Goal: Task Accomplishment & Management: Use online tool/utility

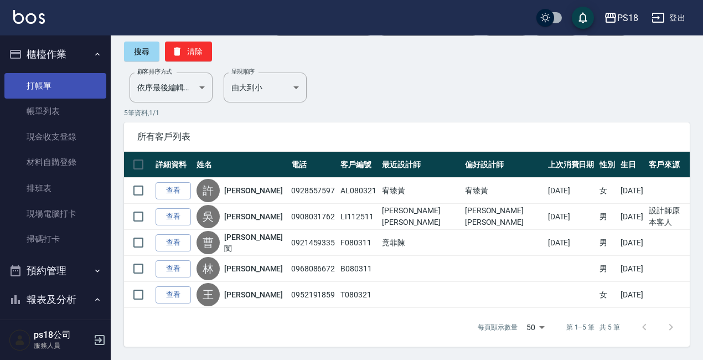
click at [36, 77] on link "打帳單" at bounding box center [55, 85] width 102 height 25
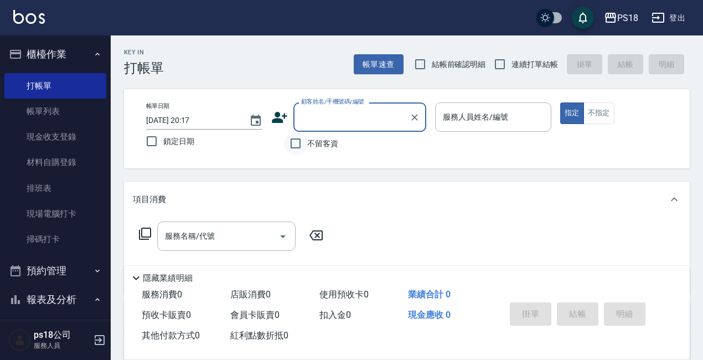
click at [296, 145] on input "不留客資" at bounding box center [295, 143] width 23 height 23
checkbox input "true"
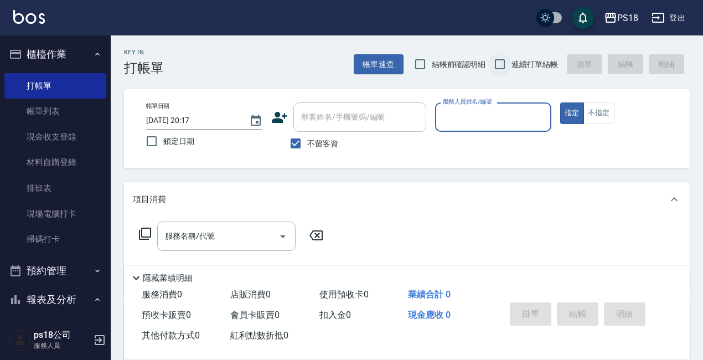
click at [495, 67] on input "連續打單結帳" at bounding box center [499, 64] width 23 height 23
checkbox input "true"
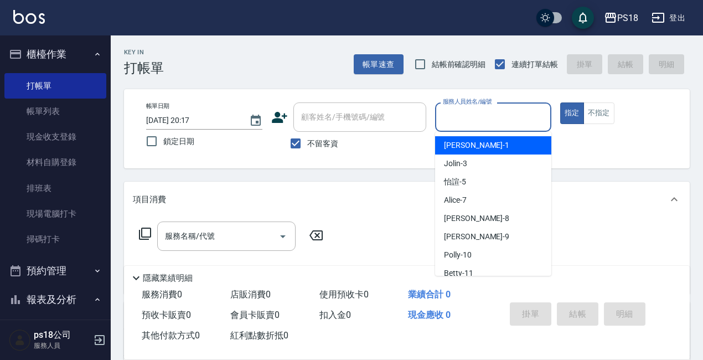
click at [476, 120] on input "服務人員姓名/編號" at bounding box center [493, 116] width 106 height 19
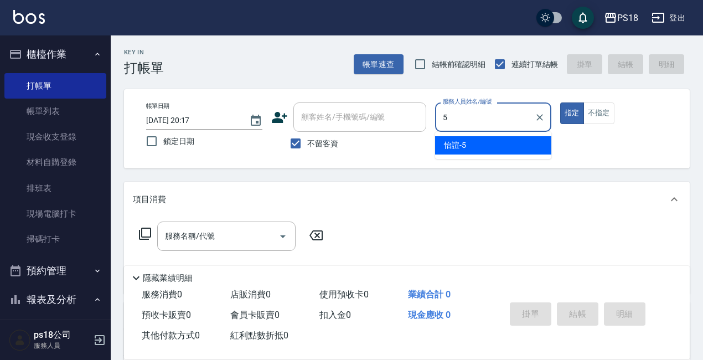
type input "怡諠-5"
type button "true"
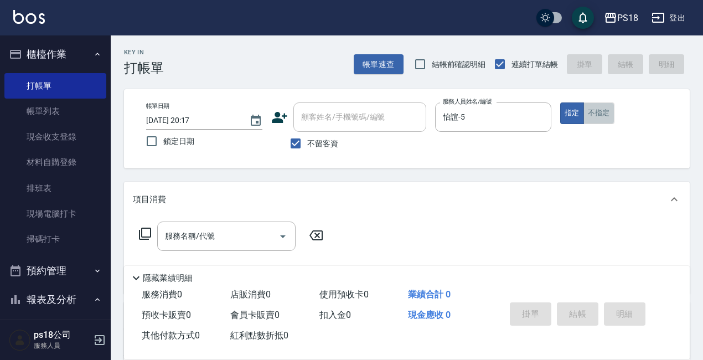
click at [598, 116] on button "不指定" at bounding box center [598, 113] width 31 height 22
click at [142, 227] on icon at bounding box center [144, 233] width 13 height 13
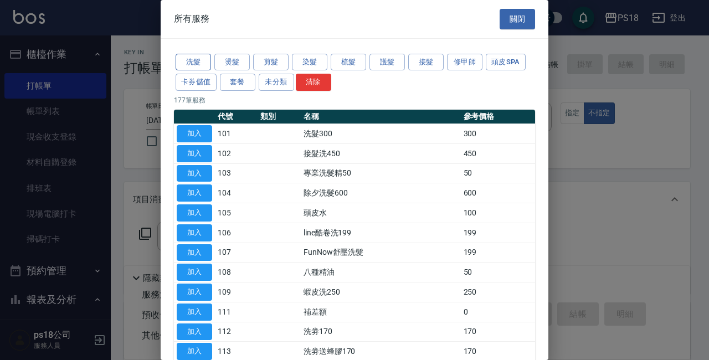
click at [187, 58] on button "洗髮" at bounding box center [192, 62] width 35 height 17
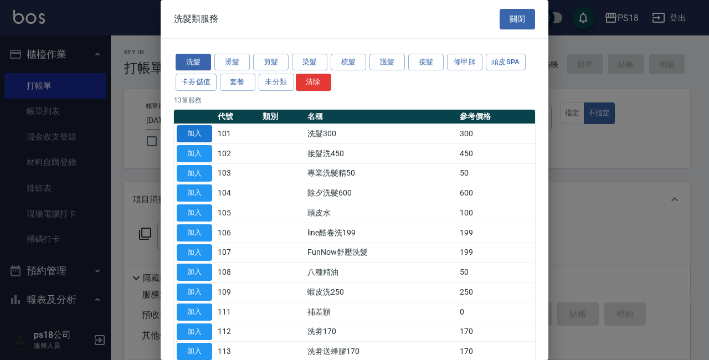
click at [196, 128] on button "加入" at bounding box center [194, 133] width 35 height 17
type input "洗髮300(101)"
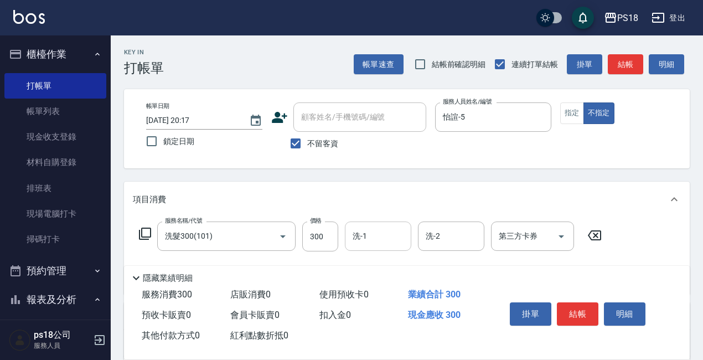
click at [373, 237] on input "洗-1" at bounding box center [378, 235] width 56 height 19
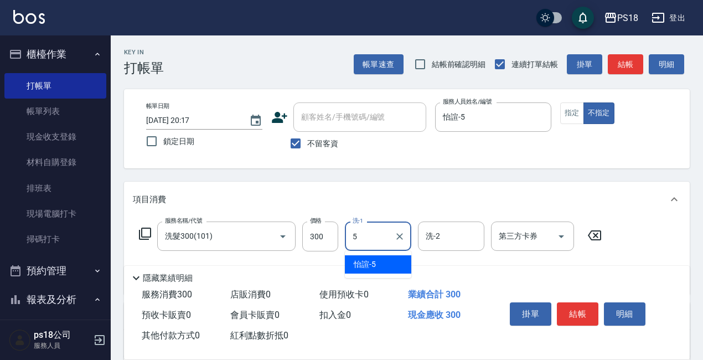
type input "怡諠-5"
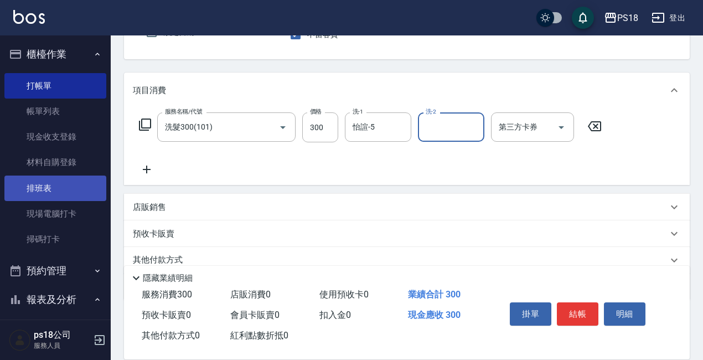
scroll to position [111, 0]
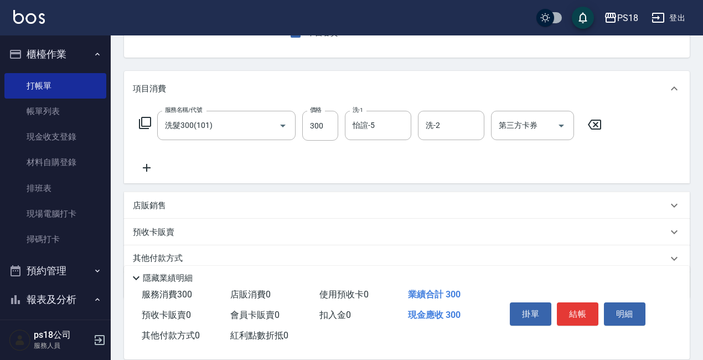
click at [151, 206] on p "店販銷售" at bounding box center [149, 206] width 33 height 12
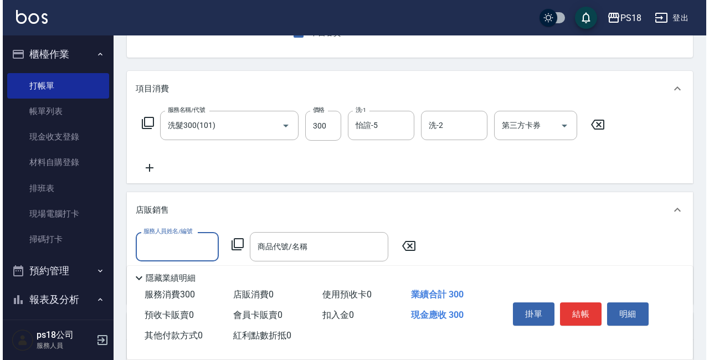
scroll to position [0, 0]
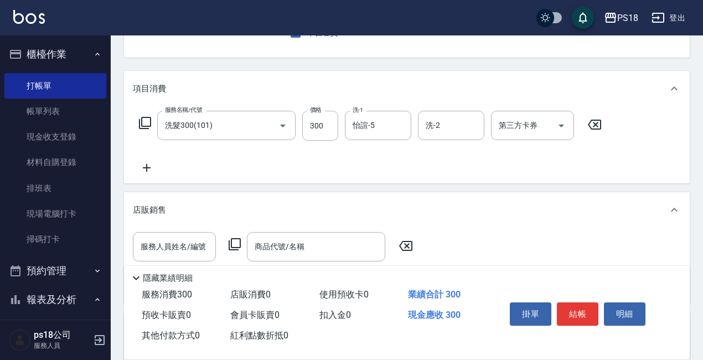
click at [237, 244] on icon at bounding box center [234, 243] width 13 height 13
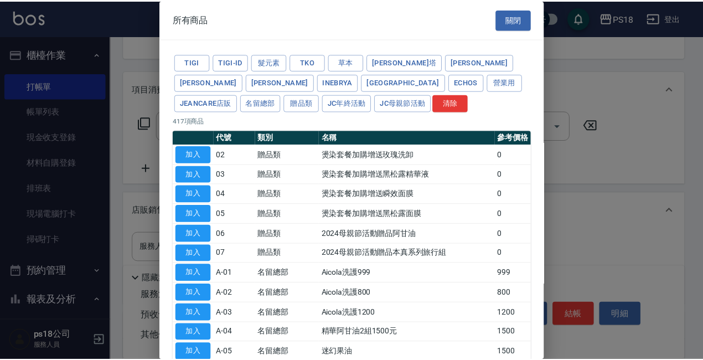
scroll to position [166, 0]
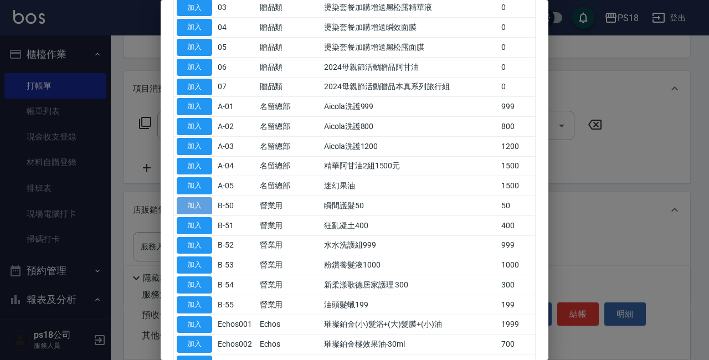
click at [191, 203] on button "加入" at bounding box center [194, 205] width 35 height 17
type input "瞬間護髮50"
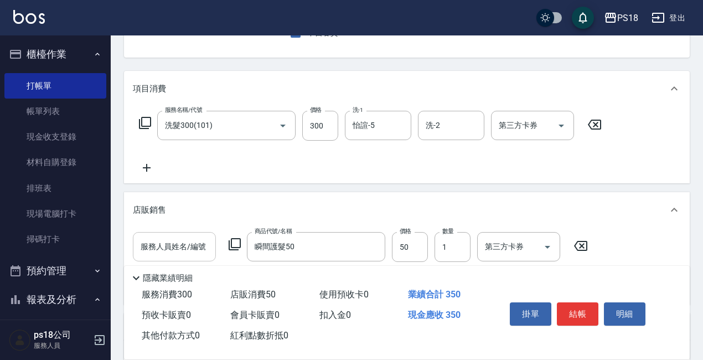
click at [175, 247] on input "服務人員姓名/編號" at bounding box center [174, 246] width 73 height 19
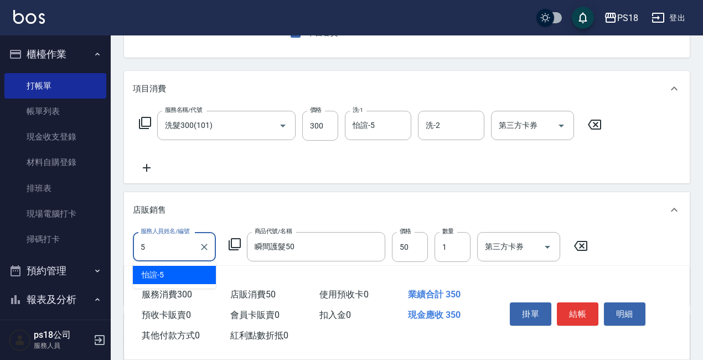
type input "怡諠-5"
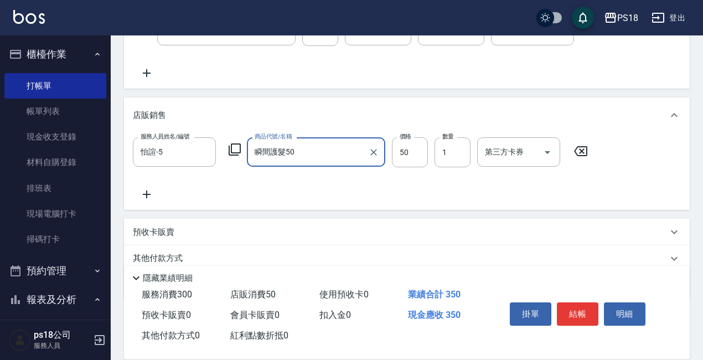
scroll to position [250, 0]
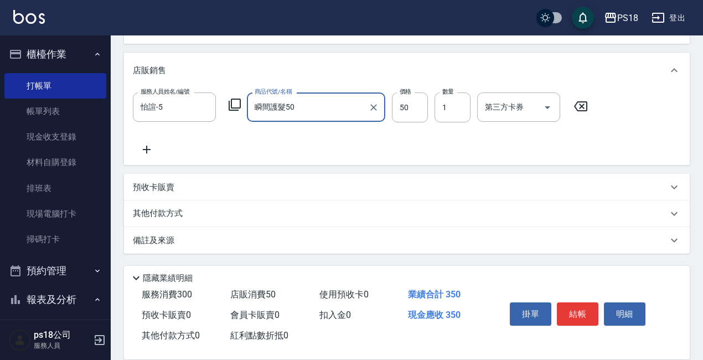
click at [161, 238] on p "備註及來源" at bounding box center [154, 241] width 42 height 12
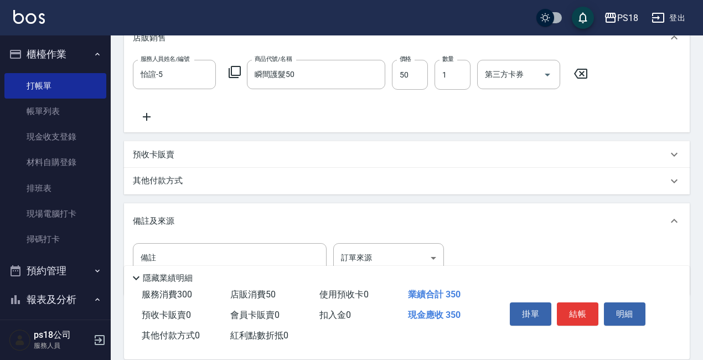
scroll to position [324, 0]
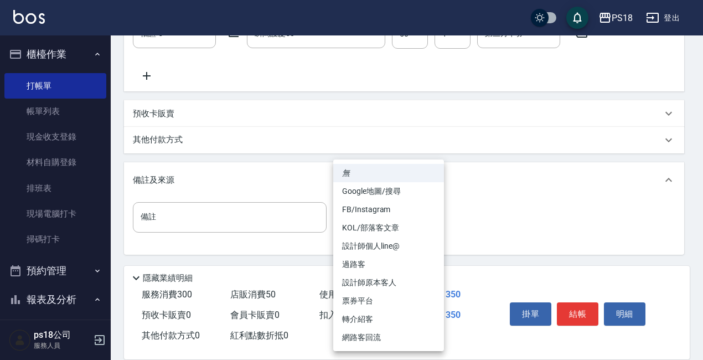
click at [431, 220] on body "PS18 登出 櫃檯作業 打帳單 帳單列表 現金收支登錄 材料自購登錄 排班表 現場電腦打卡 掃碼打卡 預約管理 預約管理 單日預約紀錄 單週預約紀錄 報表及…" at bounding box center [351, 18] width 703 height 685
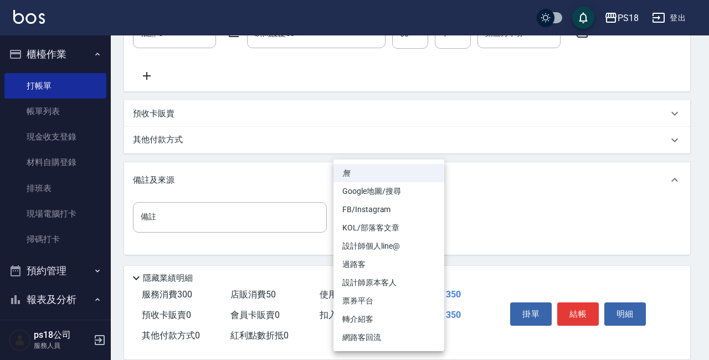
click at [355, 265] on li "過路客" at bounding box center [388, 264] width 111 height 18
type input "過路客"
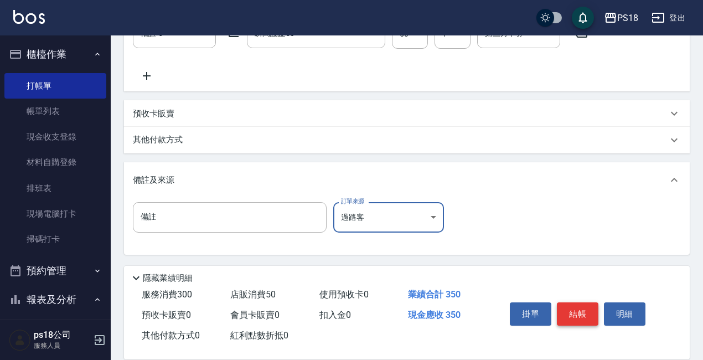
click at [574, 306] on button "結帳" at bounding box center [578, 313] width 42 height 23
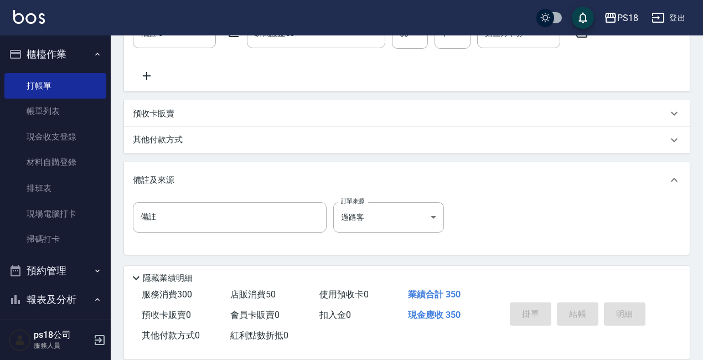
type input "[DATE] 20:18"
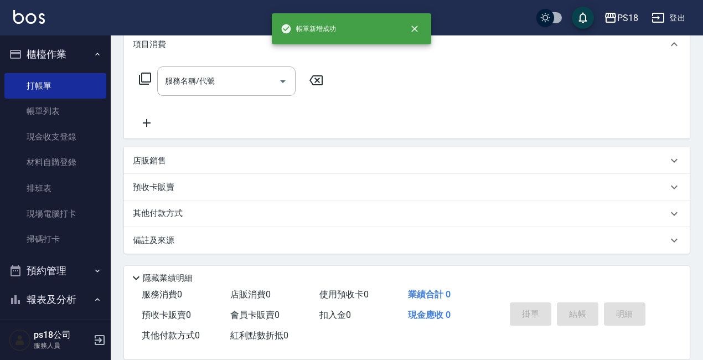
scroll to position [0, 0]
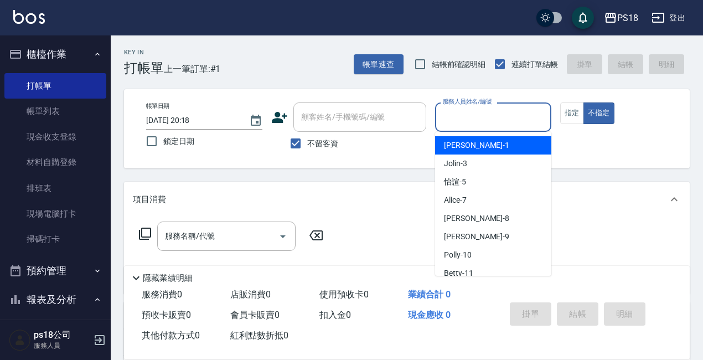
click at [474, 118] on input "服務人員姓名/編號" at bounding box center [493, 116] width 106 height 19
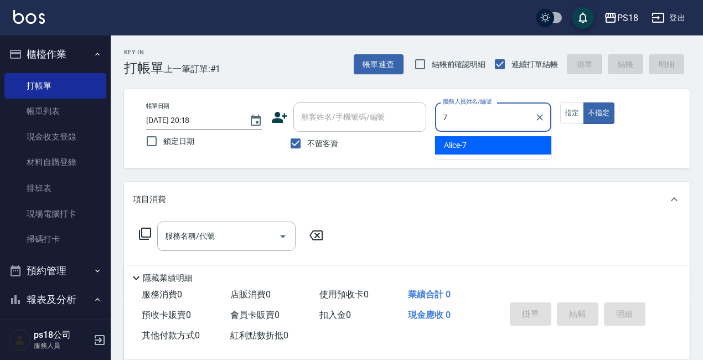
type input "Alice-7"
type button "false"
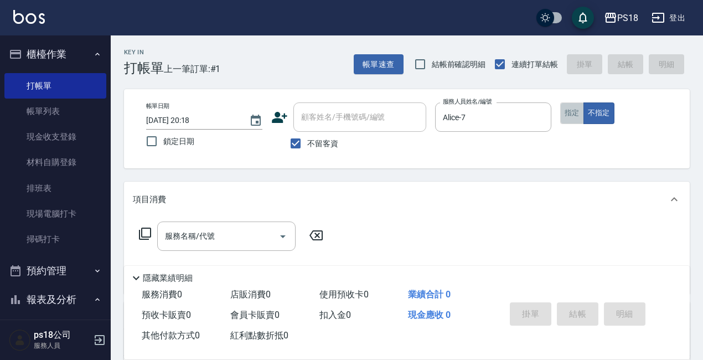
click at [571, 115] on button "指定" at bounding box center [572, 113] width 24 height 22
click at [147, 229] on icon at bounding box center [144, 233] width 13 height 13
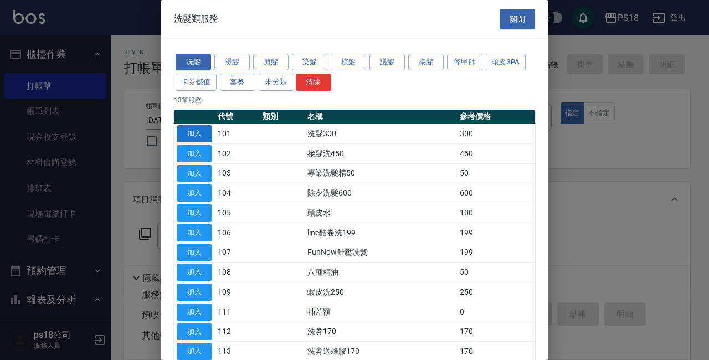
click at [201, 136] on button "加入" at bounding box center [194, 133] width 35 height 17
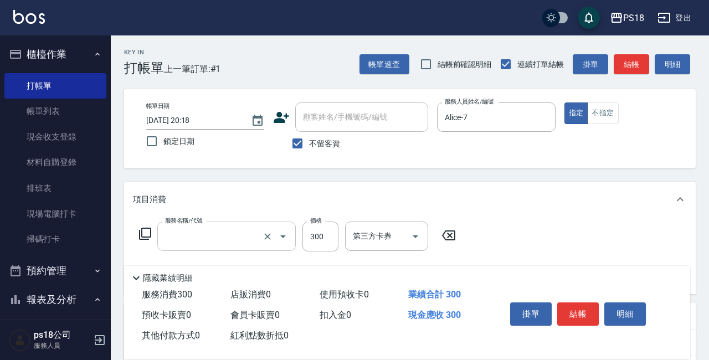
type input "洗髮300(101)"
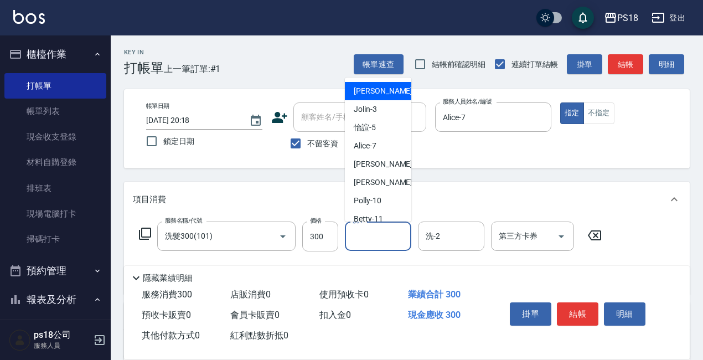
click at [390, 239] on input "洗-1" at bounding box center [378, 235] width 56 height 19
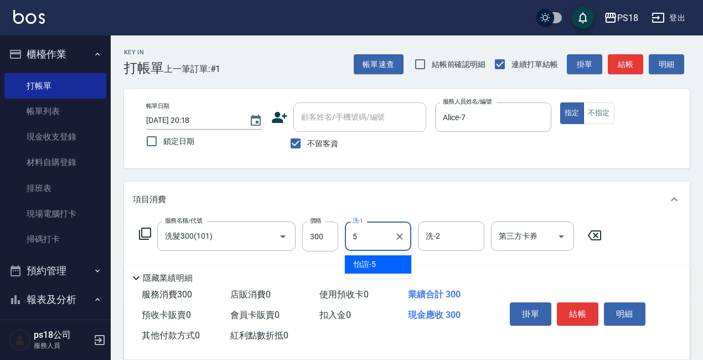
type input "怡諠-5"
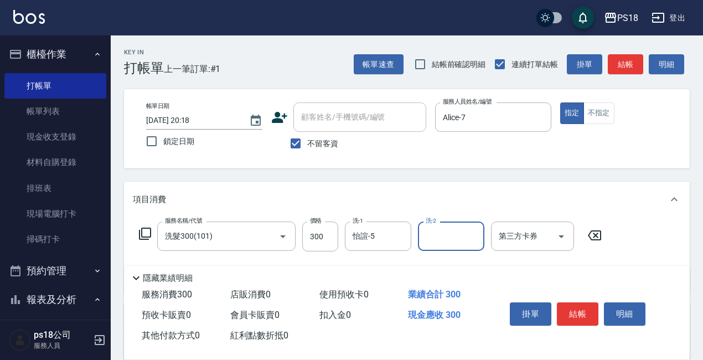
click at [144, 236] on icon at bounding box center [144, 233] width 13 height 13
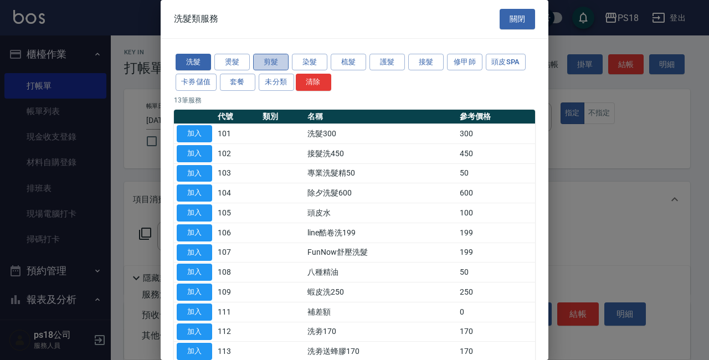
click at [271, 55] on button "剪髮" at bounding box center [270, 62] width 35 height 17
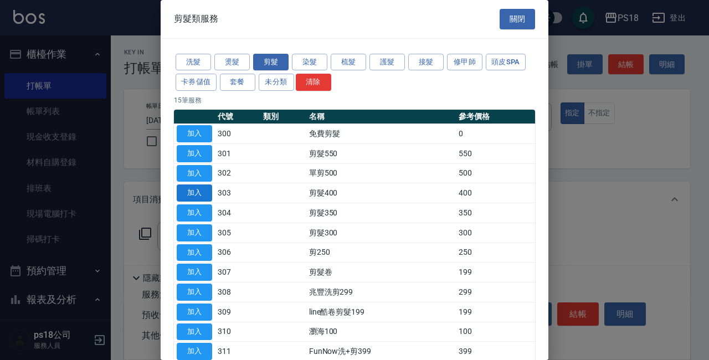
click at [199, 190] on button "加入" at bounding box center [194, 192] width 35 height 17
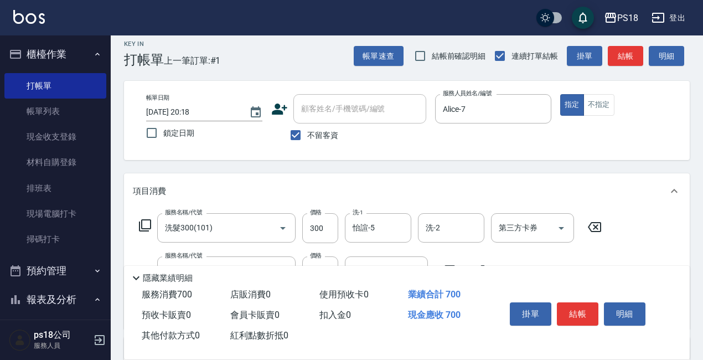
scroll to position [199, 0]
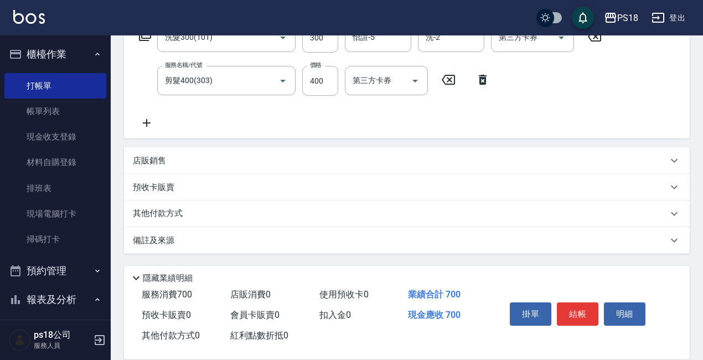
click at [142, 151] on div "店販銷售" at bounding box center [407, 160] width 566 height 27
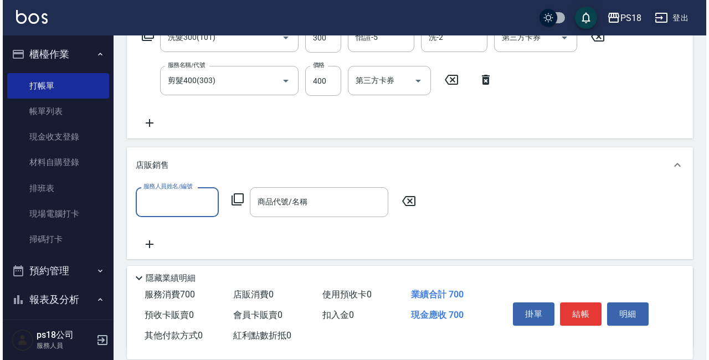
scroll to position [0, 0]
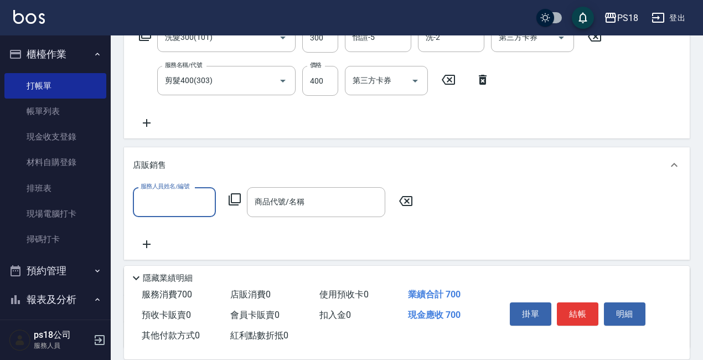
click at [230, 197] on icon at bounding box center [234, 199] width 13 height 13
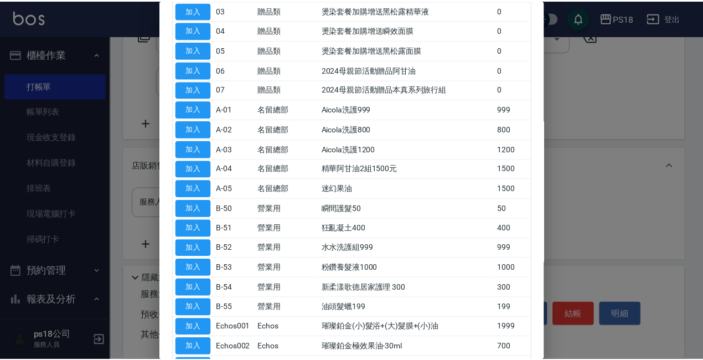
scroll to position [221, 0]
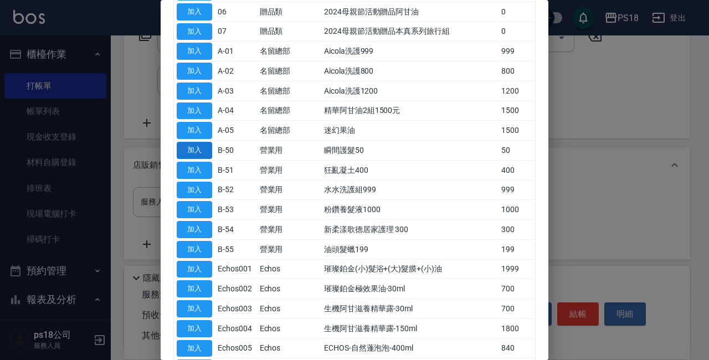
click at [193, 150] on button "加入" at bounding box center [194, 150] width 35 height 17
type input "瞬間護髮50"
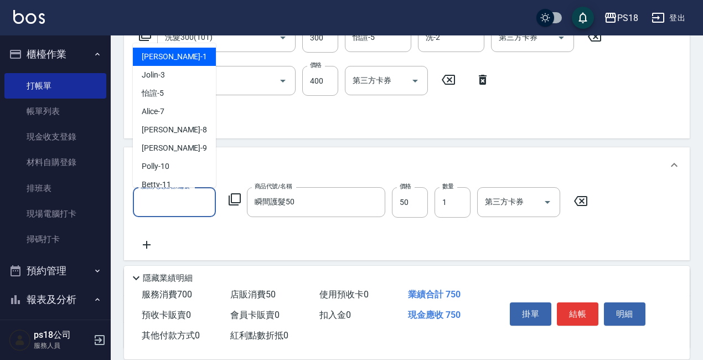
click at [169, 203] on input "服務人員姓名/編號" at bounding box center [174, 201] width 73 height 19
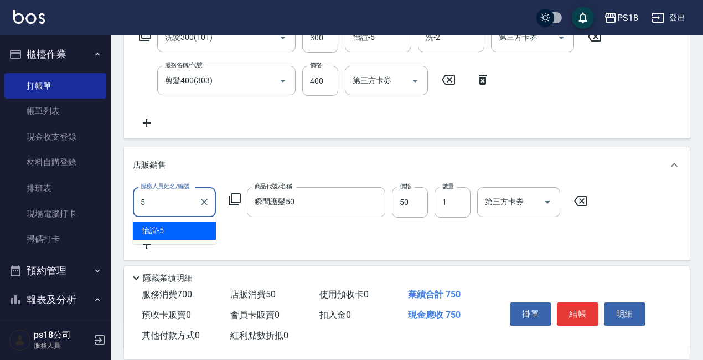
type input "怡諠-5"
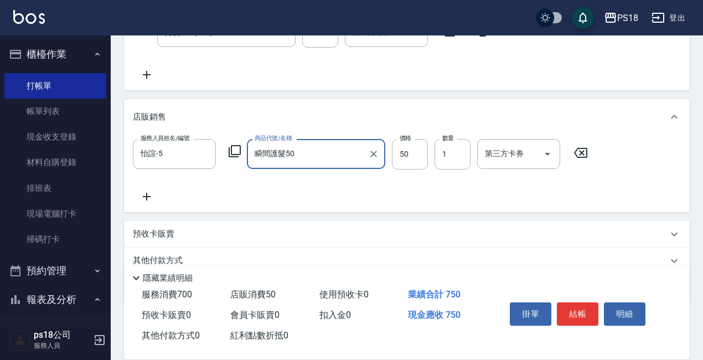
scroll to position [294, 0]
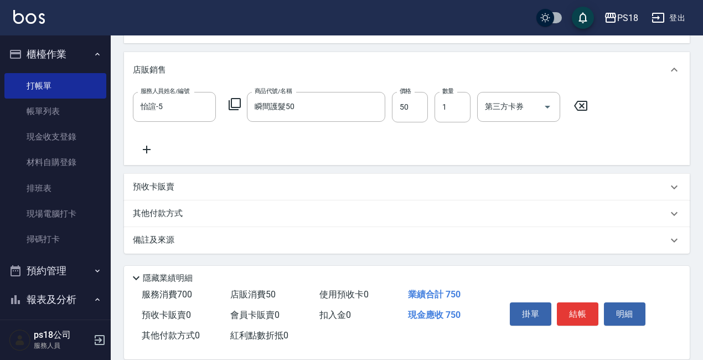
click at [164, 240] on p "備註及來源" at bounding box center [154, 240] width 42 height 12
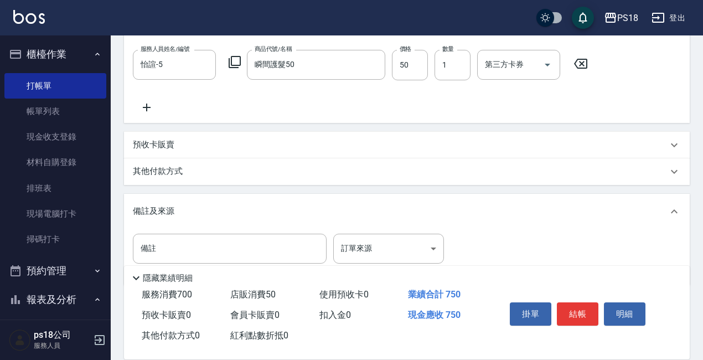
scroll to position [368, 0]
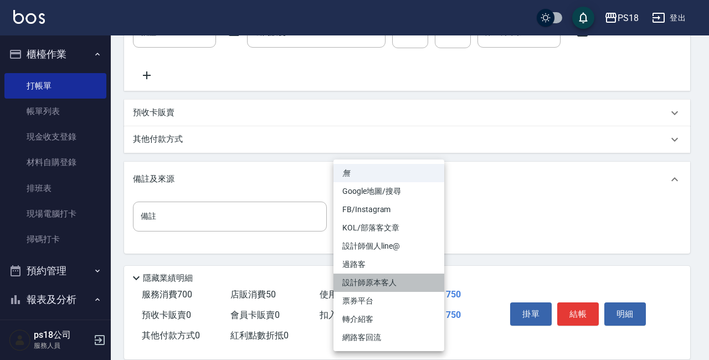
click at [388, 285] on li "設計師原本客人" at bounding box center [388, 282] width 111 height 18
type input "設計師原本客人"
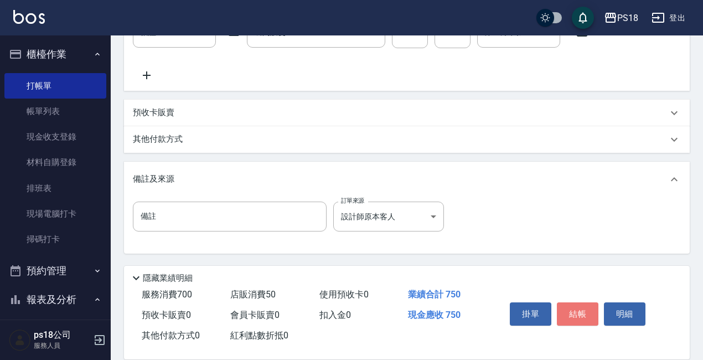
drag, startPoint x: 579, startPoint y: 305, endPoint x: 573, endPoint y: 302, distance: 6.9
click at [579, 305] on button "結帳" at bounding box center [578, 313] width 42 height 23
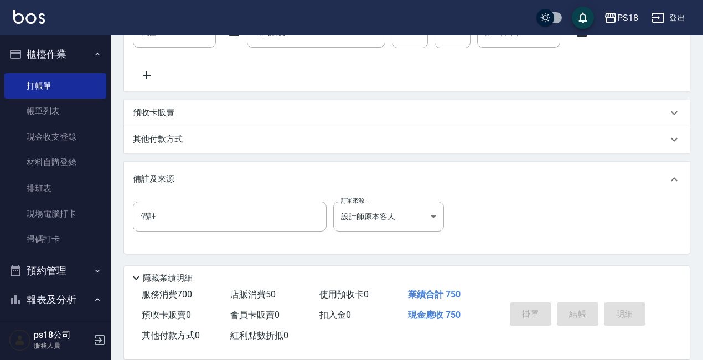
type input "[DATE] 20:19"
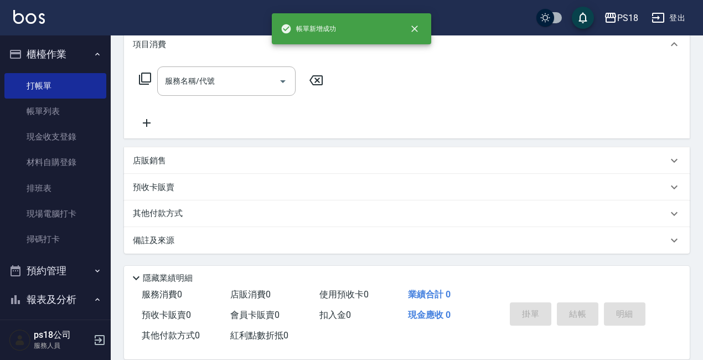
scroll to position [0, 0]
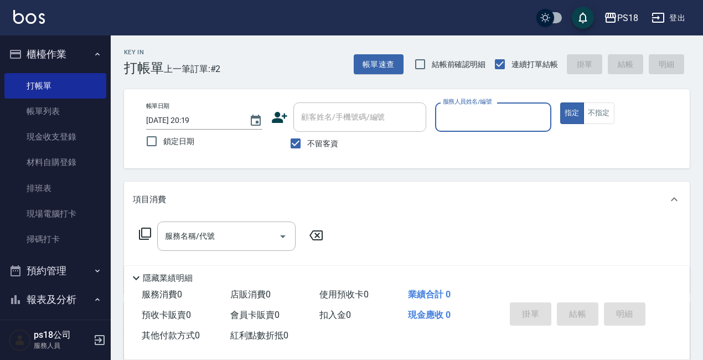
click at [459, 121] on input "服務人員姓名/編號" at bounding box center [493, 116] width 106 height 19
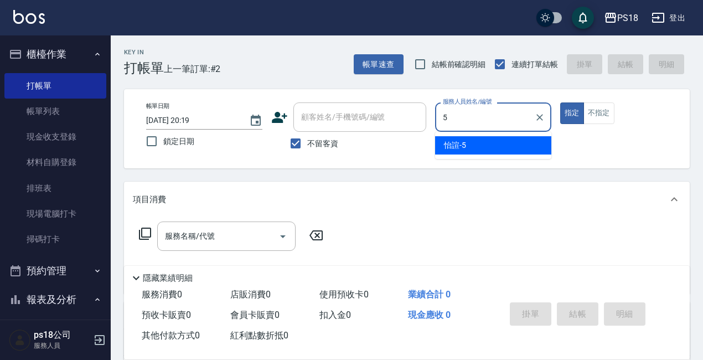
type input "怡諠-5"
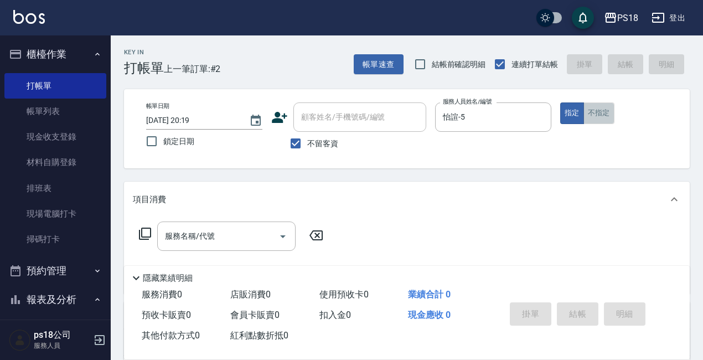
click at [602, 109] on button "不指定" at bounding box center [598, 113] width 31 height 22
click at [147, 232] on icon at bounding box center [144, 233] width 13 height 13
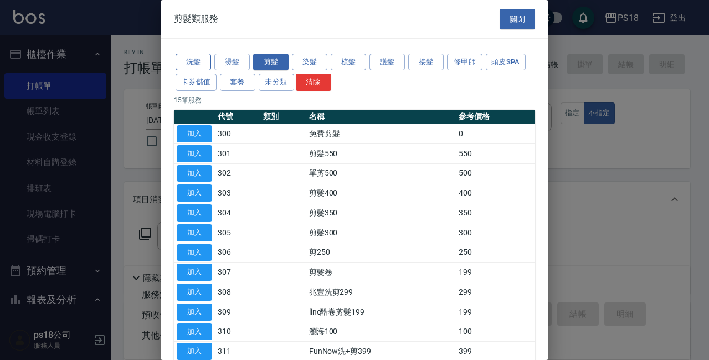
click at [192, 63] on button "洗髮" at bounding box center [192, 62] width 35 height 17
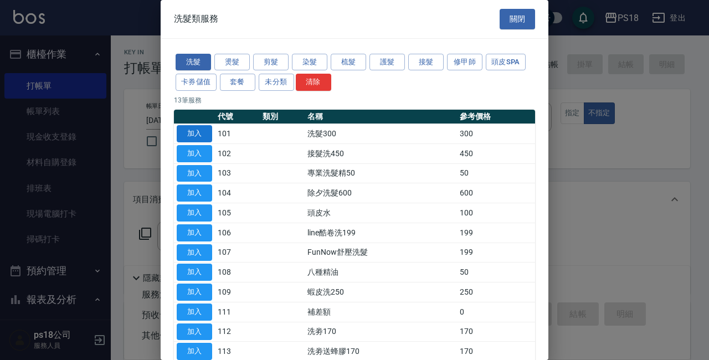
click at [190, 126] on button "加入" at bounding box center [194, 133] width 35 height 17
type input "洗髮300(101)"
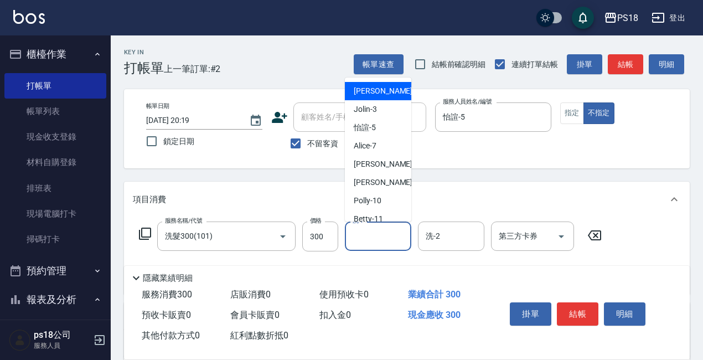
click at [371, 239] on input "洗-1" at bounding box center [378, 235] width 56 height 19
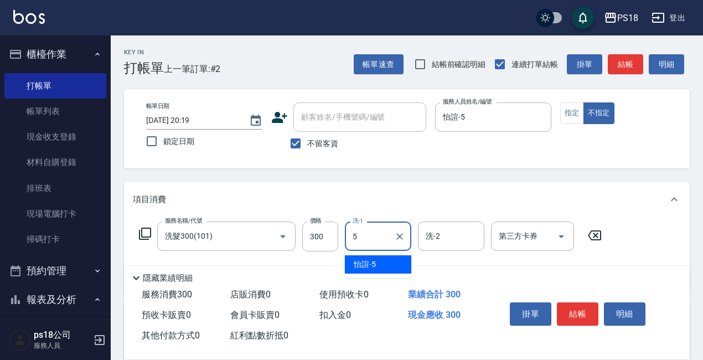
type input "怡諠-5"
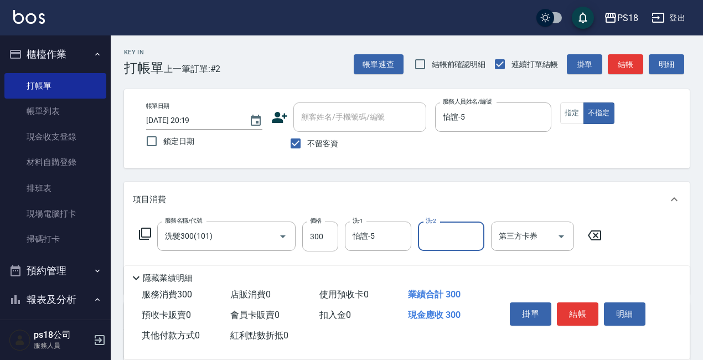
click at [146, 232] on icon at bounding box center [144, 233] width 13 height 13
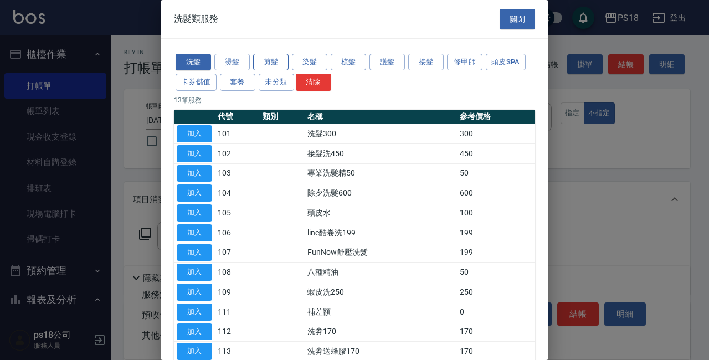
click at [264, 59] on button "剪髮" at bounding box center [270, 62] width 35 height 17
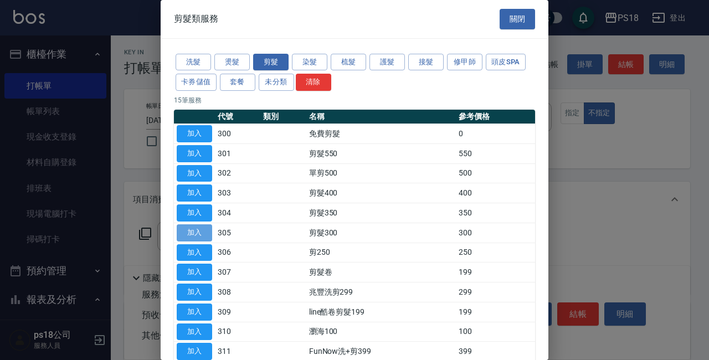
click at [205, 228] on button "加入" at bounding box center [194, 232] width 35 height 17
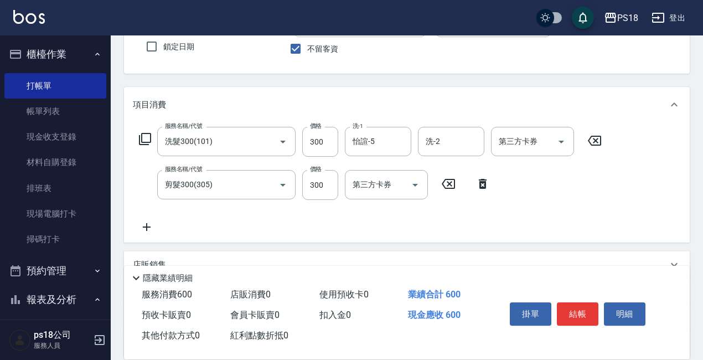
scroll to position [111, 0]
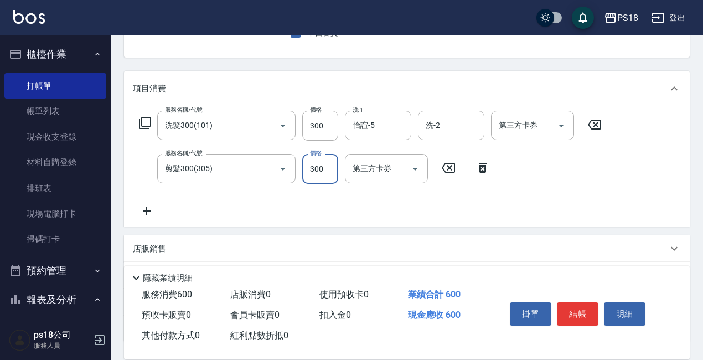
click at [323, 168] on input "300" at bounding box center [320, 169] width 36 height 30
type input "250"
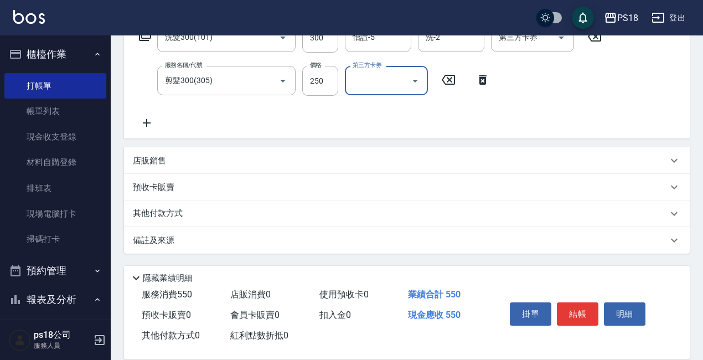
click at [160, 236] on p "備註及來源" at bounding box center [154, 241] width 42 height 12
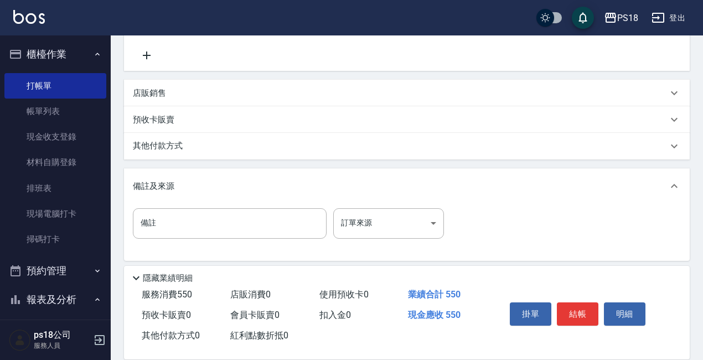
scroll to position [270, 0]
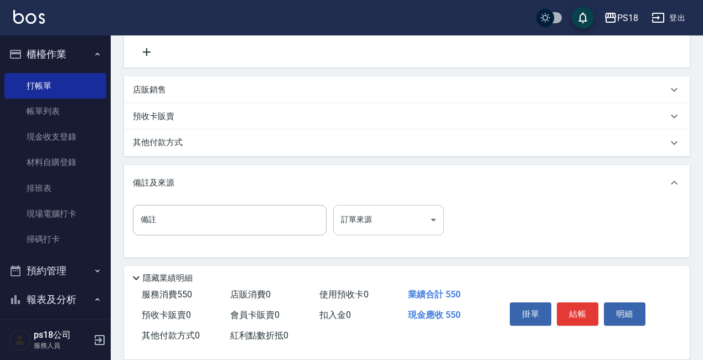
click at [431, 215] on body "PS18 登出 櫃檯作業 打帳單 帳單列表 現金收支登錄 材料自購登錄 排班表 現場電腦打卡 掃碼打卡 預約管理 預約管理 單日預約紀錄 單週預約紀錄 報表及…" at bounding box center [351, 46] width 703 height 633
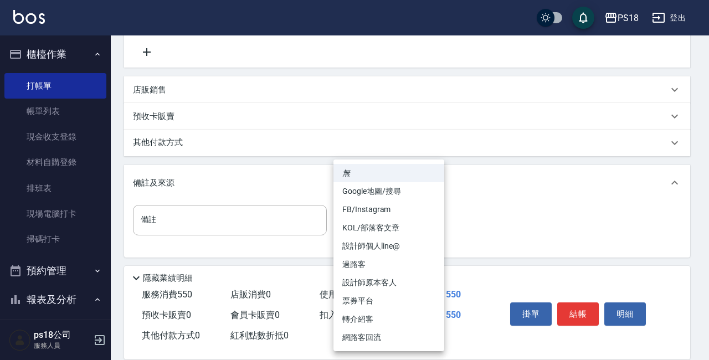
click at [351, 270] on li "過路客" at bounding box center [388, 264] width 111 height 18
type input "過路客"
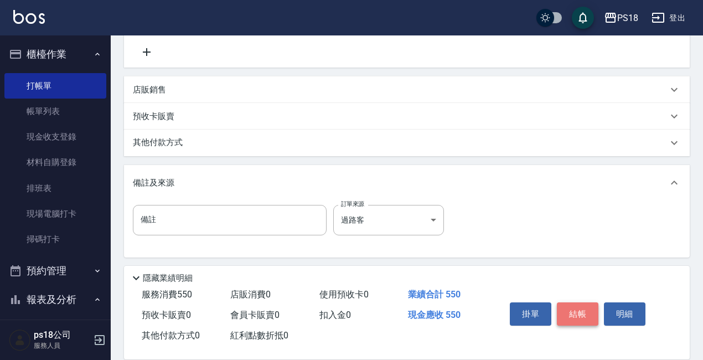
click at [575, 310] on button "結帳" at bounding box center [578, 313] width 42 height 23
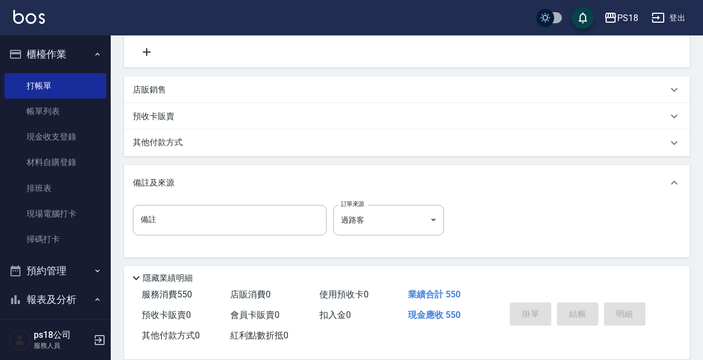
scroll to position [0, 0]
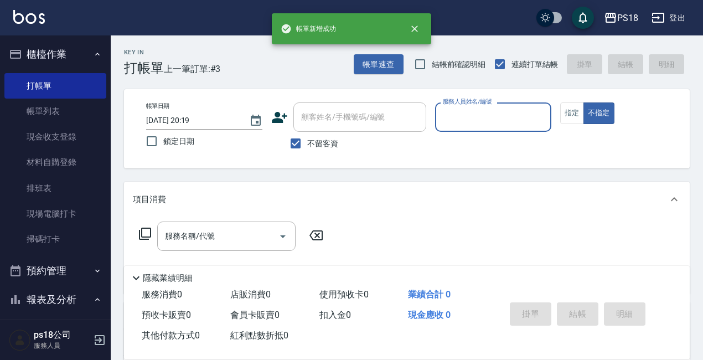
click at [484, 120] on input "服務人員姓名/編號" at bounding box center [493, 116] width 106 height 19
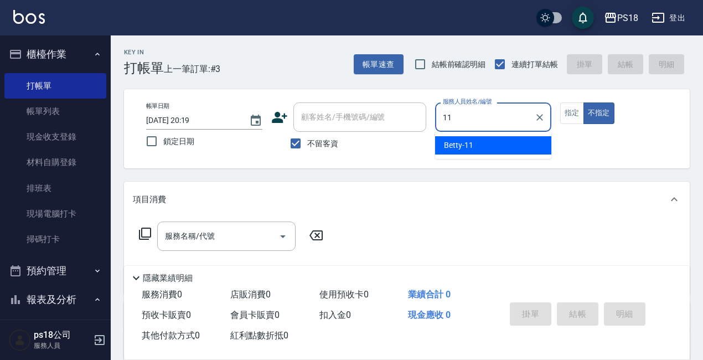
type input "Betty-11"
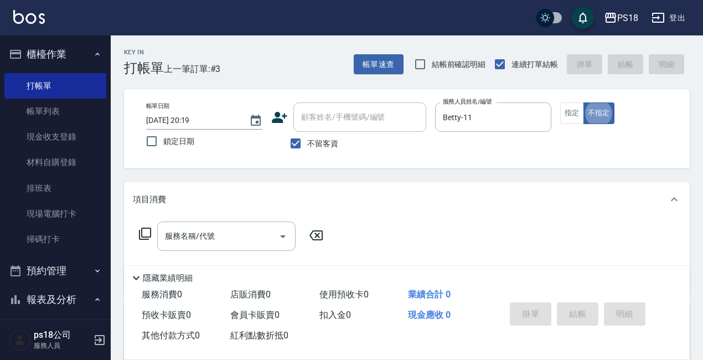
click at [144, 230] on icon at bounding box center [144, 233] width 13 height 13
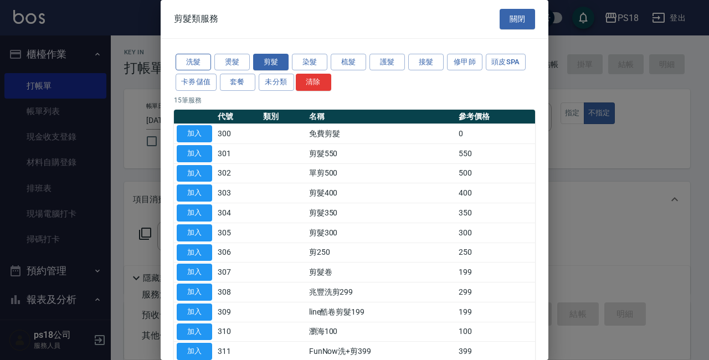
click at [203, 62] on button "洗髮" at bounding box center [192, 62] width 35 height 17
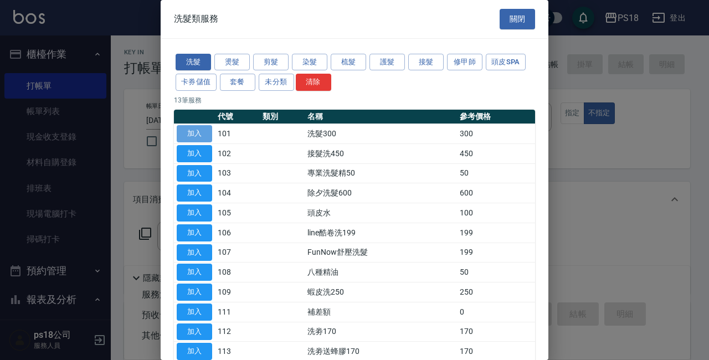
click at [194, 130] on button "加入" at bounding box center [194, 133] width 35 height 17
type input "洗髮300(101)"
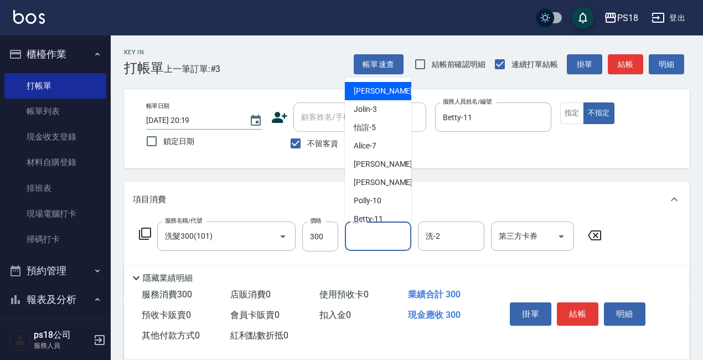
click at [401, 234] on input "洗-1" at bounding box center [378, 235] width 56 height 19
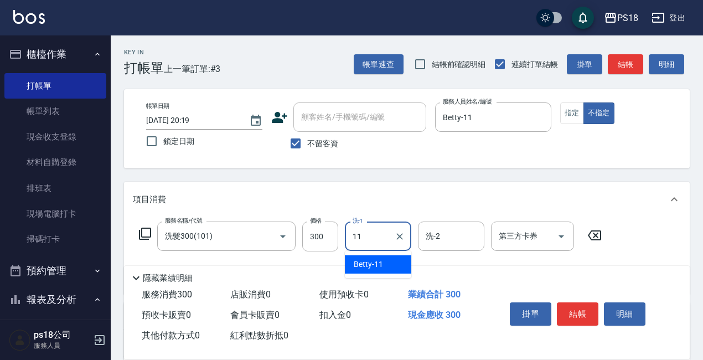
type input "Betty-11"
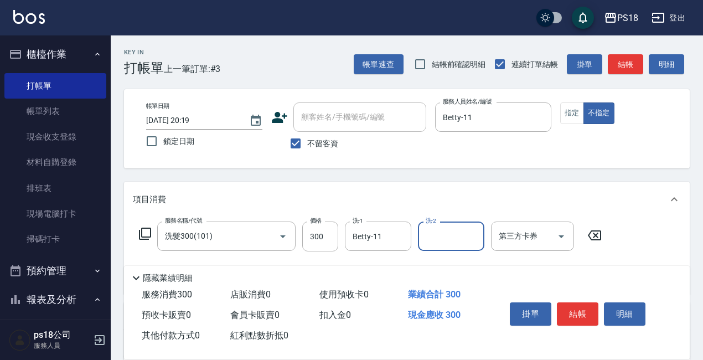
click at [146, 233] on icon at bounding box center [144, 233] width 13 height 13
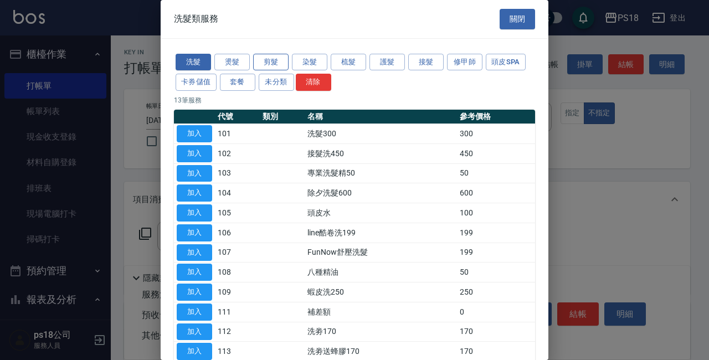
drag, startPoint x: 280, startPoint y: 59, endPoint x: 284, endPoint y: 65, distance: 7.7
click at [280, 59] on button "剪髮" at bounding box center [270, 62] width 35 height 17
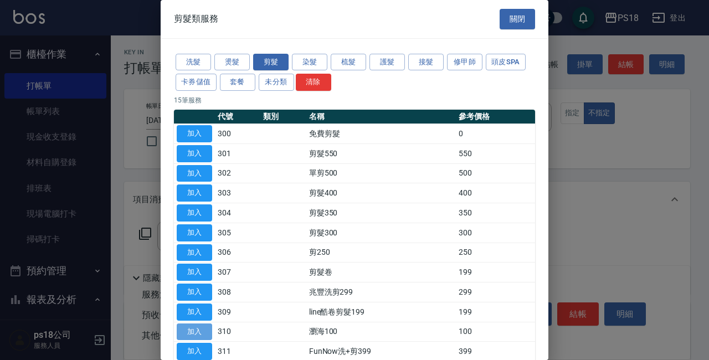
click at [207, 330] on button "加入" at bounding box center [194, 331] width 35 height 17
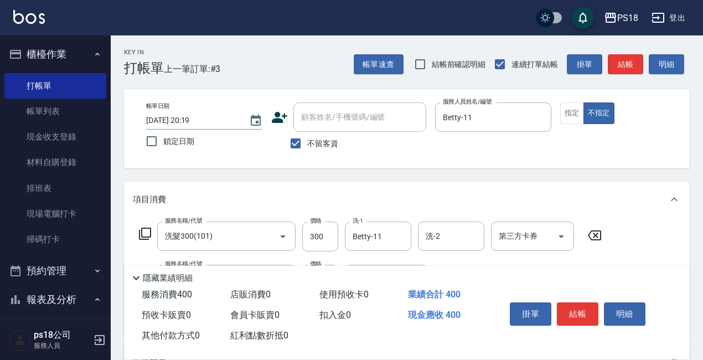
scroll to position [199, 0]
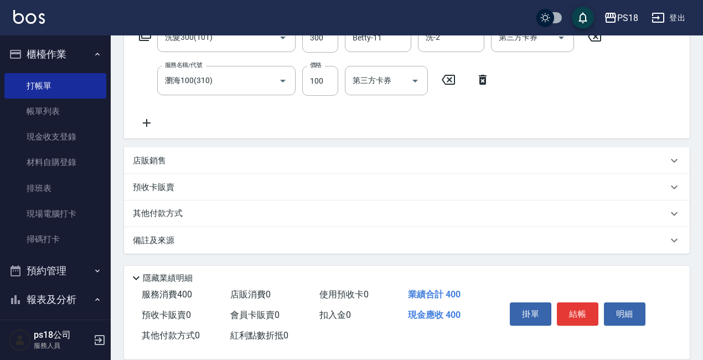
click at [151, 151] on div "店販銷售" at bounding box center [407, 160] width 566 height 27
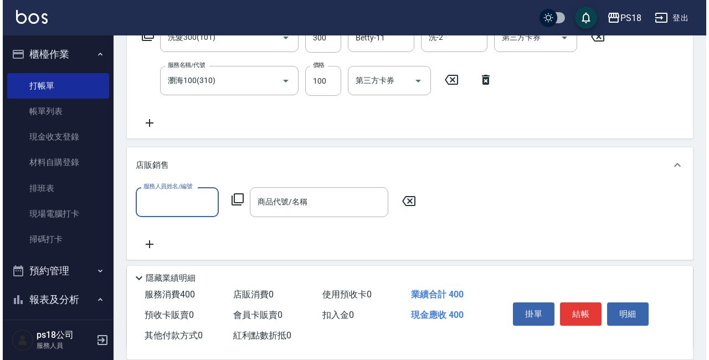
scroll to position [0, 0]
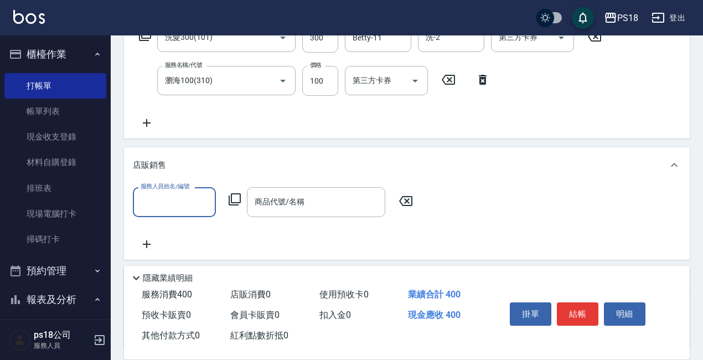
click at [236, 199] on icon at bounding box center [234, 199] width 13 height 13
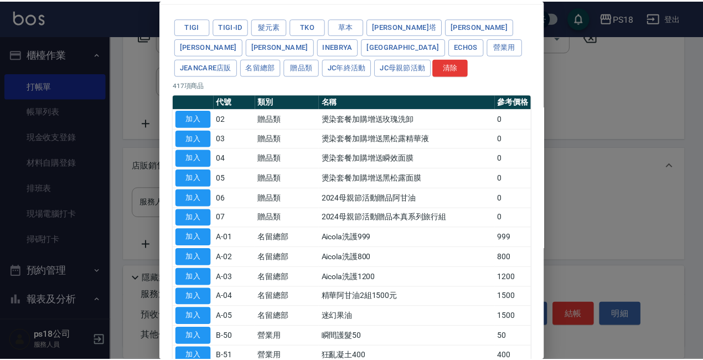
scroll to position [55, 0]
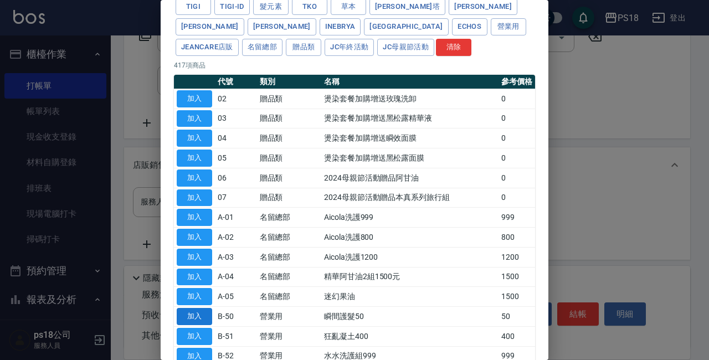
click at [198, 311] on button "加入" at bounding box center [194, 316] width 35 height 17
type input "瞬間護髮50"
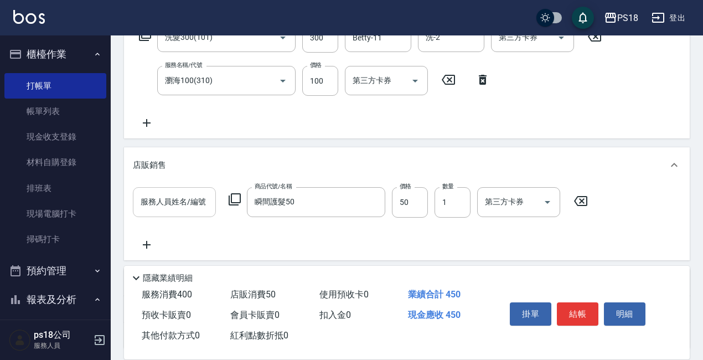
click at [157, 197] on input "服務人員姓名/編號" at bounding box center [174, 201] width 73 height 19
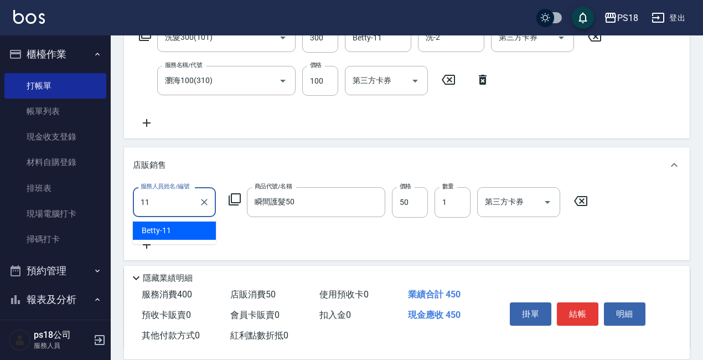
type input "Betty-11"
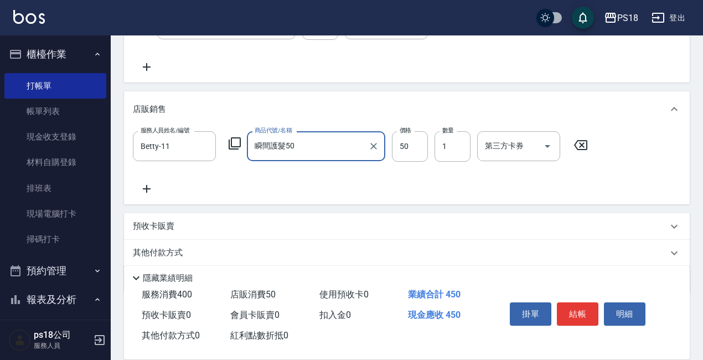
scroll to position [294, 0]
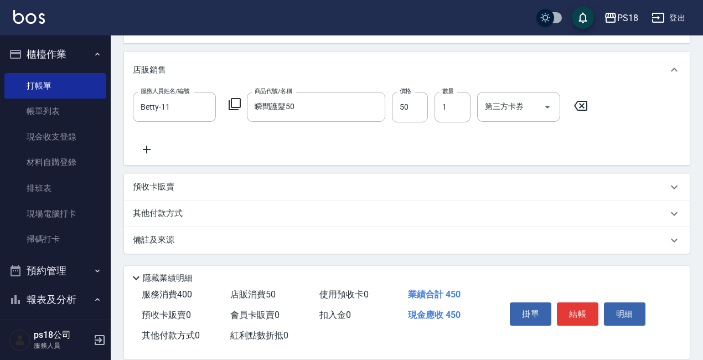
click at [141, 236] on p "備註及來源" at bounding box center [154, 240] width 42 height 12
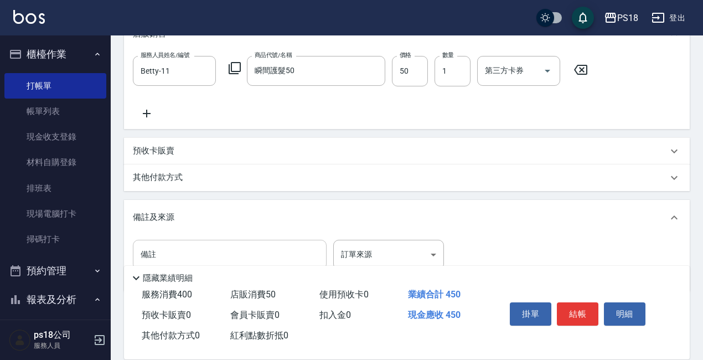
scroll to position [364, 0]
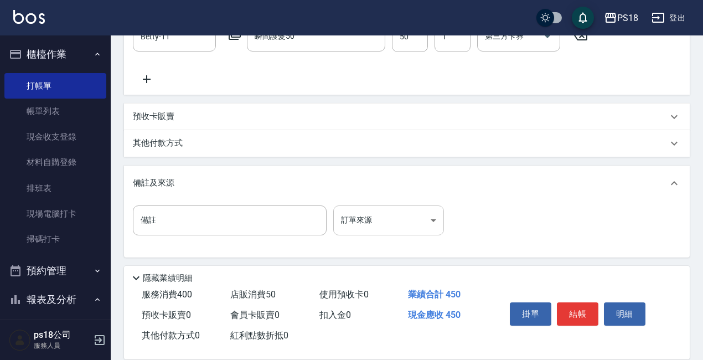
click at [428, 219] on body "PS18 登出 櫃檯作業 打帳單 帳單列表 現金收支登錄 材料自購登錄 排班表 現場電腦打卡 掃碼打卡 預約管理 預約管理 單日預約紀錄 單週預約紀錄 報表及…" at bounding box center [351, 0] width 703 height 728
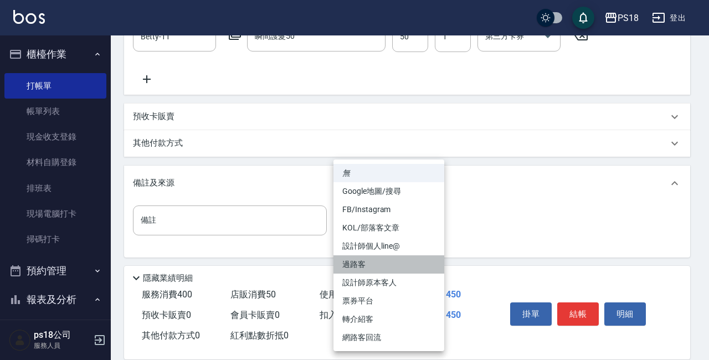
click at [352, 266] on li "過路客" at bounding box center [388, 264] width 111 height 18
type input "過路客"
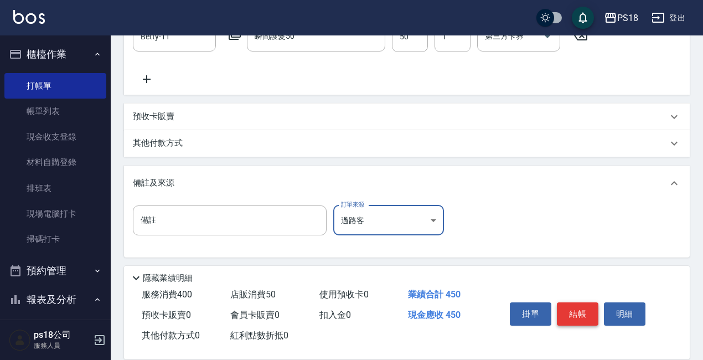
click at [574, 307] on button "結帳" at bounding box center [578, 313] width 42 height 23
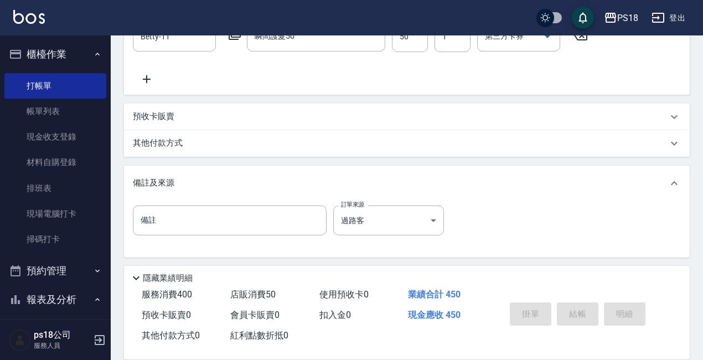
type input "[DATE] 20:20"
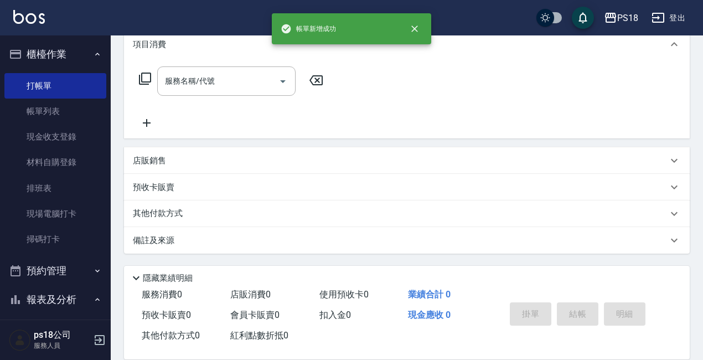
scroll to position [0, 0]
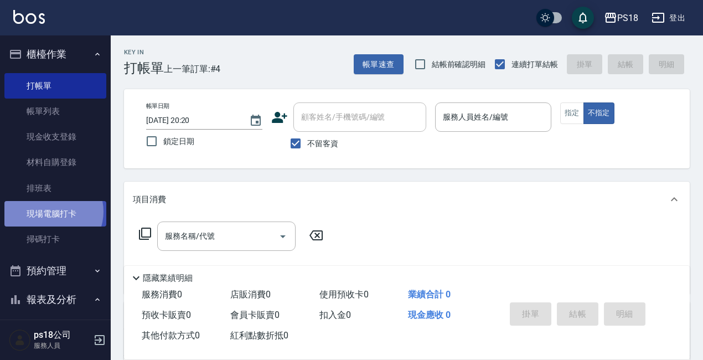
click at [52, 211] on link "現場電腦打卡" at bounding box center [55, 213] width 102 height 25
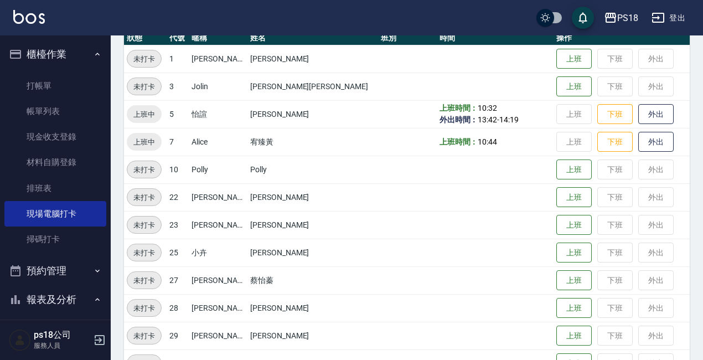
scroll to position [111, 0]
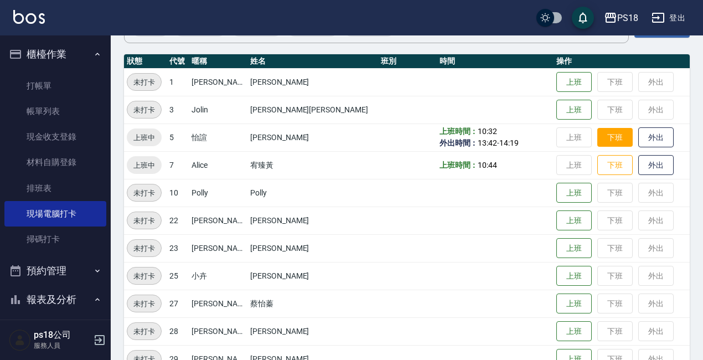
click at [597, 138] on button "下班" at bounding box center [614, 137] width 35 height 19
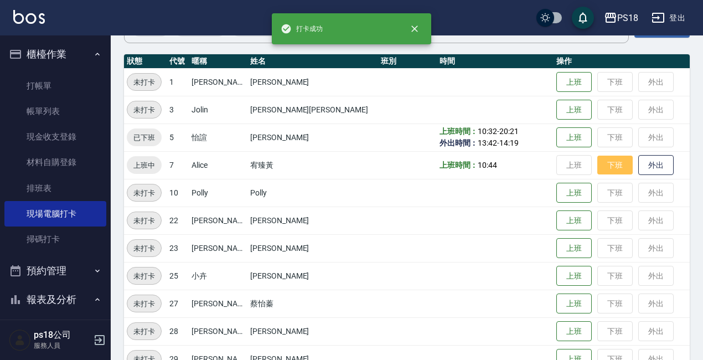
click at [597, 167] on button "下班" at bounding box center [614, 165] width 35 height 19
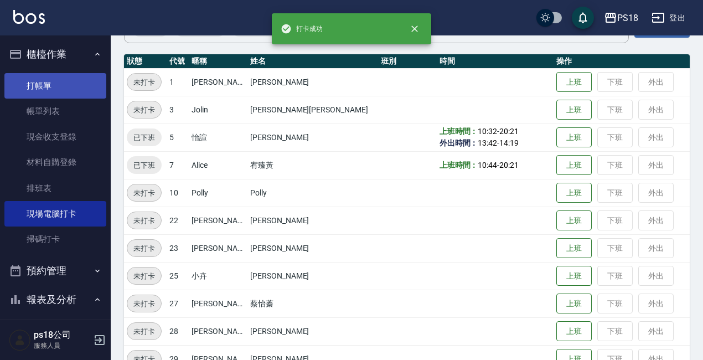
click at [29, 88] on link "打帳單" at bounding box center [55, 85] width 102 height 25
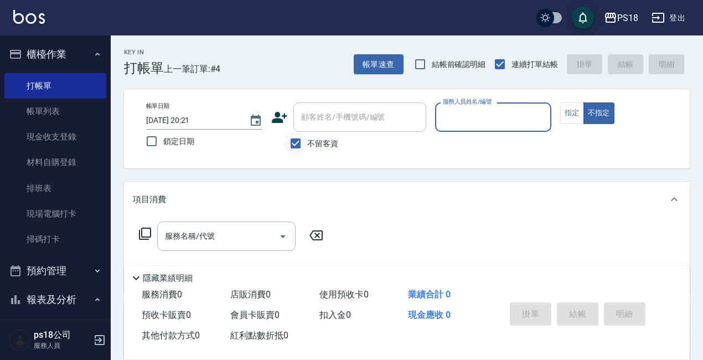
click at [293, 145] on input "不留客資" at bounding box center [295, 143] width 23 height 23
checkbox input "false"
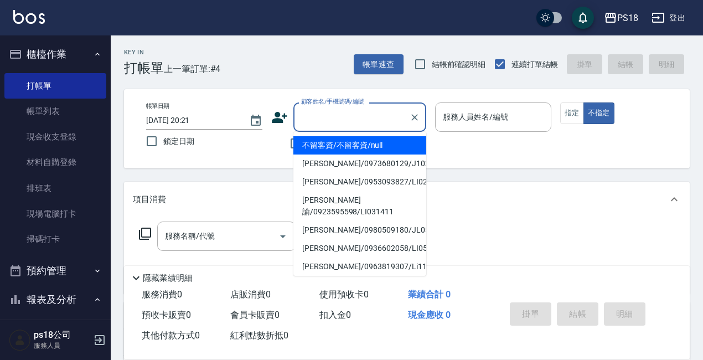
click at [327, 118] on input "顧客姓名/手機號碼/編號" at bounding box center [351, 116] width 106 height 19
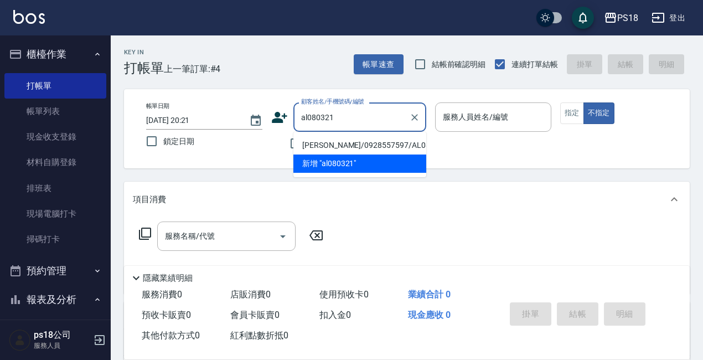
click at [321, 142] on li "[PERSON_NAME]/0928557597/AL080321" at bounding box center [359, 145] width 133 height 18
type input "[PERSON_NAME]/0928557597/AL080321"
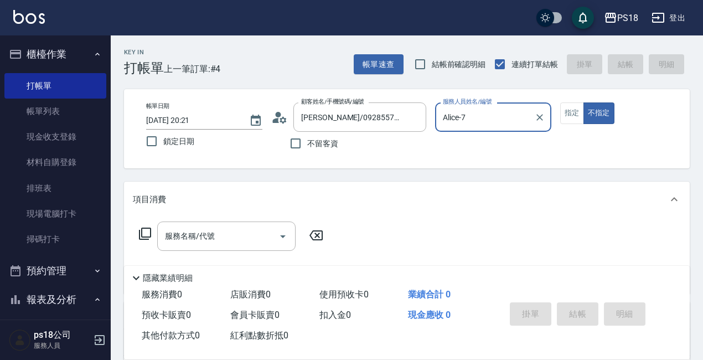
type input "Alice-7"
click at [568, 111] on button "指定" at bounding box center [572, 113] width 24 height 22
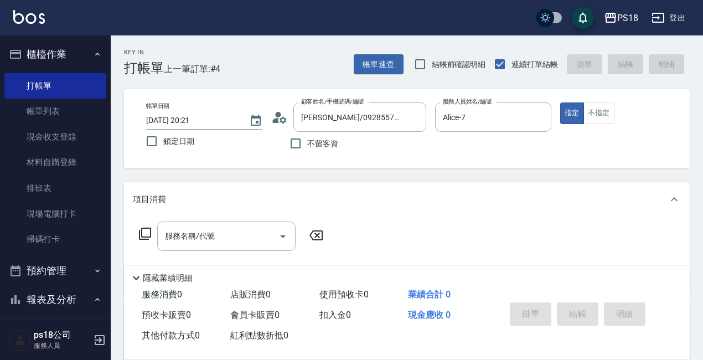
click at [147, 234] on icon at bounding box center [144, 233] width 13 height 13
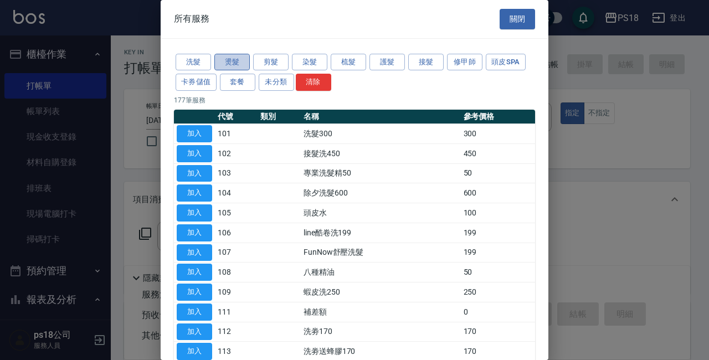
click at [239, 59] on button "燙髮" at bounding box center [231, 62] width 35 height 17
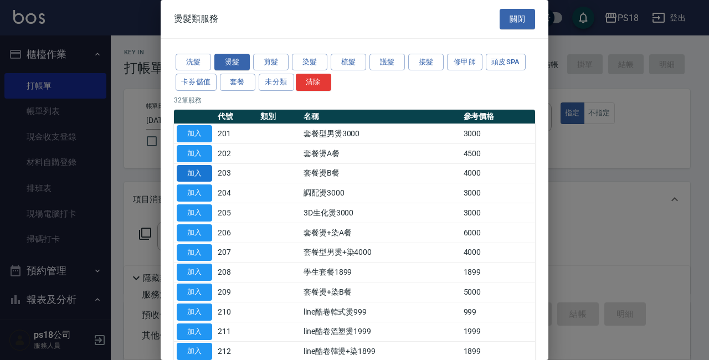
click at [206, 171] on button "加入" at bounding box center [194, 173] width 35 height 17
type input "套餐燙B餐(203)"
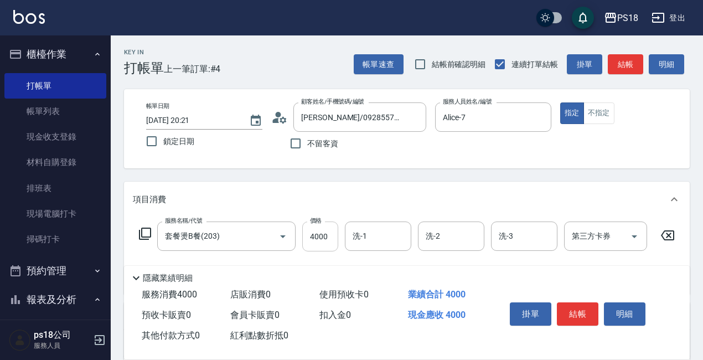
click at [331, 235] on input "4000" at bounding box center [320, 236] width 36 height 30
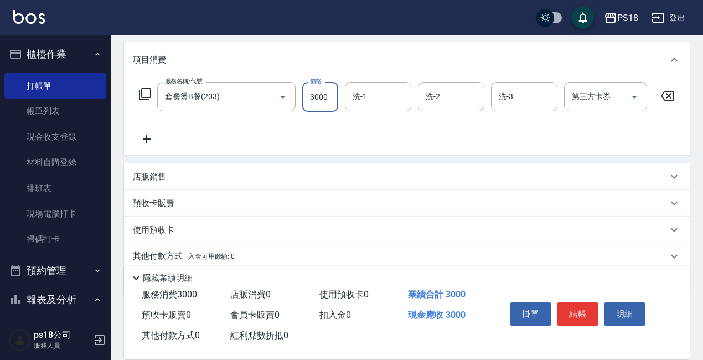
scroll to position [192, 0]
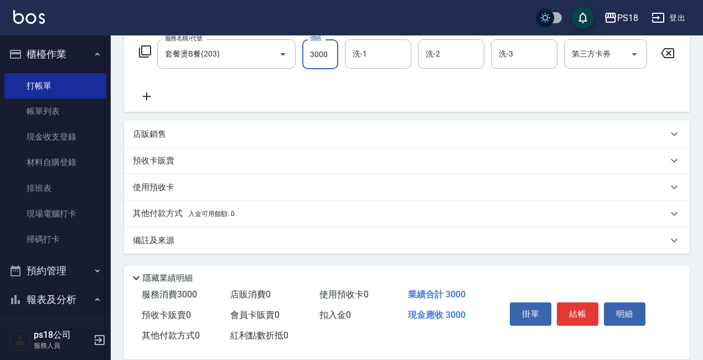
type input "3000"
click at [163, 214] on p "其他付款方式 入金可用餘額: 0" at bounding box center [184, 214] width 102 height 12
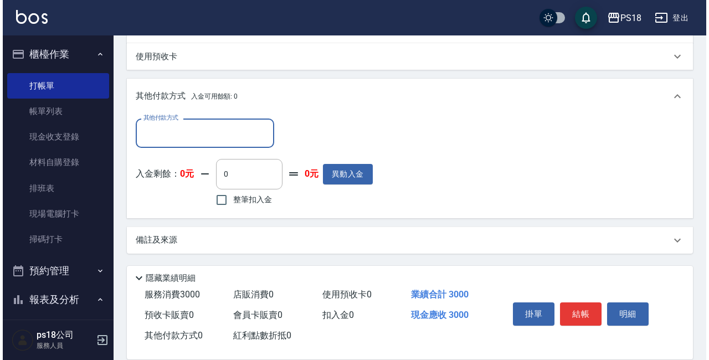
scroll to position [322, 0]
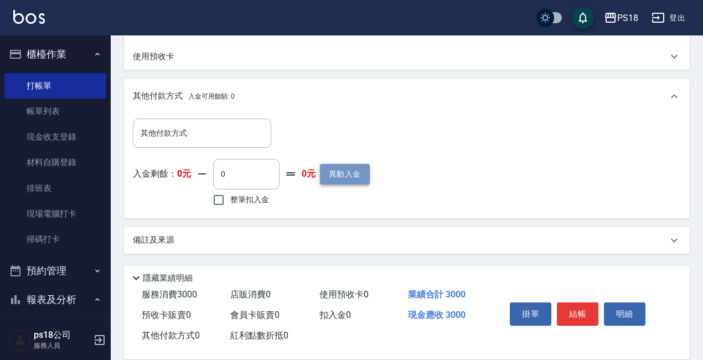
click at [337, 174] on button "異動入金" at bounding box center [345, 174] width 50 height 20
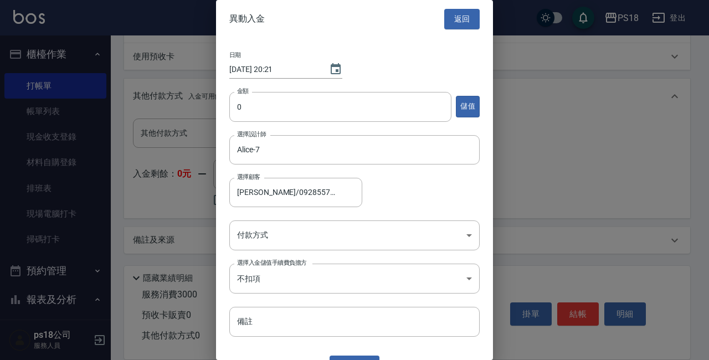
type input "[PERSON_NAME]/0928557597/AL080321"
click at [250, 105] on input "0" at bounding box center [340, 107] width 222 height 30
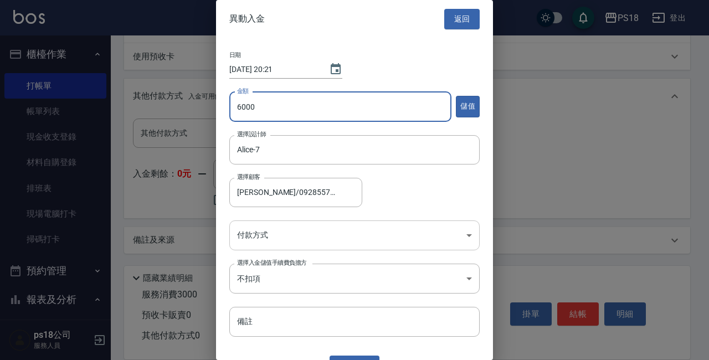
type input "6000"
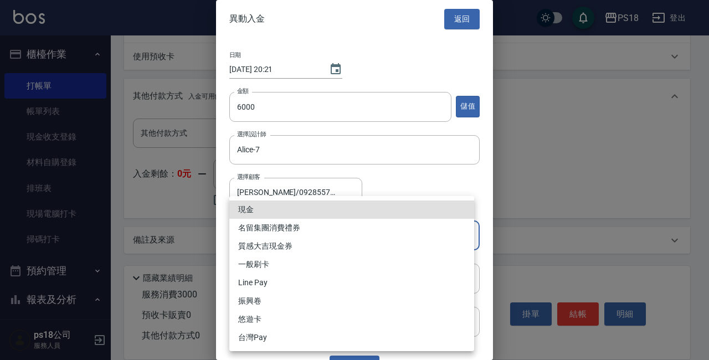
click at [248, 233] on body "PS18 登出 櫃檯作業 打帳單 帳單列表 現金收支登錄 材料自購登錄 排班表 現場電腦打卡 掃碼打卡 預約管理 預約管理 單日預約紀錄 單週預約紀錄 報表及…" at bounding box center [354, 23] width 709 height 673
click at [249, 280] on li "Line Pay" at bounding box center [351, 282] width 245 height 18
type input "Line Pay"
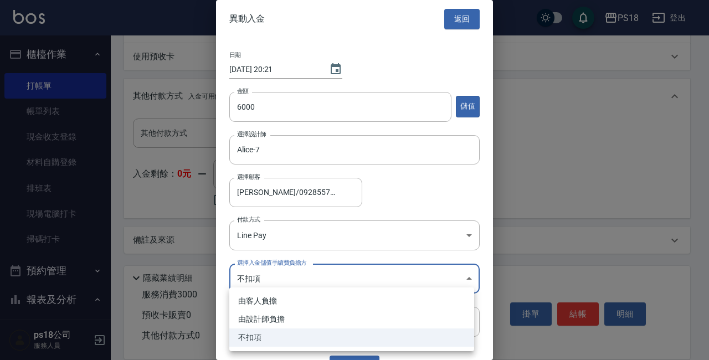
click at [272, 280] on body "PS18 登出 櫃檯作業 打帳單 帳單列表 現金收支登錄 材料自購登錄 排班表 現場電腦打卡 掃碼打卡 預約管理 預約管理 單日預約紀錄 單週預約紀錄 報表及…" at bounding box center [354, 23] width 709 height 673
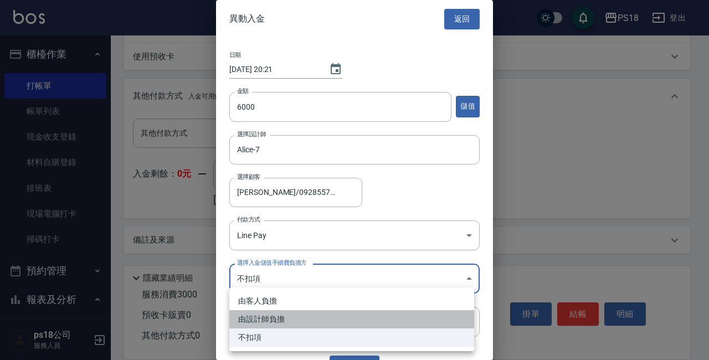
click at [262, 319] on li "由設計師負擔" at bounding box center [351, 319] width 245 height 18
type input "BYDESIGNER"
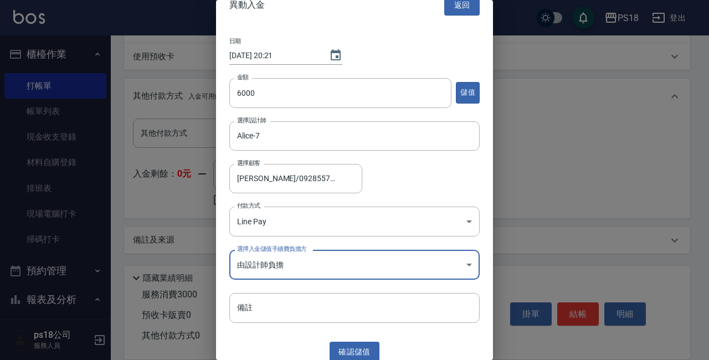
scroll to position [22, 0]
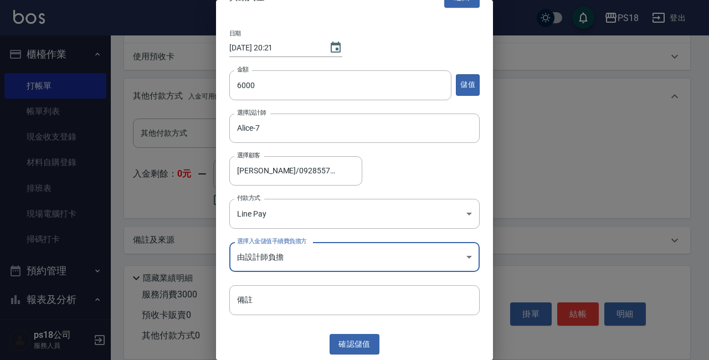
click at [346, 348] on button "確認 儲值" at bounding box center [354, 344] width 50 height 20
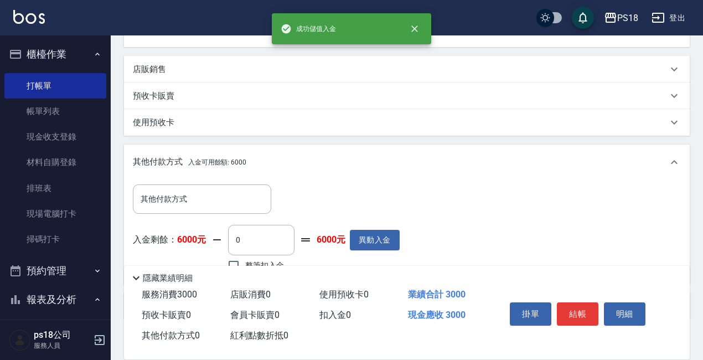
scroll to position [147, 0]
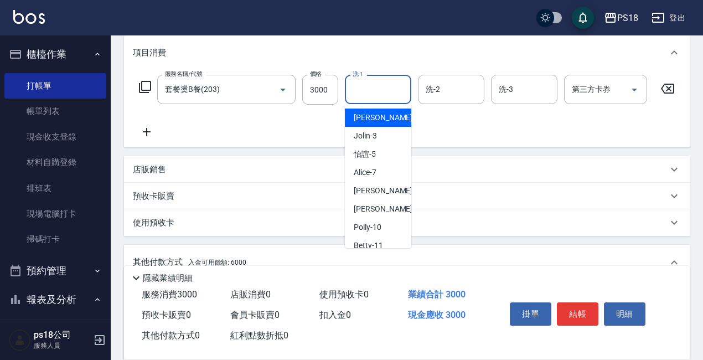
click at [384, 90] on input "洗-1" at bounding box center [378, 89] width 56 height 19
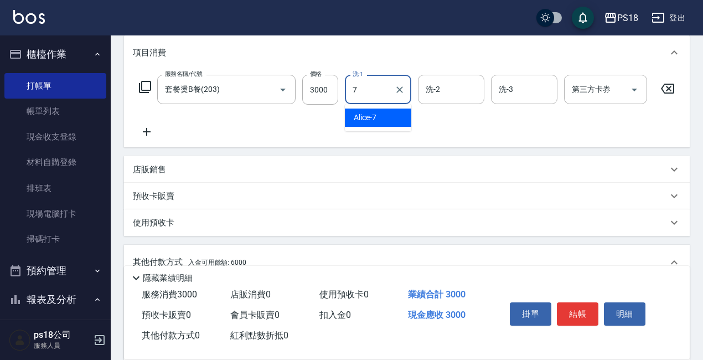
type input "Alice-7"
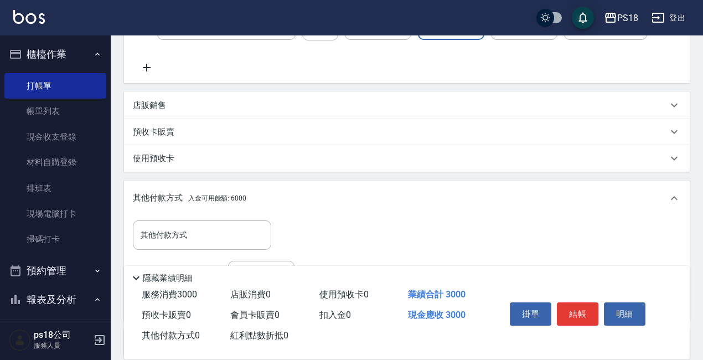
scroll to position [313, 0]
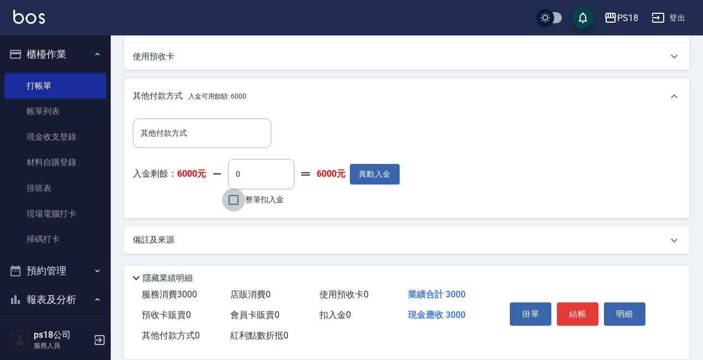
click at [230, 208] on input "整筆扣入金" at bounding box center [233, 199] width 23 height 23
checkbox input "true"
type input "3000"
click at [580, 310] on button "結帳" at bounding box center [578, 313] width 42 height 23
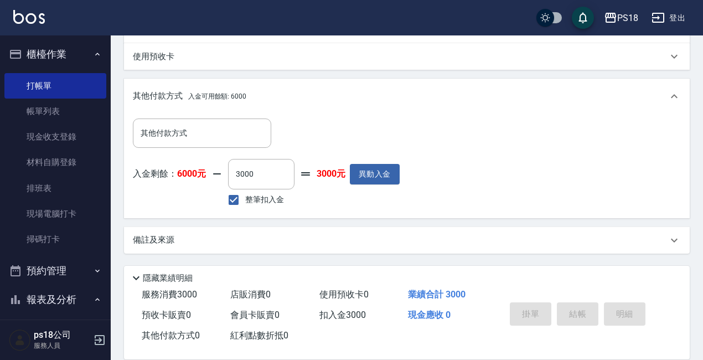
type input "[DATE] 20:22"
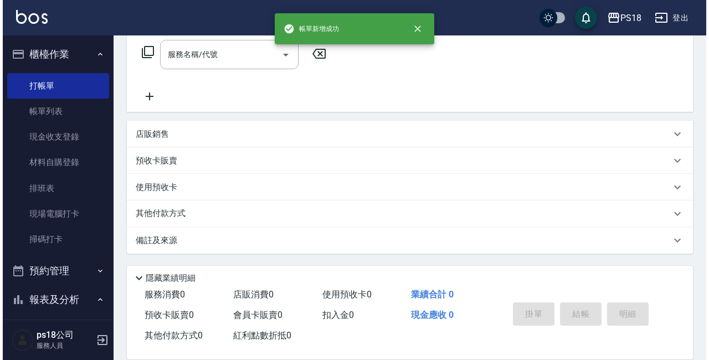
scroll to position [0, 0]
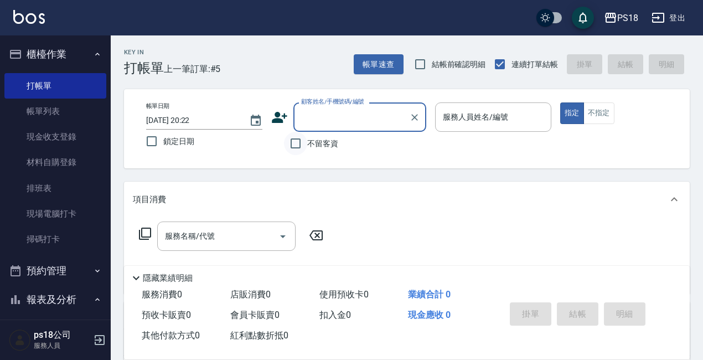
click at [289, 143] on input "不留客資" at bounding box center [295, 143] width 23 height 23
checkbox input "true"
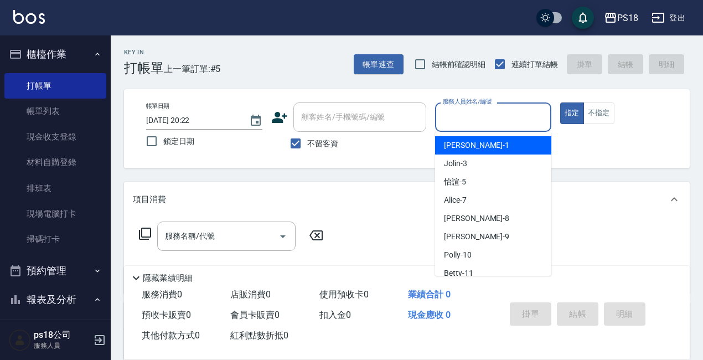
click at [492, 120] on input "服務人員姓名/編號" at bounding box center [493, 116] width 106 height 19
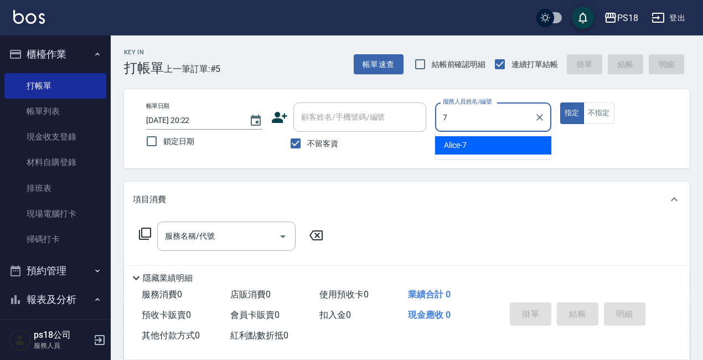
type input "7"
type button "true"
type input "Alice-7"
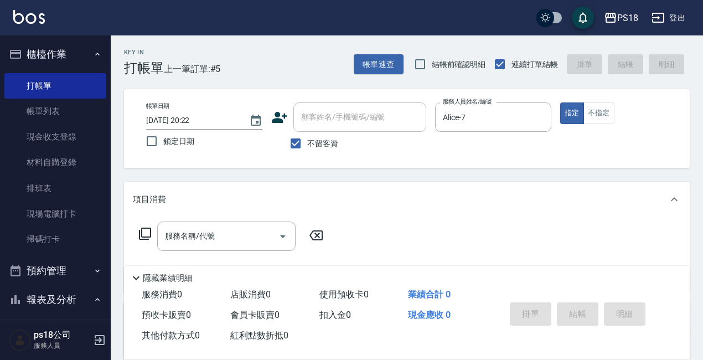
click at [147, 233] on icon at bounding box center [144, 233] width 13 height 13
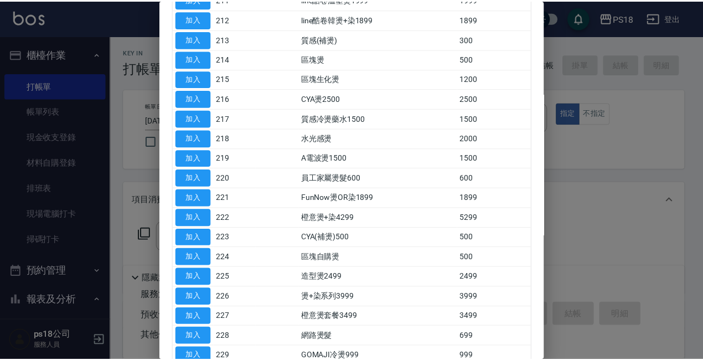
scroll to position [388, 0]
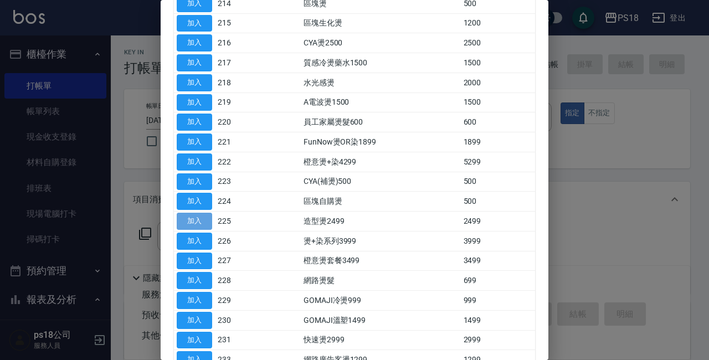
click at [202, 216] on button "加入" at bounding box center [194, 221] width 35 height 17
type input "造型燙2499(225)"
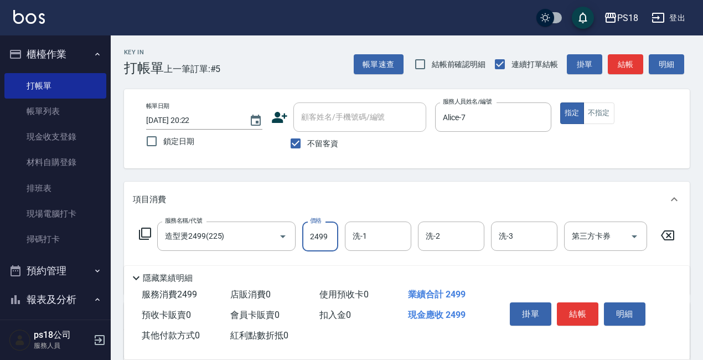
click at [325, 238] on input "2499" at bounding box center [320, 236] width 36 height 30
type input "4000"
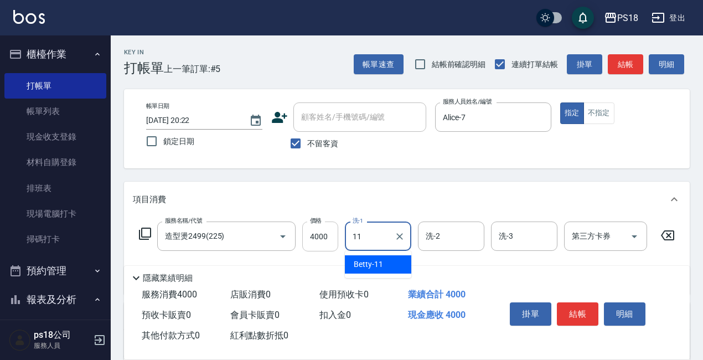
type input "Betty-11"
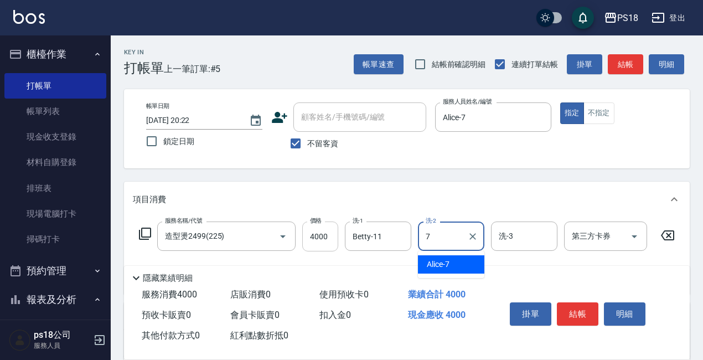
type input "Alice-7"
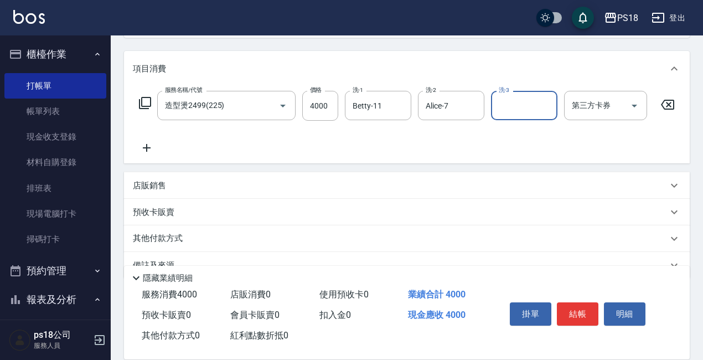
scroll to position [165, 0]
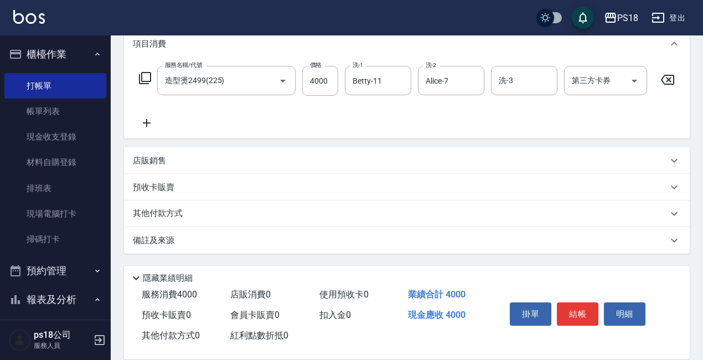
click at [165, 238] on p "備註及來源" at bounding box center [154, 241] width 42 height 12
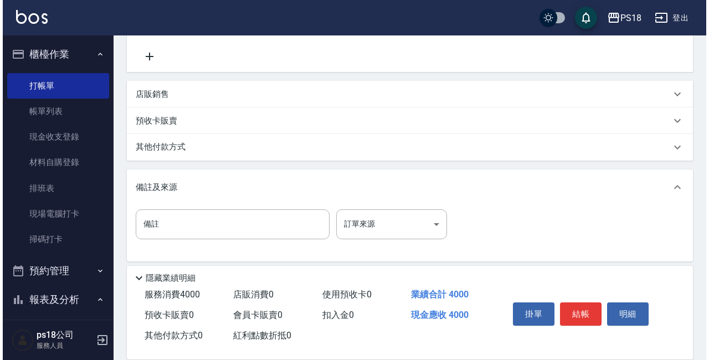
scroll to position [239, 0]
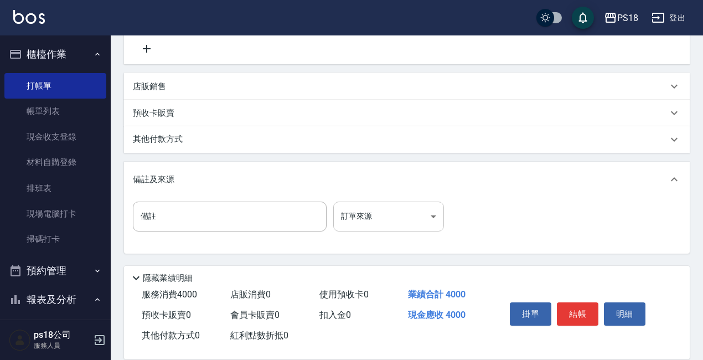
click at [435, 217] on body "PS18 登出 櫃檯作業 打帳單 帳單列表 現金收支登錄 材料自購登錄 排班表 現場電腦打卡 掃碼打卡 預約管理 預約管理 單日預約紀錄 單週預約紀錄 報表及…" at bounding box center [351, 65] width 703 height 590
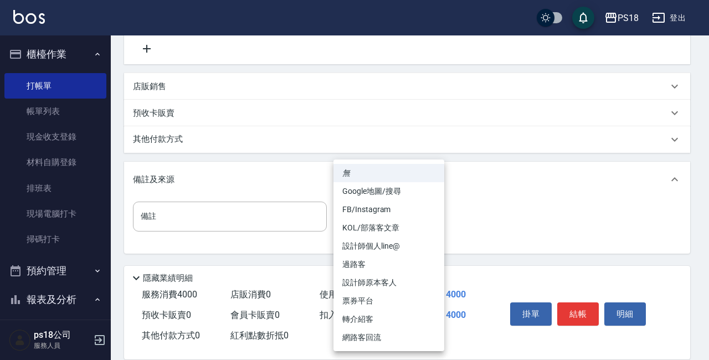
click at [368, 282] on li "設計師原本客人" at bounding box center [388, 282] width 111 height 18
type input "設計師原本客人"
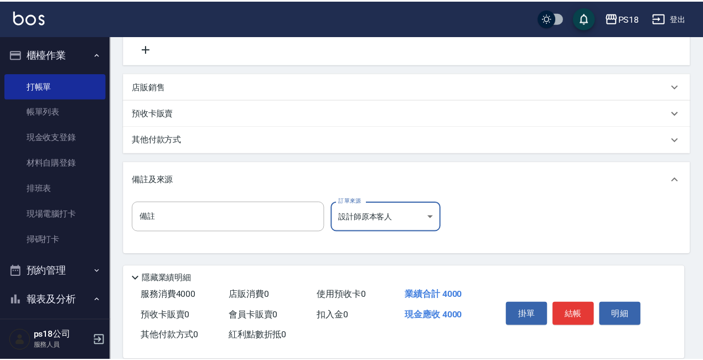
scroll to position [230, 0]
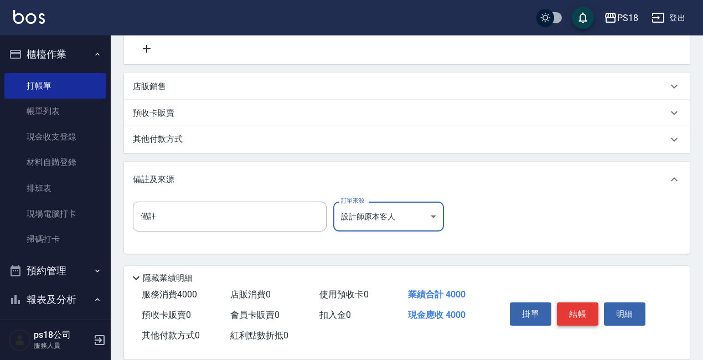
click at [569, 303] on button "結帳" at bounding box center [578, 313] width 42 height 23
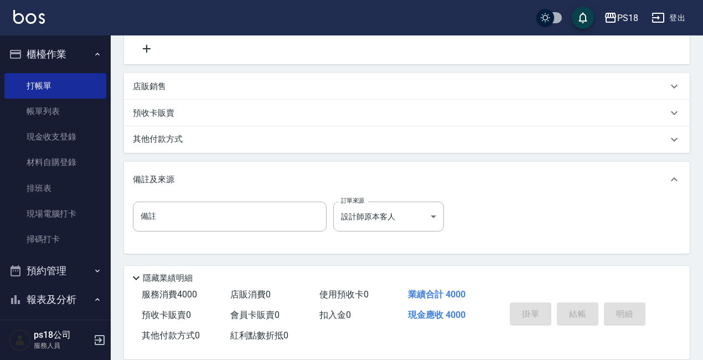
type input "[DATE] 20:23"
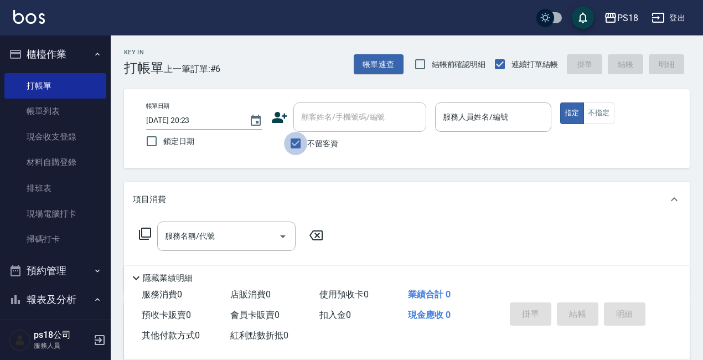
drag, startPoint x: 295, startPoint y: 143, endPoint x: 295, endPoint y: 132, distance: 11.1
click at [295, 143] on input "不留客資" at bounding box center [295, 143] width 23 height 23
checkbox input "false"
click at [316, 107] on div "顧客姓名/手機號碼/編號" at bounding box center [359, 116] width 133 height 29
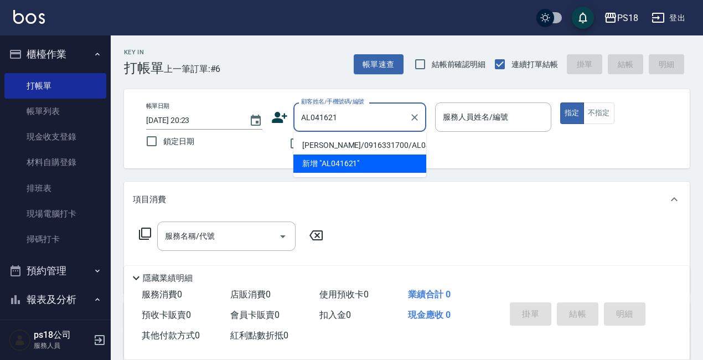
click at [337, 143] on li "[PERSON_NAME]/0916331700/AL041621" at bounding box center [359, 145] width 133 height 18
type input "[PERSON_NAME]/0916331700/AL041621"
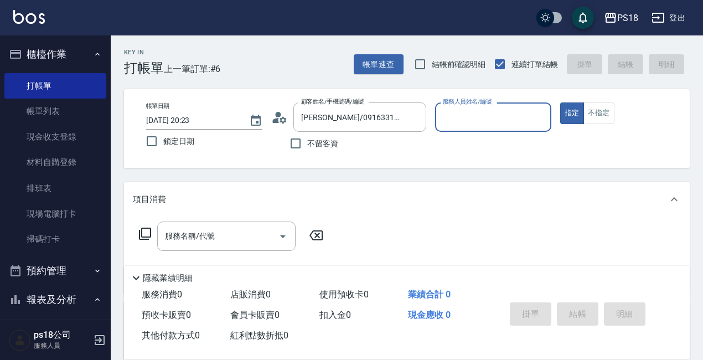
type input "Alice-7"
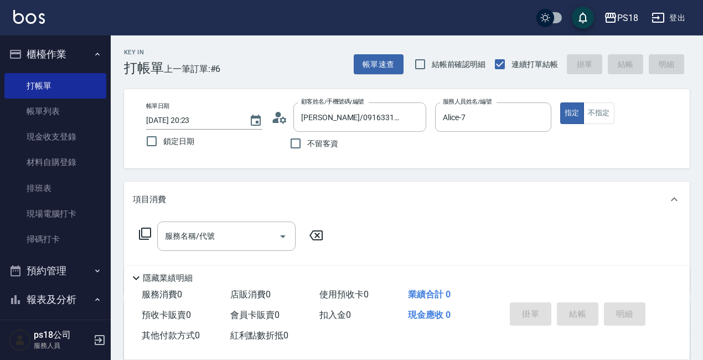
click at [143, 233] on icon at bounding box center [144, 233] width 13 height 13
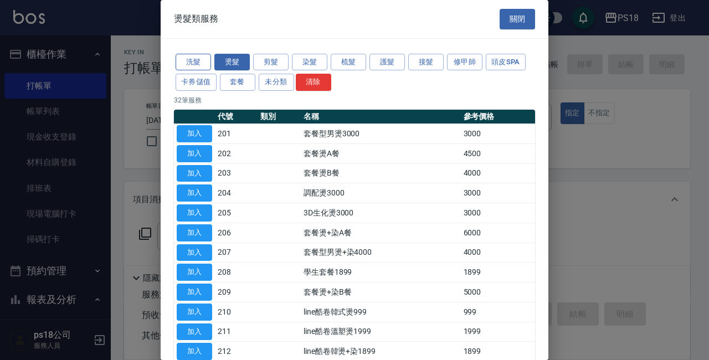
click at [193, 61] on button "洗髮" at bounding box center [192, 62] width 35 height 17
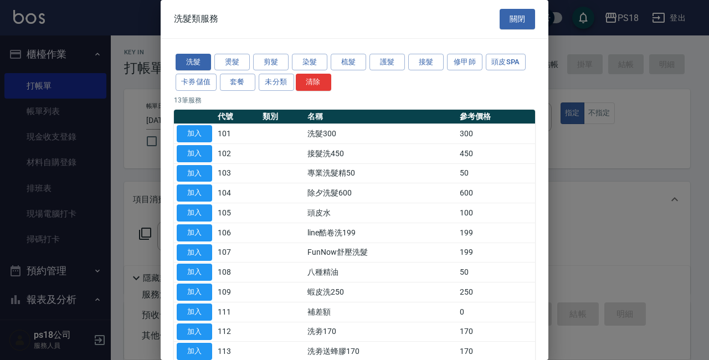
drag, startPoint x: 194, startPoint y: 131, endPoint x: 142, endPoint y: 260, distance: 139.6
click at [194, 131] on button "加入" at bounding box center [194, 133] width 35 height 17
type input "洗髮300(101)"
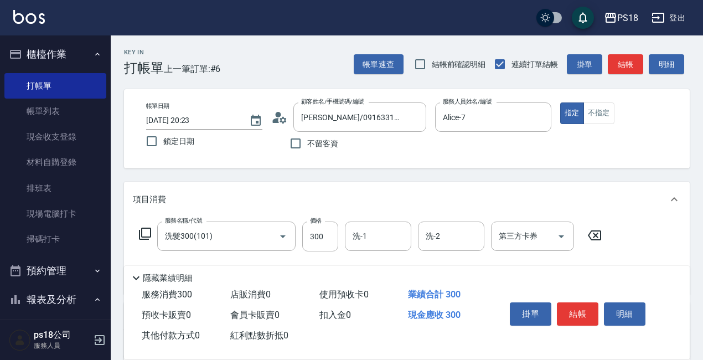
click at [143, 233] on icon at bounding box center [144, 233] width 13 height 13
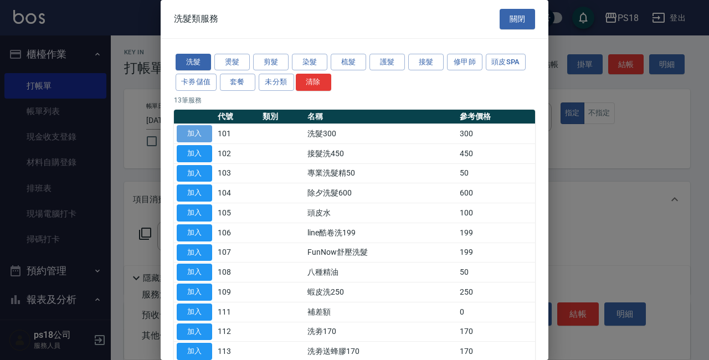
click at [194, 130] on button "加入" at bounding box center [194, 133] width 35 height 17
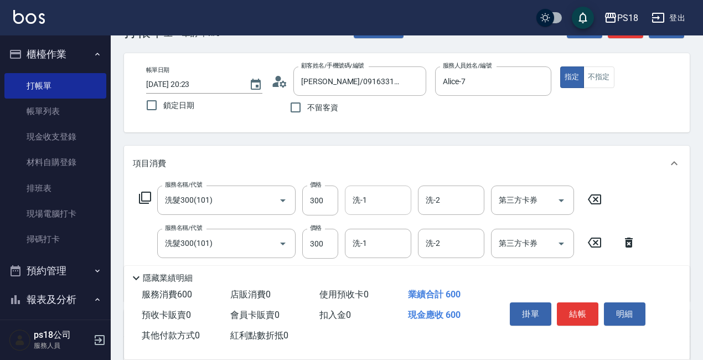
scroll to position [55, 0]
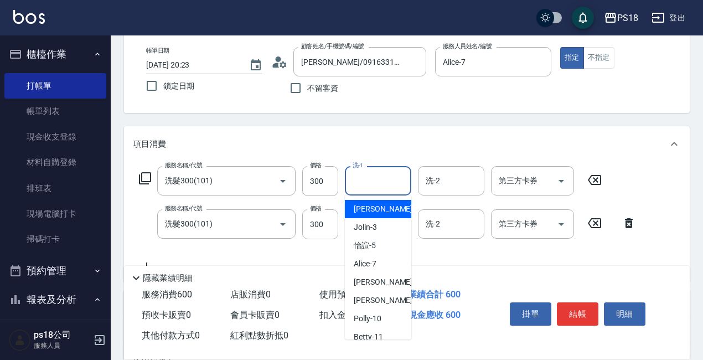
click at [371, 175] on input "洗-1" at bounding box center [378, 180] width 56 height 19
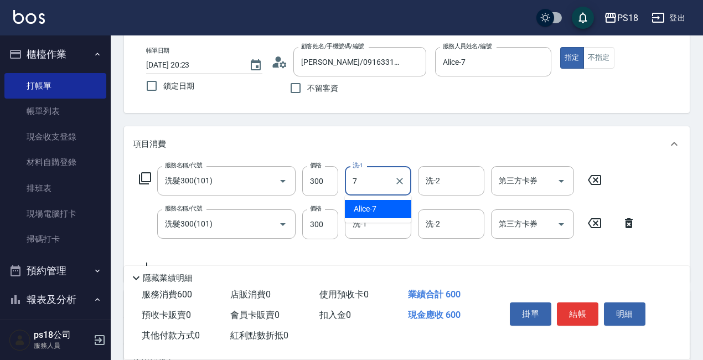
type input "Alice-7"
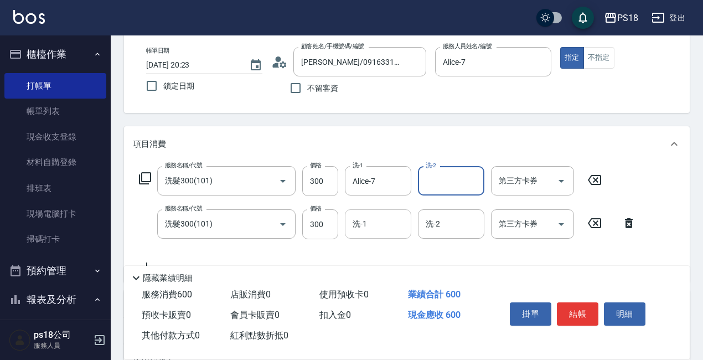
click at [386, 230] on input "洗-1" at bounding box center [378, 223] width 56 height 19
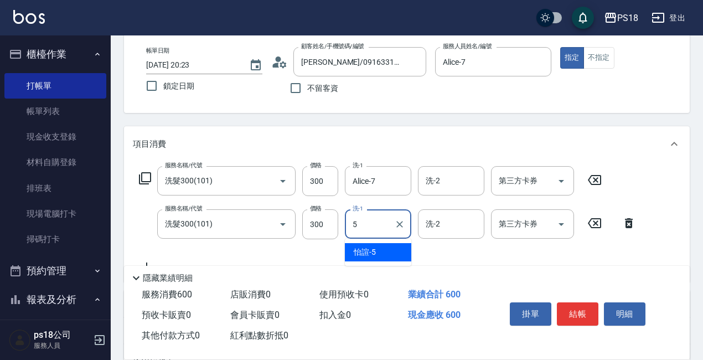
type input "怡諠-5"
click at [145, 179] on icon at bounding box center [144, 178] width 13 height 13
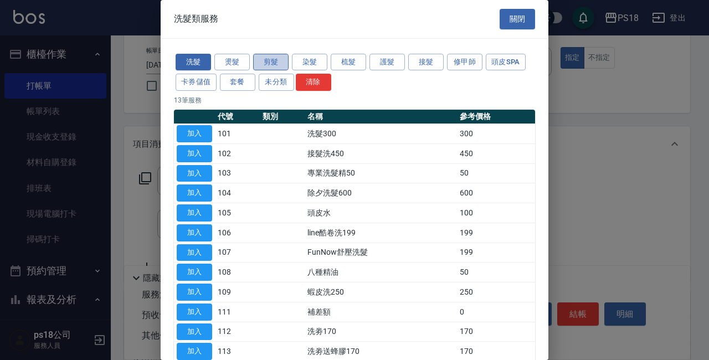
click at [265, 60] on button "剪髮" at bounding box center [270, 62] width 35 height 17
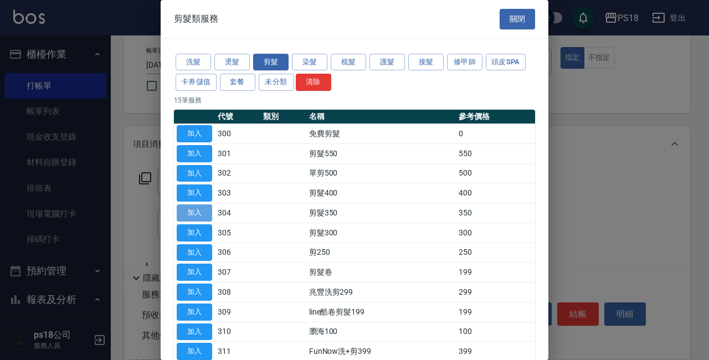
click at [198, 209] on button "加入" at bounding box center [194, 212] width 35 height 17
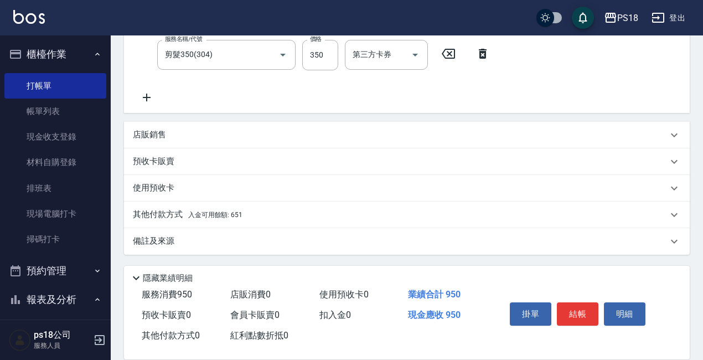
scroll to position [269, 0]
click at [199, 211] on span "入金可用餘額: 651" at bounding box center [215, 214] width 54 height 8
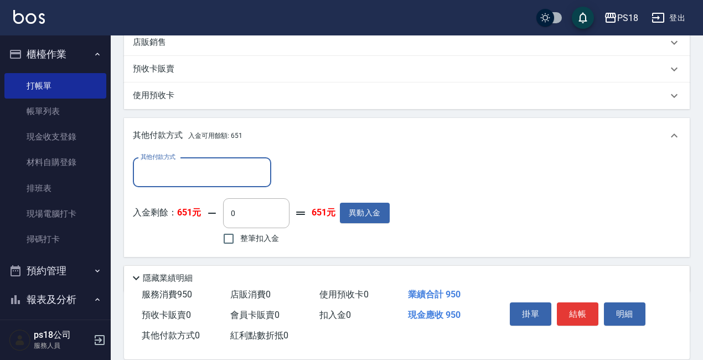
scroll to position [380, 0]
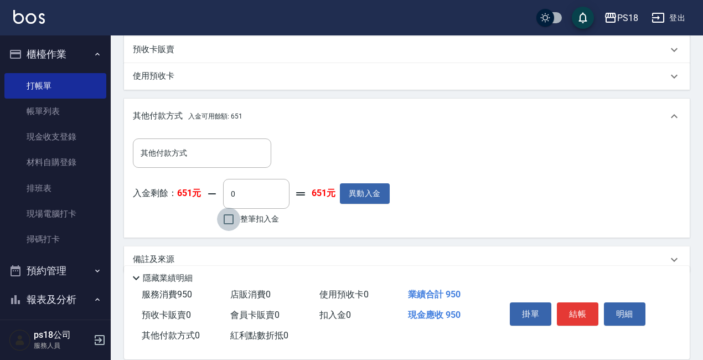
click at [227, 215] on input "整筆扣入金" at bounding box center [228, 219] width 23 height 23
checkbox input "true"
click at [264, 194] on input "651" at bounding box center [256, 194] width 66 height 30
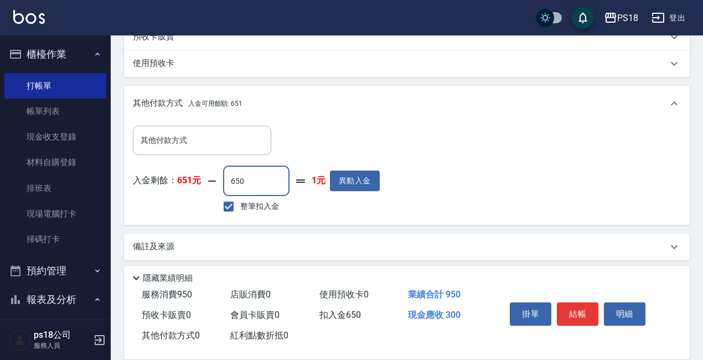
scroll to position [399, 0]
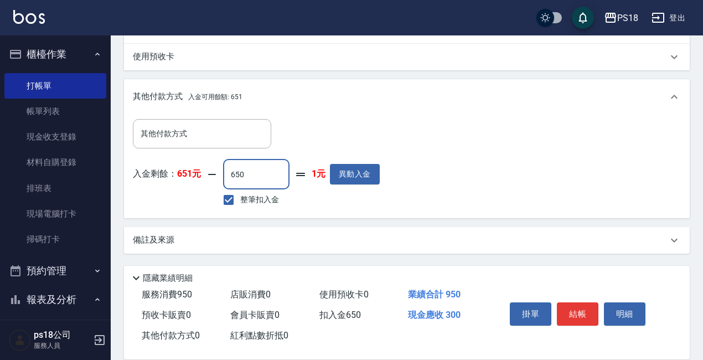
type input "650"
click at [168, 239] on p "備註及來源" at bounding box center [154, 240] width 42 height 12
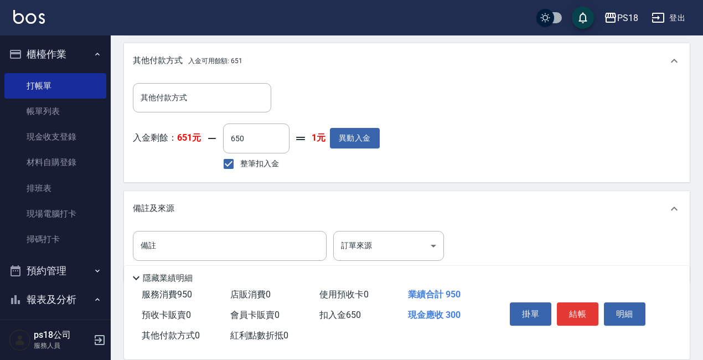
scroll to position [455, 0]
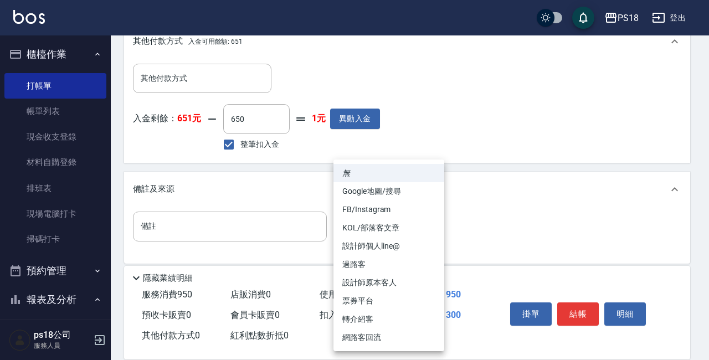
click at [360, 280] on li "設計師原本客人" at bounding box center [388, 282] width 111 height 18
type input "設計師原本客人"
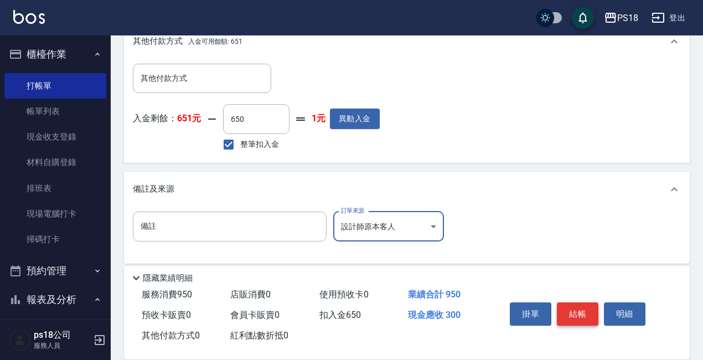
click at [568, 309] on button "結帳" at bounding box center [578, 313] width 42 height 23
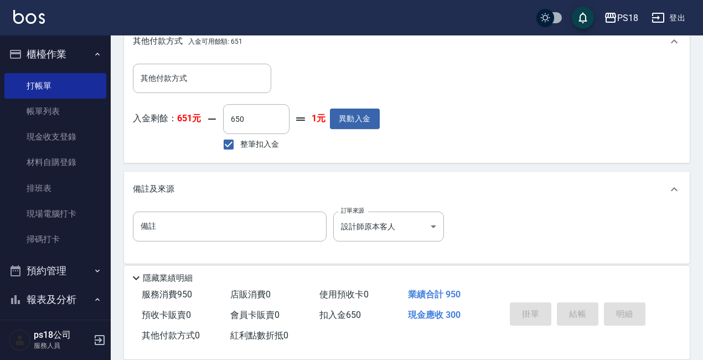
type input "[DATE] 20:24"
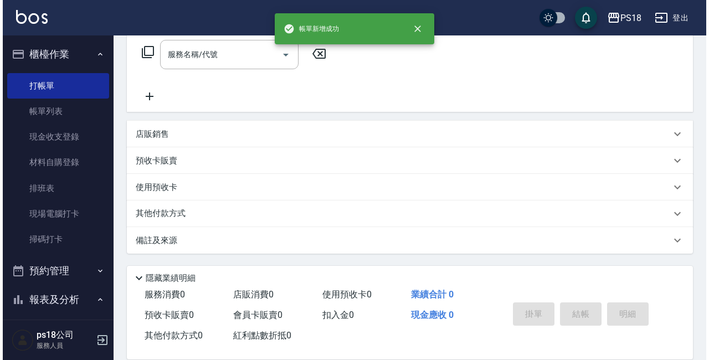
scroll to position [0, 0]
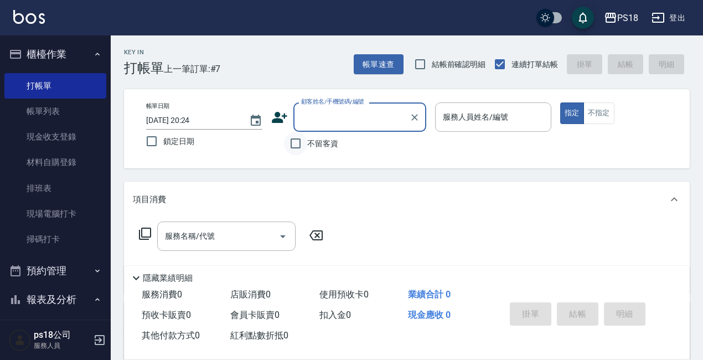
click at [297, 142] on input "不留客資" at bounding box center [295, 143] width 23 height 23
checkbox input "true"
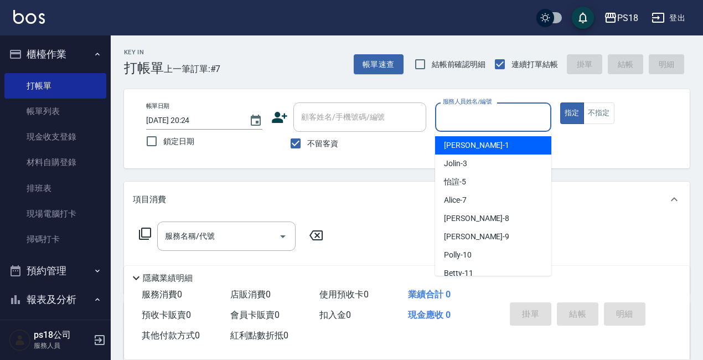
click at [441, 117] on input "服務人員姓名/編號" at bounding box center [493, 116] width 106 height 19
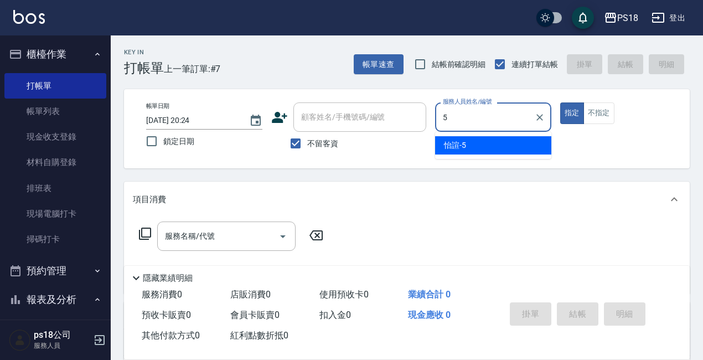
type input "怡諠-5"
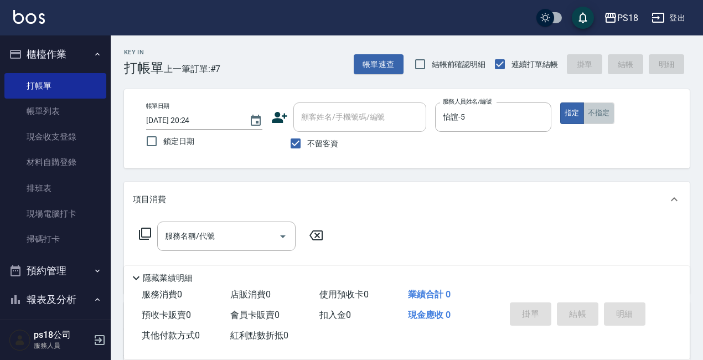
click at [598, 114] on button "不指定" at bounding box center [598, 113] width 31 height 22
click at [143, 231] on icon at bounding box center [144, 233] width 13 height 13
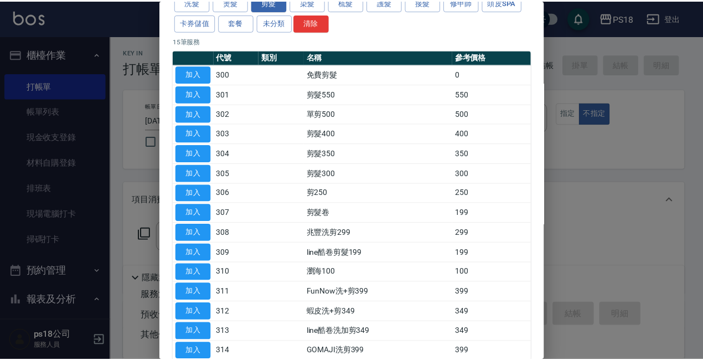
scroll to position [122, 0]
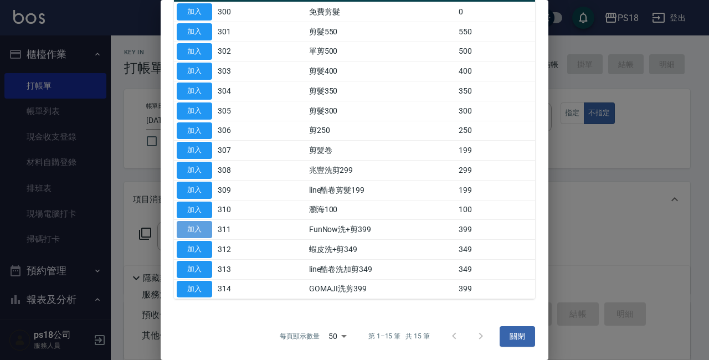
click at [206, 229] on button "加入" at bounding box center [194, 229] width 35 height 17
type input "FunNow洗+剪399(311)"
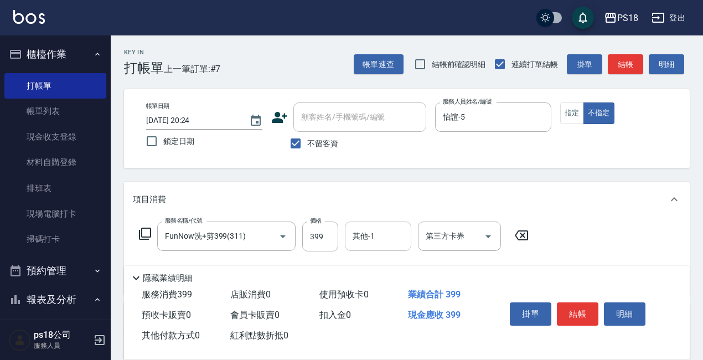
click at [388, 241] on input "其他-1" at bounding box center [378, 235] width 56 height 19
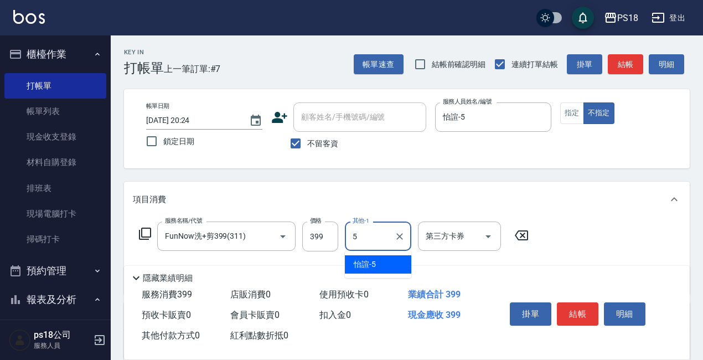
type input "怡諠-5"
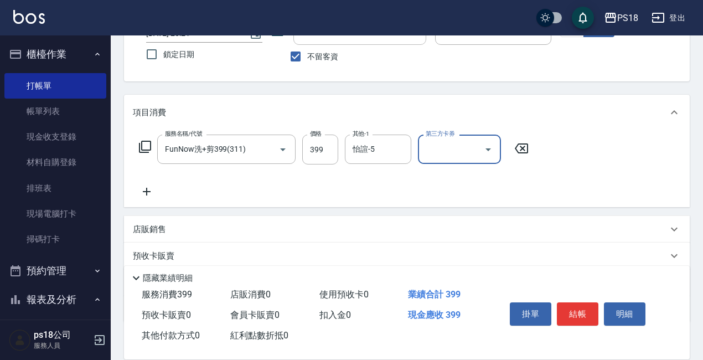
scroll to position [156, 0]
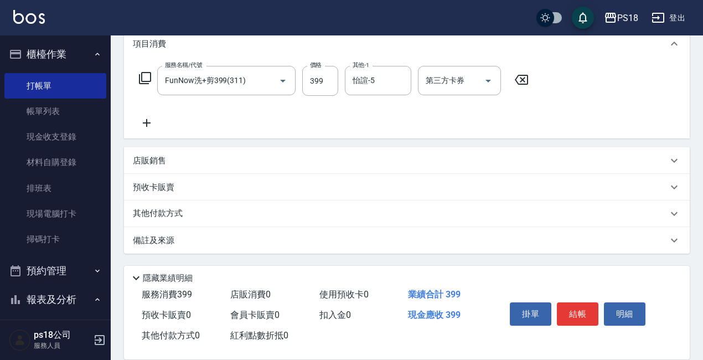
click at [164, 239] on p "備註及來源" at bounding box center [154, 241] width 42 height 12
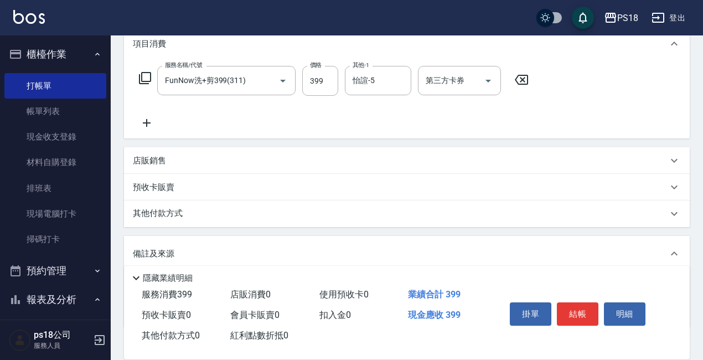
click at [180, 218] on p "其他付款方式" at bounding box center [160, 214] width 55 height 12
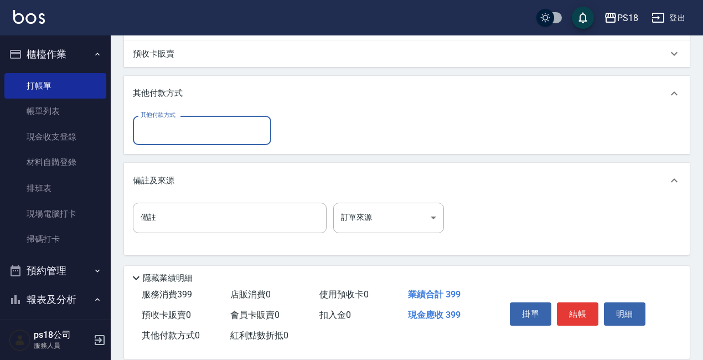
scroll to position [291, 0]
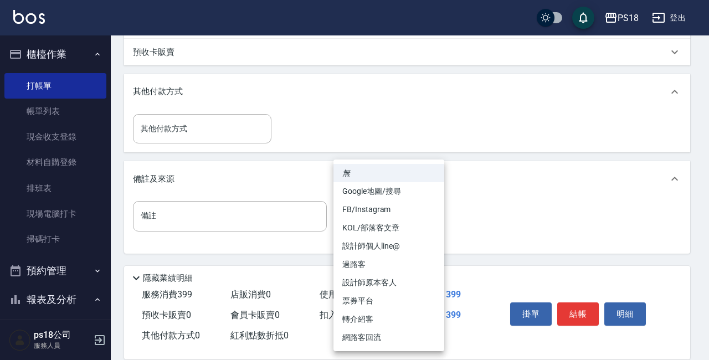
click at [428, 213] on body "PS18 登出 櫃檯作業 打帳單 帳單列表 現金收支登錄 材料自購登錄 排班表 現場電腦打卡 掃碼打卡 預約管理 預約管理 單日預約紀錄 單週預約紀錄 報表及…" at bounding box center [354, 34] width 709 height 650
click at [371, 209] on li "FB/Instagram" at bounding box center [388, 209] width 111 height 18
type input "FB/Instagram"
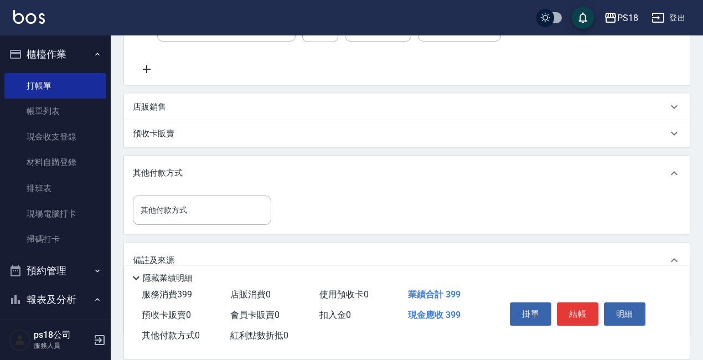
scroll to position [125, 0]
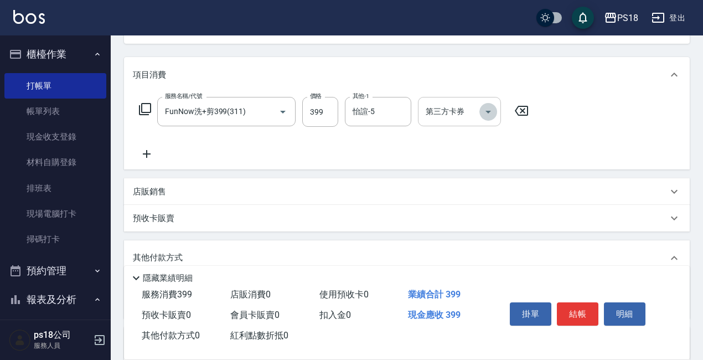
click at [487, 115] on icon "Open" at bounding box center [488, 111] width 13 height 13
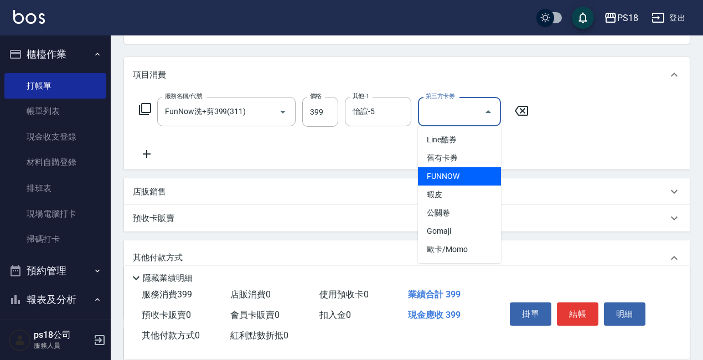
click at [448, 169] on span "FUNNOW" at bounding box center [459, 176] width 83 height 18
type input "FUNNOW"
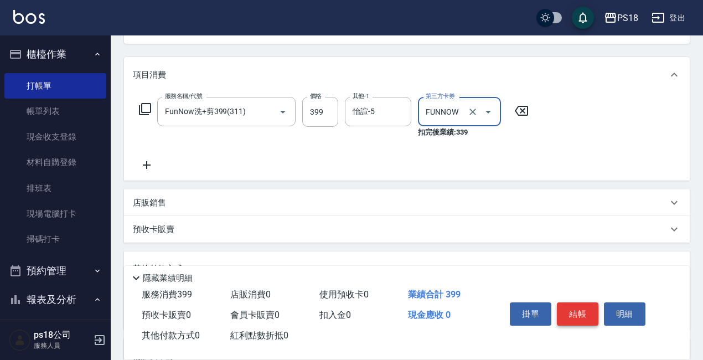
drag, startPoint x: 574, startPoint y: 312, endPoint x: 560, endPoint y: 308, distance: 14.0
click at [572, 312] on button "結帳" at bounding box center [578, 313] width 42 height 23
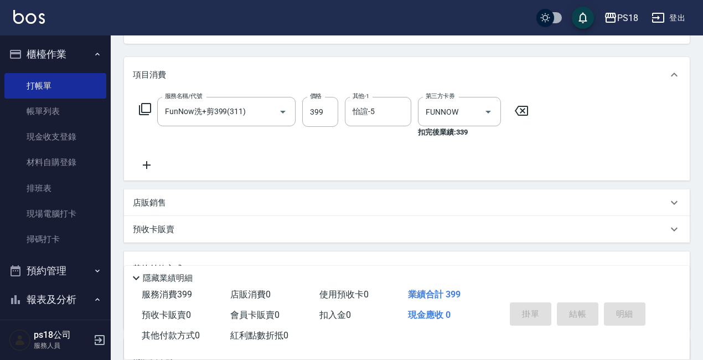
type input "[DATE] 20:27"
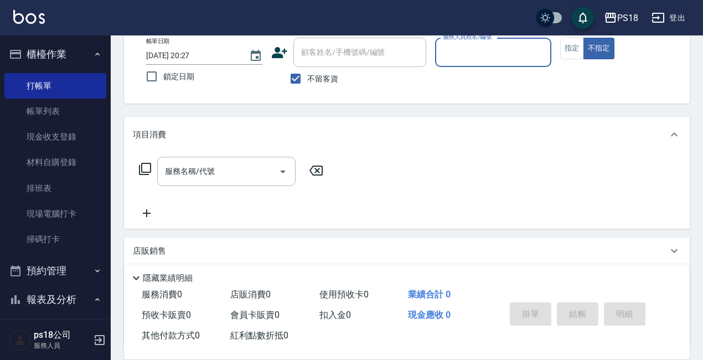
scroll to position [0, 0]
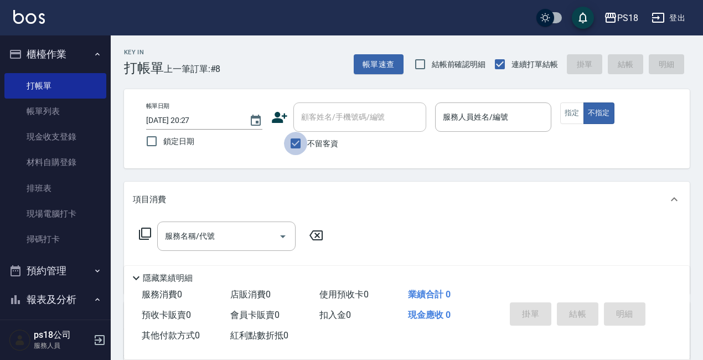
click at [296, 140] on input "不留客資" at bounding box center [295, 143] width 23 height 23
checkbox input "false"
click at [315, 113] on input "顧客姓名/手機號碼/編號" at bounding box center [351, 116] width 106 height 19
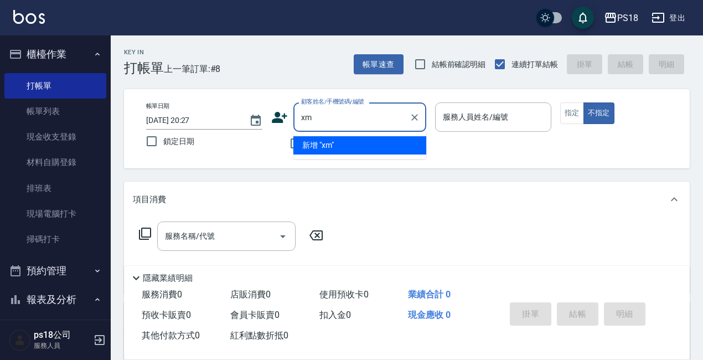
type input "x"
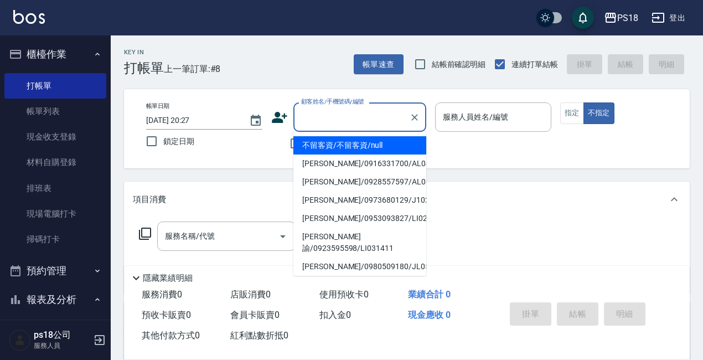
click at [372, 111] on input "顧客姓名/手機號碼/編號" at bounding box center [351, 116] width 106 height 19
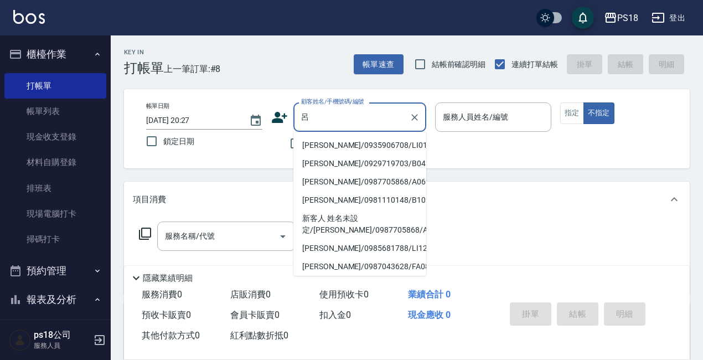
click at [372, 141] on li "[PERSON_NAME]/0935906708/LI012221" at bounding box center [359, 145] width 133 height 18
type input "[PERSON_NAME]/0935906708/LI012221"
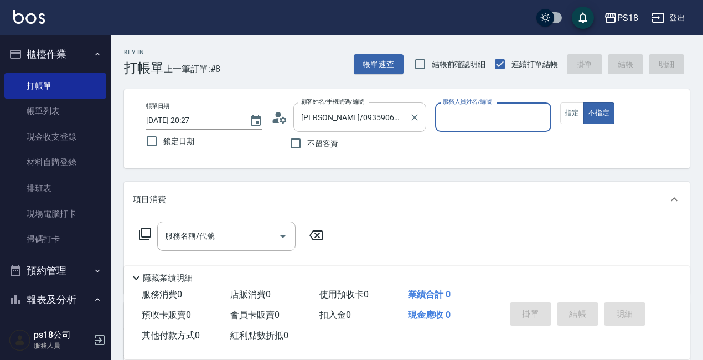
type input "Jolin-3"
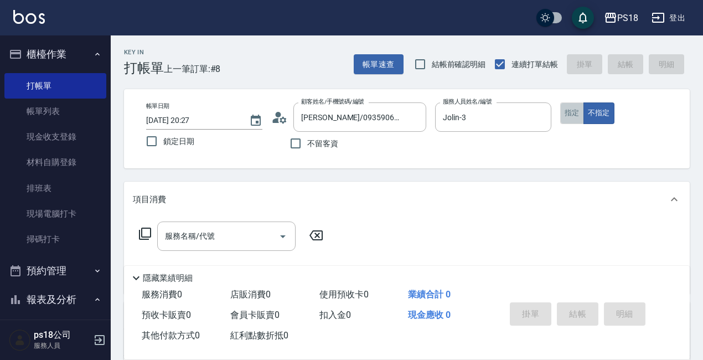
click at [572, 115] on button "指定" at bounding box center [572, 113] width 24 height 22
click at [142, 230] on icon at bounding box center [145, 234] width 12 height 12
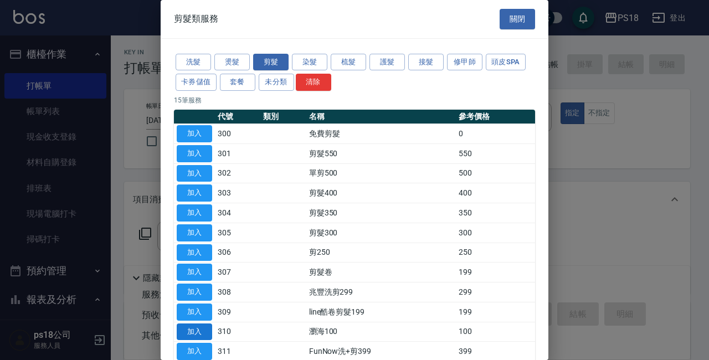
click at [202, 324] on button "加入" at bounding box center [194, 331] width 35 height 17
type input "瀏海100(310)"
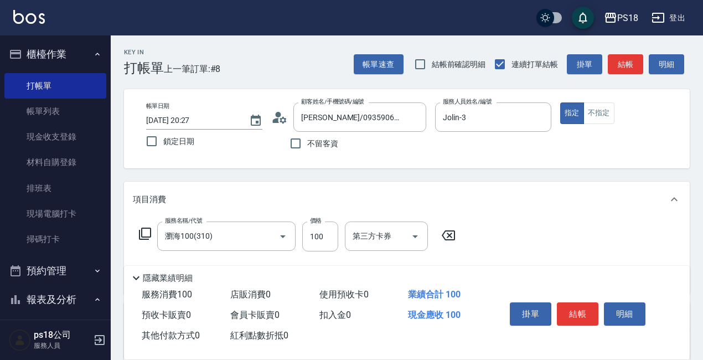
click at [146, 231] on icon at bounding box center [144, 233] width 13 height 13
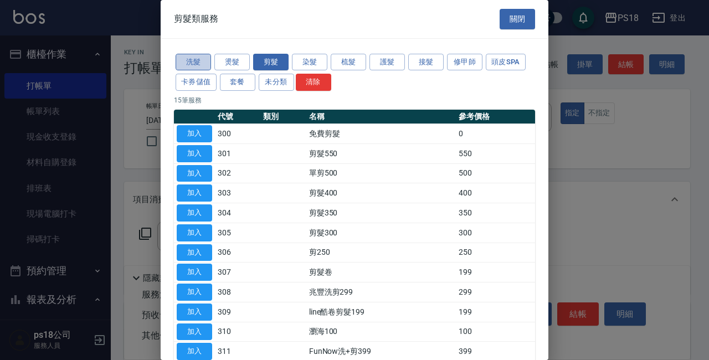
click at [192, 63] on button "洗髮" at bounding box center [192, 62] width 35 height 17
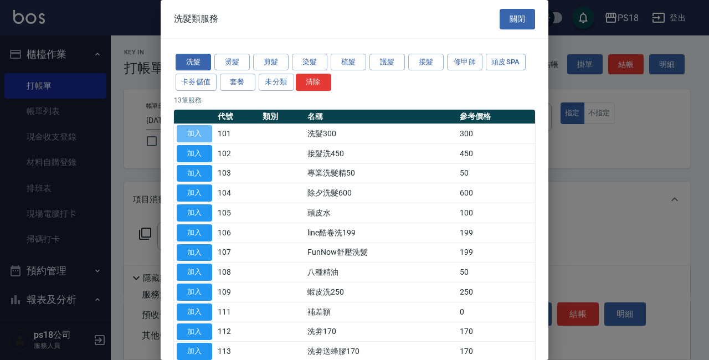
drag, startPoint x: 194, startPoint y: 128, endPoint x: 219, endPoint y: 179, distance: 56.9
click at [193, 128] on button "加入" at bounding box center [194, 133] width 35 height 17
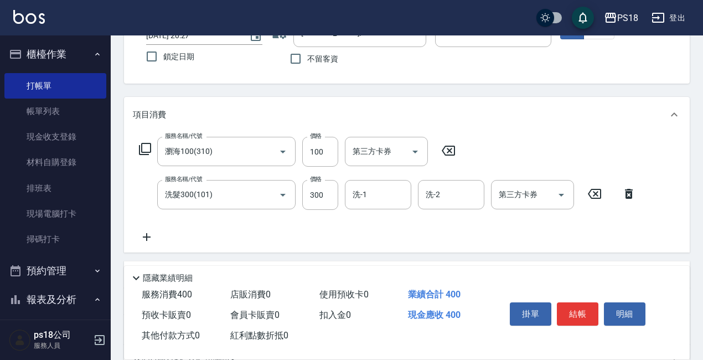
scroll to position [166, 0]
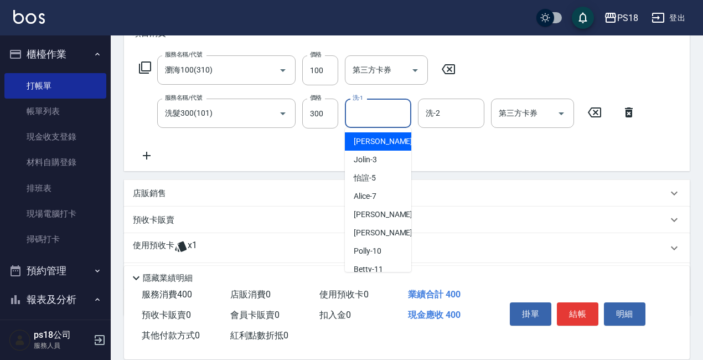
click at [370, 118] on input "洗-1" at bounding box center [378, 113] width 56 height 19
type input "5"
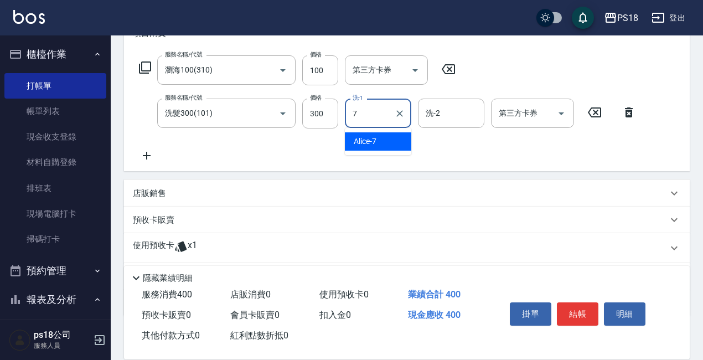
type input "Alice-7"
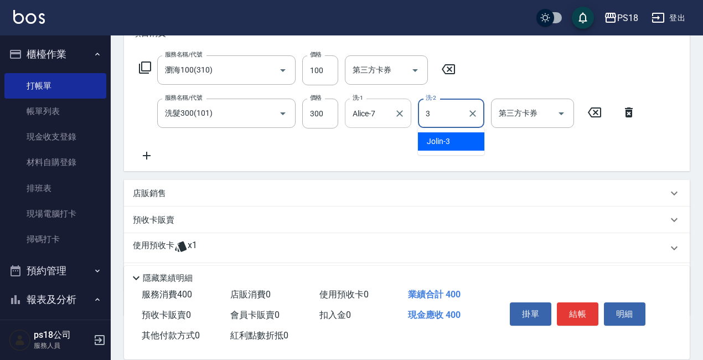
type input "Jolin-3"
click at [146, 68] on icon at bounding box center [144, 67] width 13 height 13
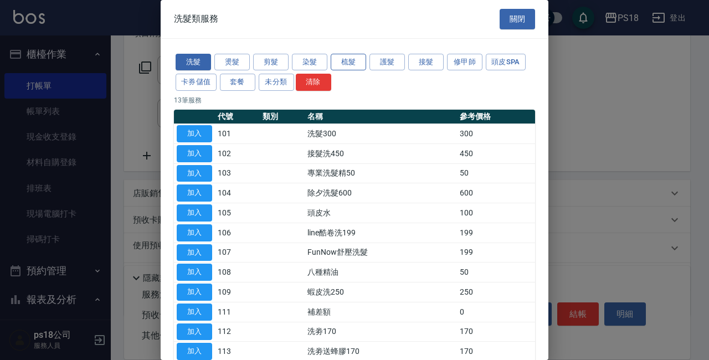
click at [346, 66] on button "梳髮" at bounding box center [347, 62] width 35 height 17
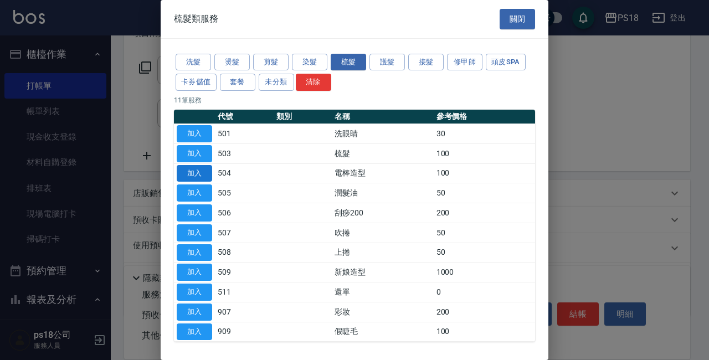
click at [201, 175] on button "加入" at bounding box center [194, 173] width 35 height 17
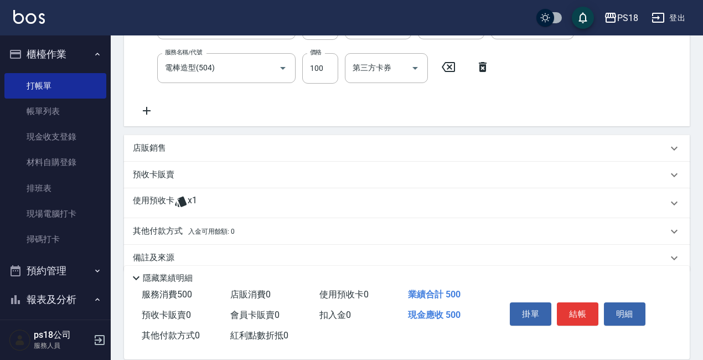
scroll to position [272, 0]
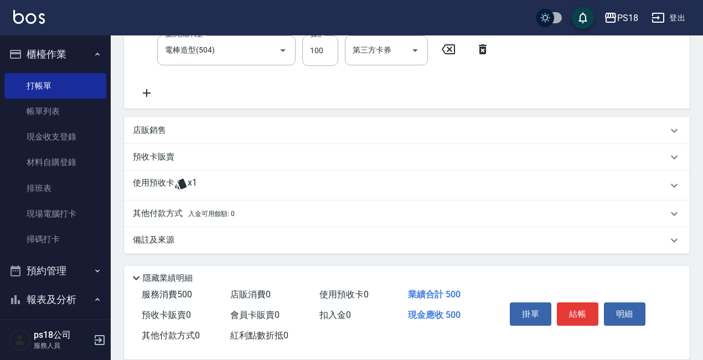
click at [163, 240] on p "備註及來源" at bounding box center [154, 240] width 42 height 12
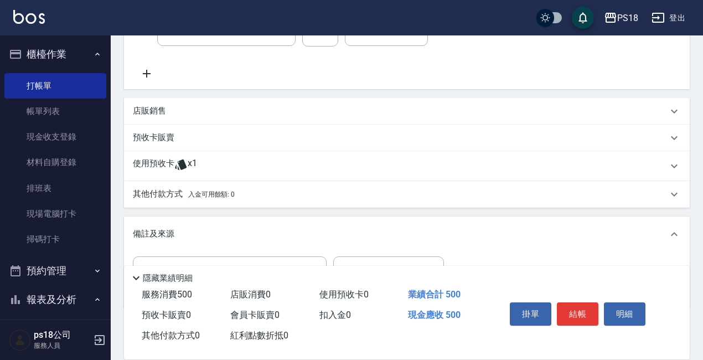
scroll to position [347, 0]
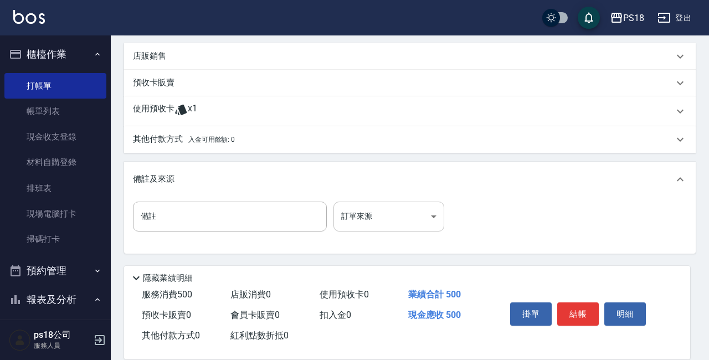
click at [430, 215] on body "PS18 登出 櫃檯作業 打帳單 帳單列表 現金收支登錄 材料自購登錄 排班表 現場電腦打卡 掃碼打卡 預約管理 預約管理 單日預約紀錄 單週預約紀錄 報表及…" at bounding box center [354, 6] width 709 height 706
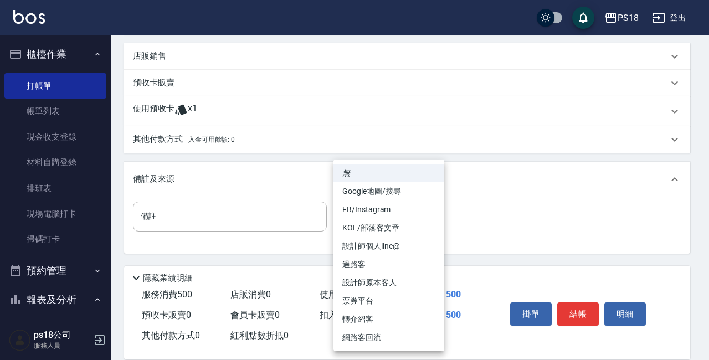
click at [374, 282] on li "設計師原本客人" at bounding box center [388, 282] width 111 height 18
type input "設計師原本客人"
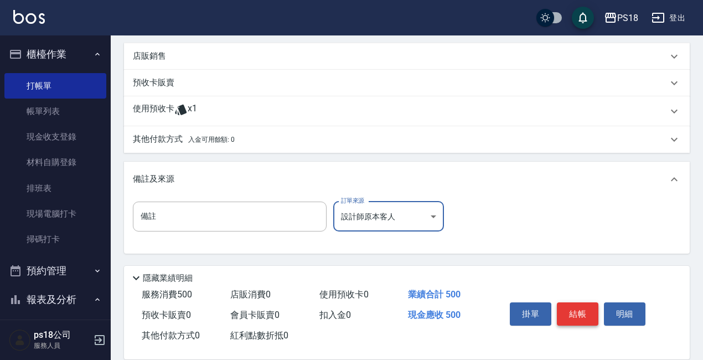
click at [588, 309] on button "結帳" at bounding box center [578, 313] width 42 height 23
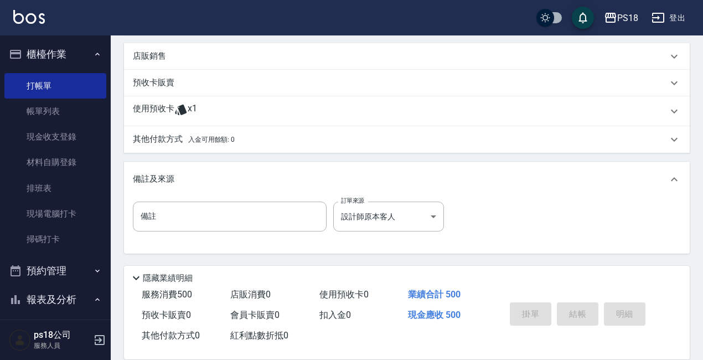
type input "[DATE] 20:28"
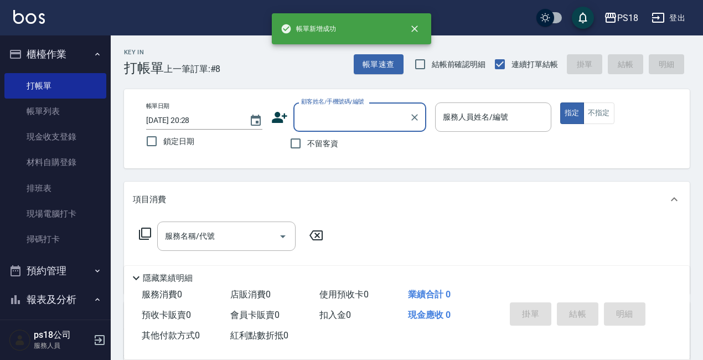
scroll to position [0, 0]
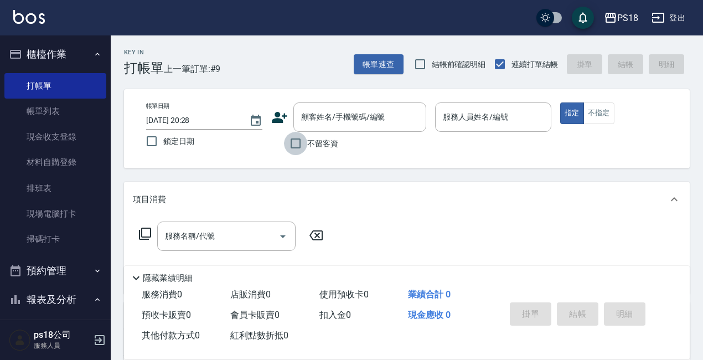
click at [293, 143] on input "不留客資" at bounding box center [295, 143] width 23 height 23
checkbox input "true"
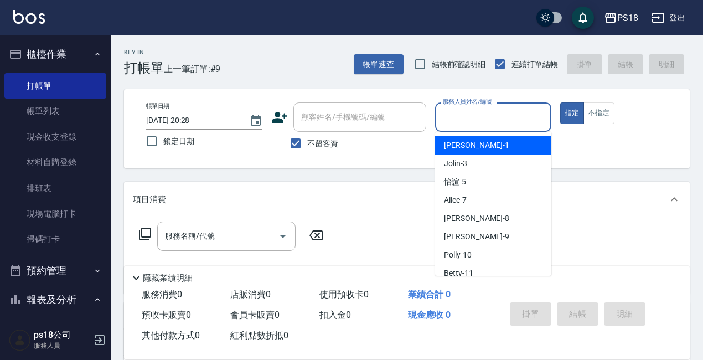
click at [471, 122] on input "服務人員姓名/編號" at bounding box center [493, 116] width 106 height 19
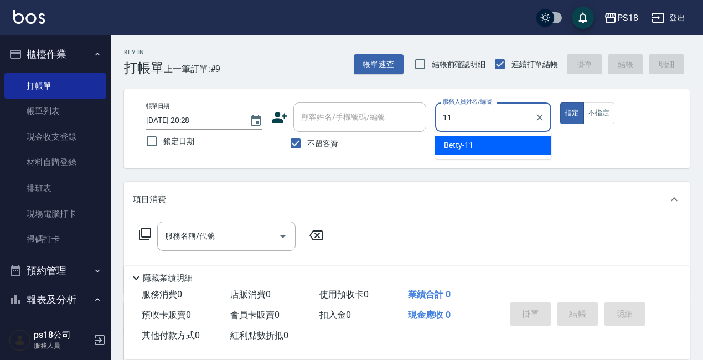
type input "Betty-11"
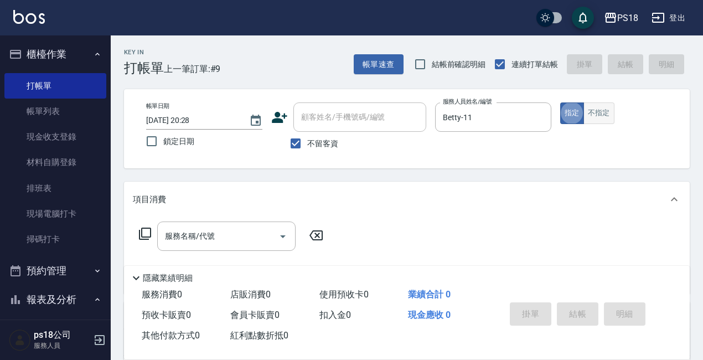
click at [605, 116] on button "不指定" at bounding box center [598, 113] width 31 height 22
click at [140, 231] on icon at bounding box center [145, 234] width 12 height 12
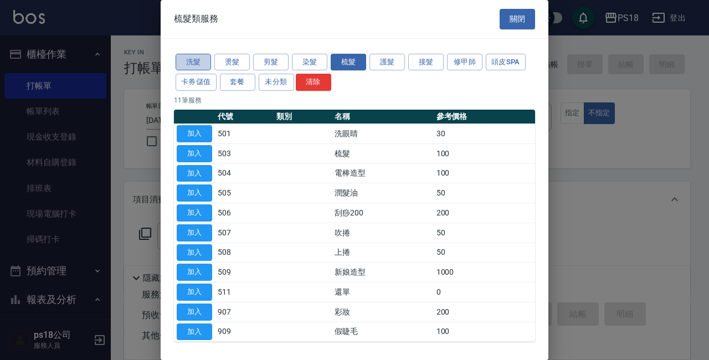
click at [199, 56] on button "洗髮" at bounding box center [192, 62] width 35 height 17
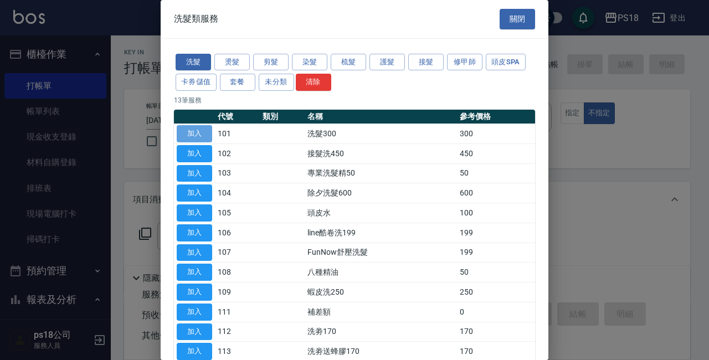
click at [197, 133] on button "加入" at bounding box center [194, 133] width 35 height 17
type input "洗髮300(101)"
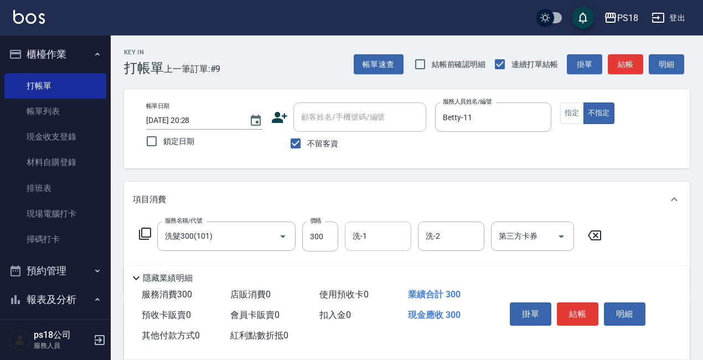
drag, startPoint x: 368, startPoint y: 240, endPoint x: 359, endPoint y: 241, distance: 9.0
click at [368, 240] on input "洗-1" at bounding box center [378, 235] width 56 height 19
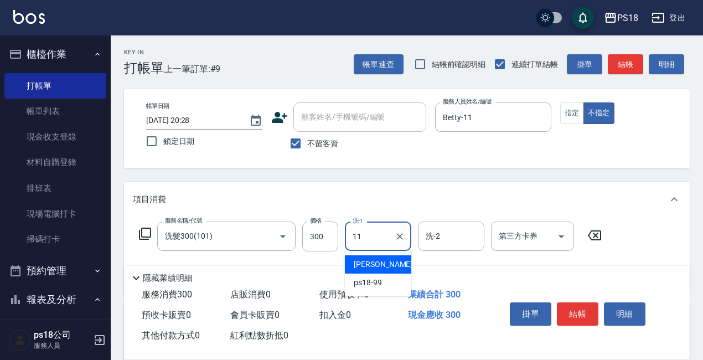
type input "Betty-11"
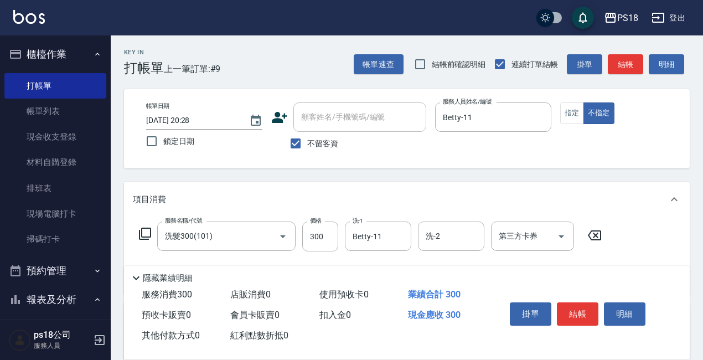
click at [146, 230] on icon at bounding box center [144, 233] width 13 height 13
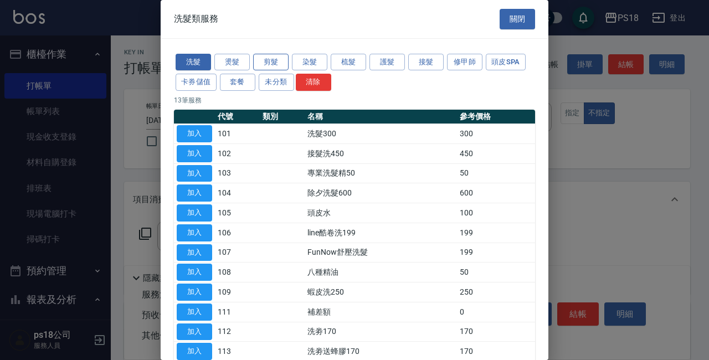
click at [260, 58] on button "剪髮" at bounding box center [270, 62] width 35 height 17
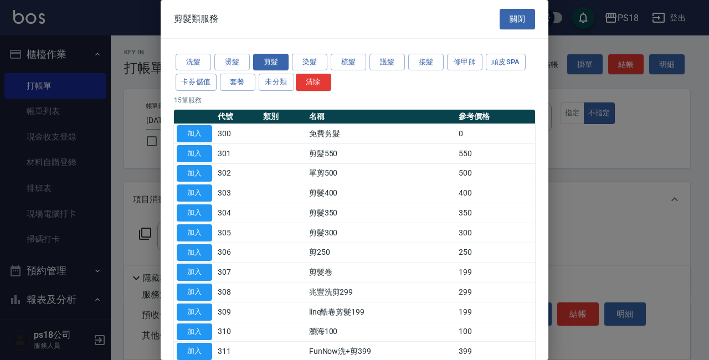
click at [187, 193] on button "加入" at bounding box center [194, 192] width 35 height 17
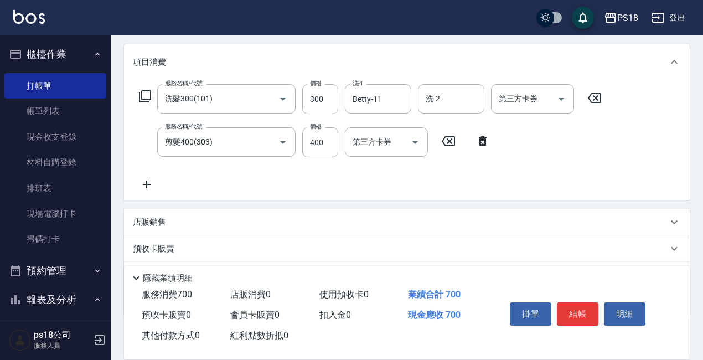
scroll to position [199, 0]
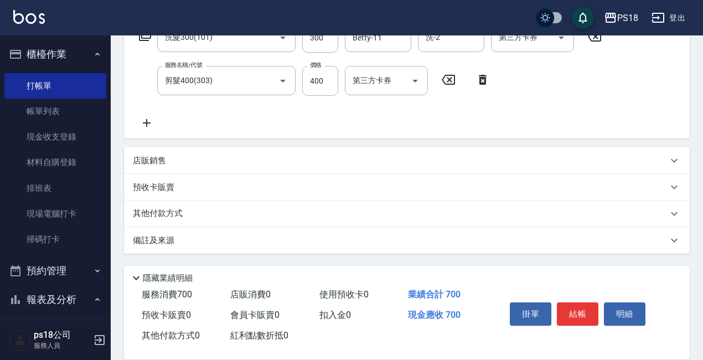
click at [172, 239] on p "備註及來源" at bounding box center [154, 241] width 42 height 12
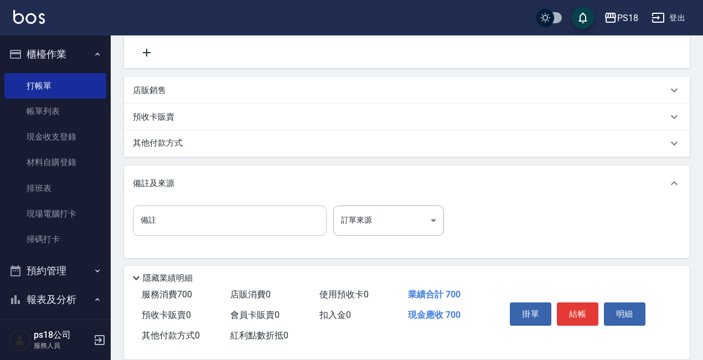
scroll to position [270, 0]
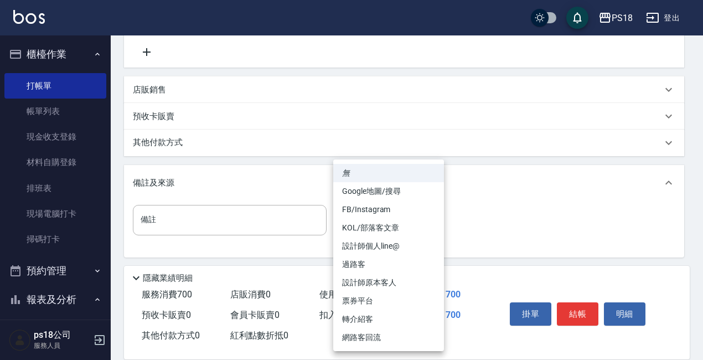
click at [433, 221] on body "PS18 登出 櫃檯作業 打帳單 帳單列表 現金收支登錄 材料自購登錄 排班表 現場電腦打卡 掃碼打卡 預約管理 預約管理 單日預約紀錄 單週預約紀錄 報表及…" at bounding box center [351, 46] width 703 height 633
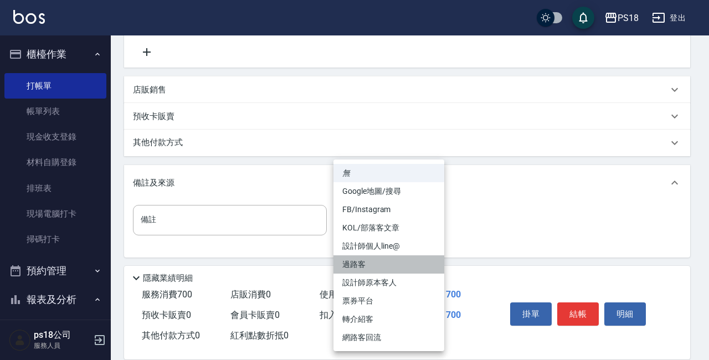
click at [354, 255] on li "過路客" at bounding box center [388, 264] width 111 height 18
type input "過路客"
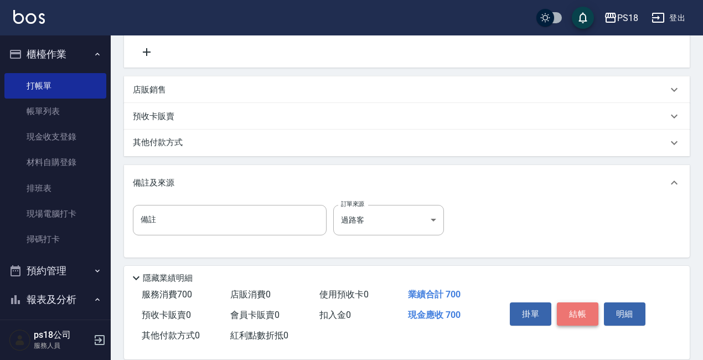
click at [582, 308] on button "結帳" at bounding box center [578, 313] width 42 height 23
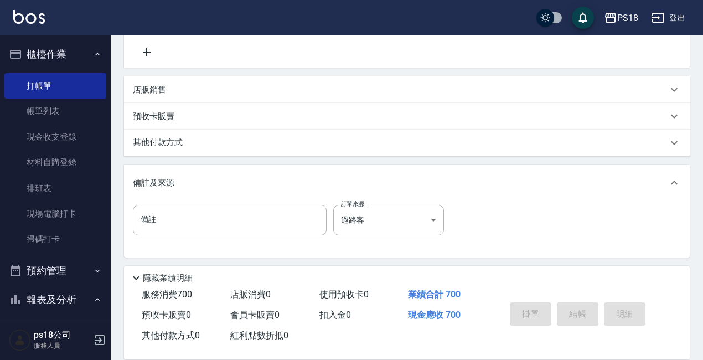
type input "[DATE] 20:29"
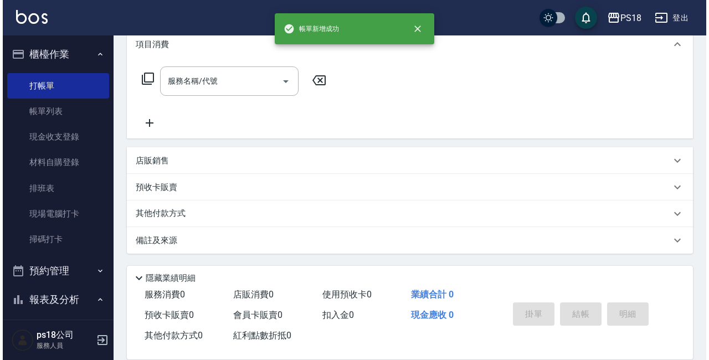
scroll to position [0, 0]
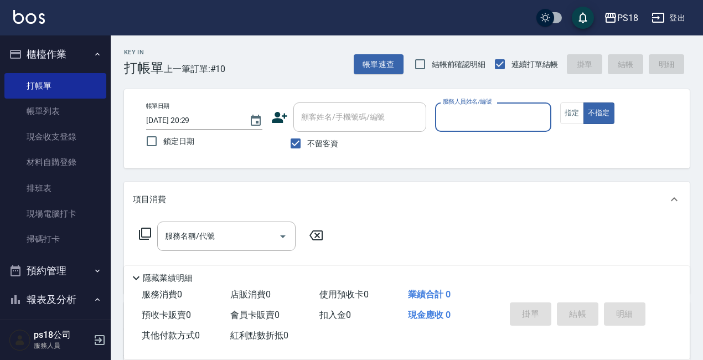
click at [472, 120] on input "服務人員姓名/編號" at bounding box center [493, 116] width 106 height 19
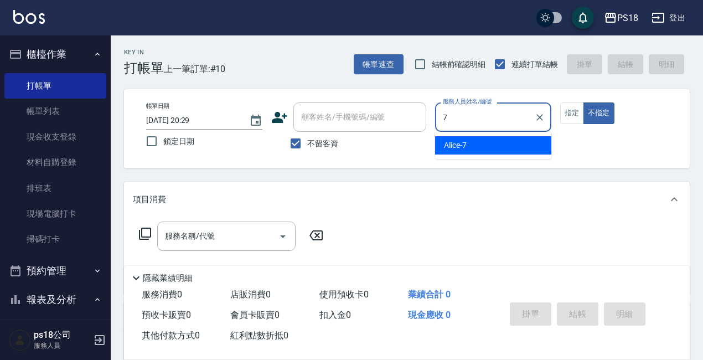
type input "Alice-7"
type button "false"
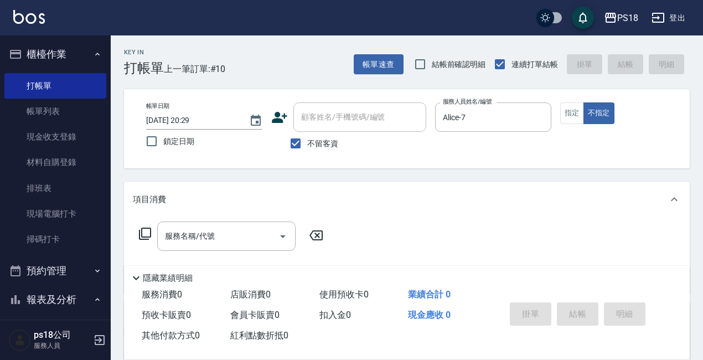
click at [144, 231] on icon at bounding box center [144, 233] width 13 height 13
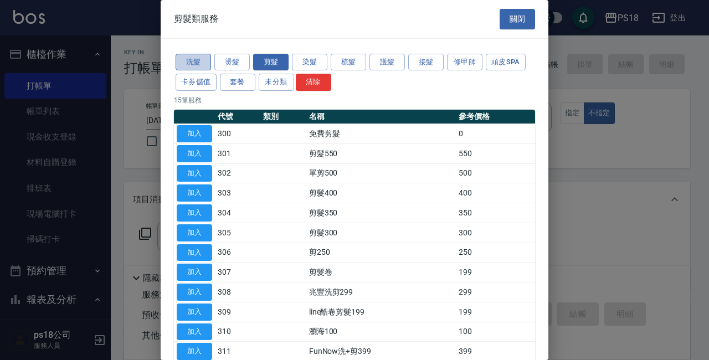
drag, startPoint x: 194, startPoint y: 61, endPoint x: 210, endPoint y: 95, distance: 36.9
click at [194, 61] on button "洗髮" at bounding box center [192, 62] width 35 height 17
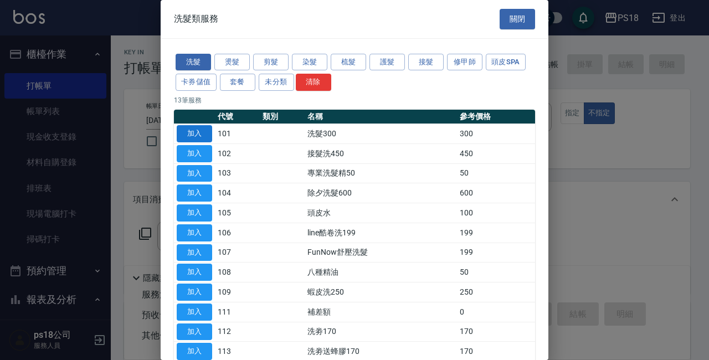
click at [187, 126] on button "加入" at bounding box center [194, 133] width 35 height 17
type input "洗髮300(101)"
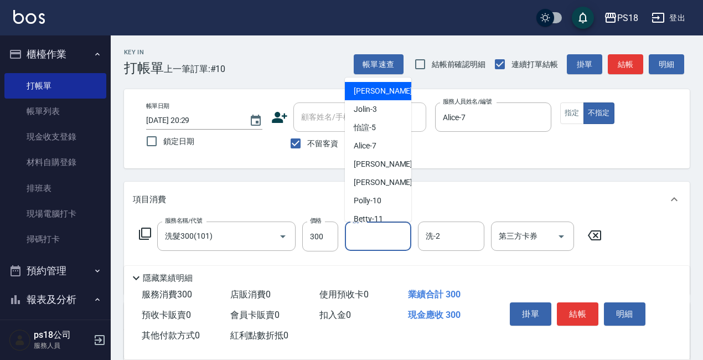
click at [359, 242] on input "洗-1" at bounding box center [378, 235] width 56 height 19
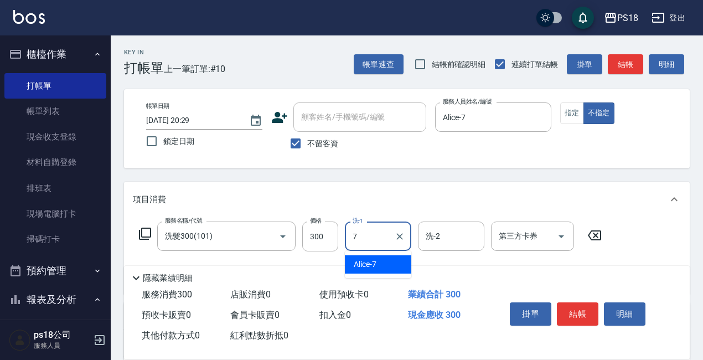
type input "Alice-7"
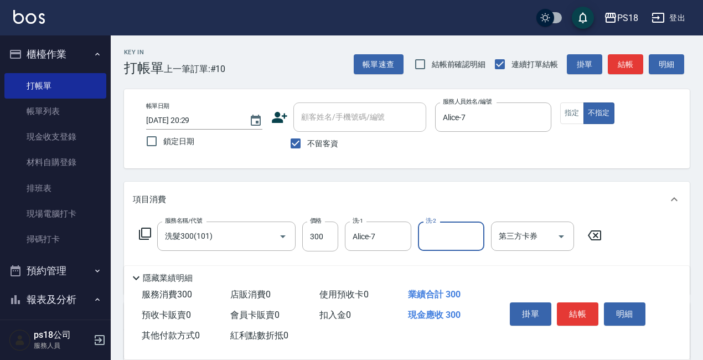
drag, startPoint x: 586, startPoint y: 311, endPoint x: 557, endPoint y: 293, distance: 34.6
click at [585, 310] on button "結帳" at bounding box center [578, 313] width 42 height 23
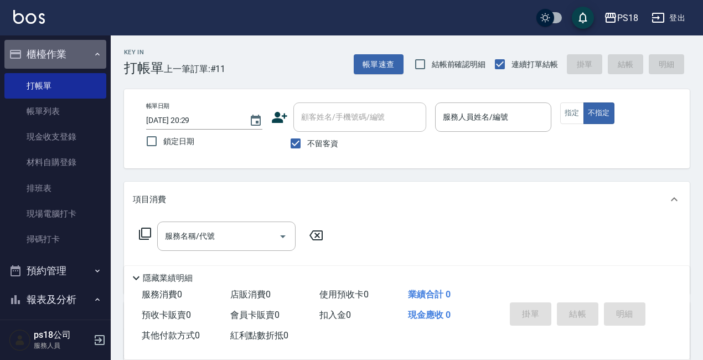
click at [89, 59] on button "櫃檯作業" at bounding box center [55, 54] width 102 height 29
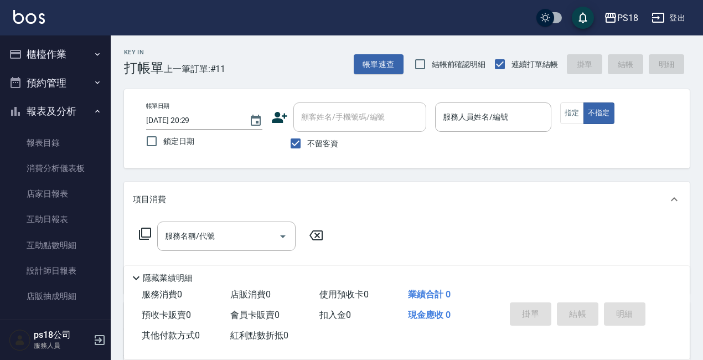
click at [66, 60] on button "櫃檯作業" at bounding box center [55, 54] width 102 height 29
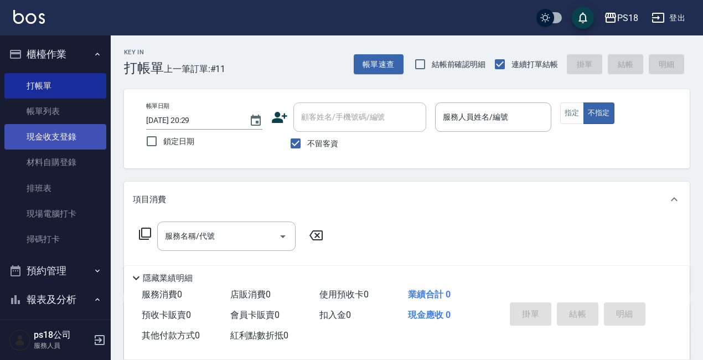
click at [37, 144] on link "現金收支登錄" at bounding box center [55, 136] width 102 height 25
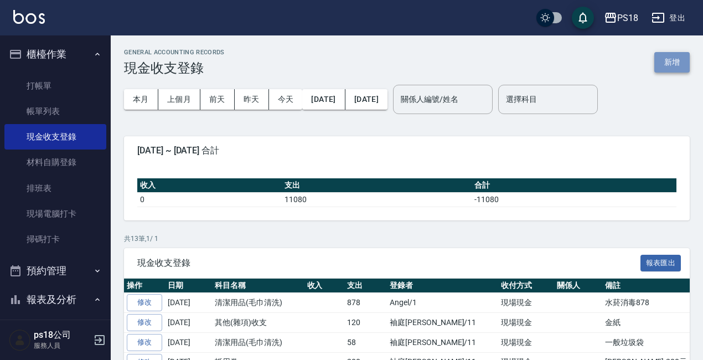
click at [666, 61] on button "新增" at bounding box center [671, 62] width 35 height 20
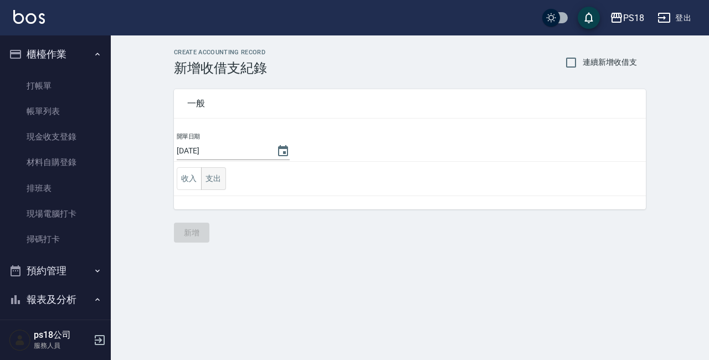
click at [212, 175] on button "支出" at bounding box center [213, 178] width 25 height 23
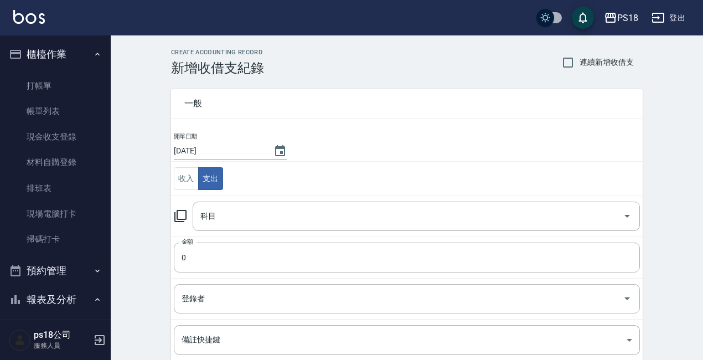
click at [179, 211] on icon at bounding box center [180, 216] width 12 height 12
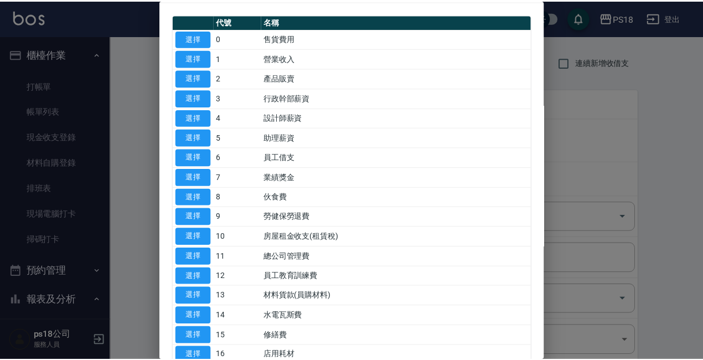
scroll to position [166, 0]
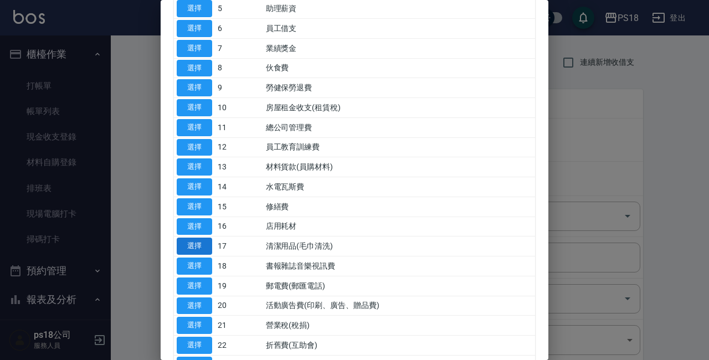
click at [206, 247] on button "選擇" at bounding box center [194, 245] width 35 height 17
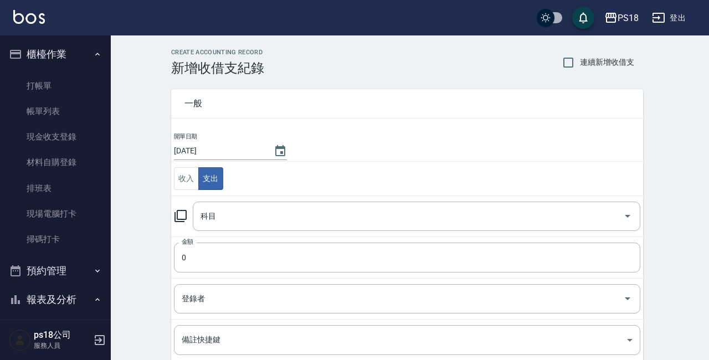
type input "17 清潔用品(毛巾清洗)"
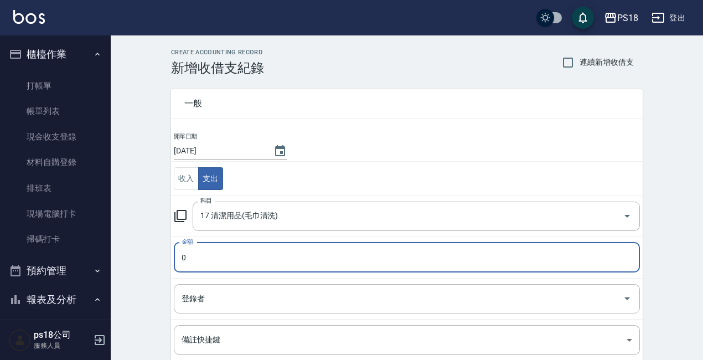
click at [205, 262] on input "0" at bounding box center [407, 257] width 466 height 30
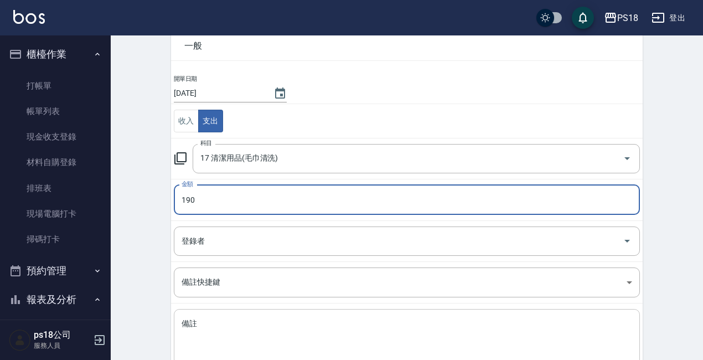
scroll to position [129, 0]
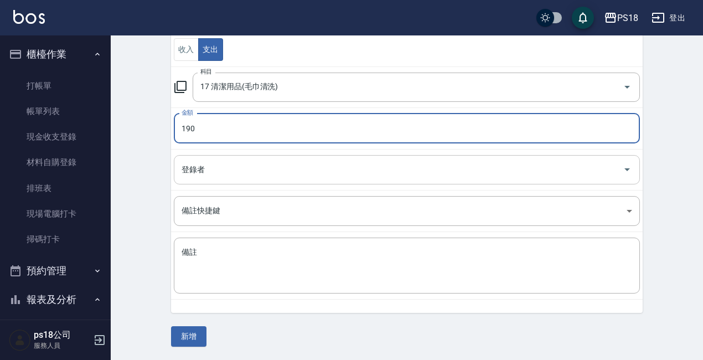
type input "190"
click at [200, 171] on input "登錄者" at bounding box center [399, 169] width 440 height 19
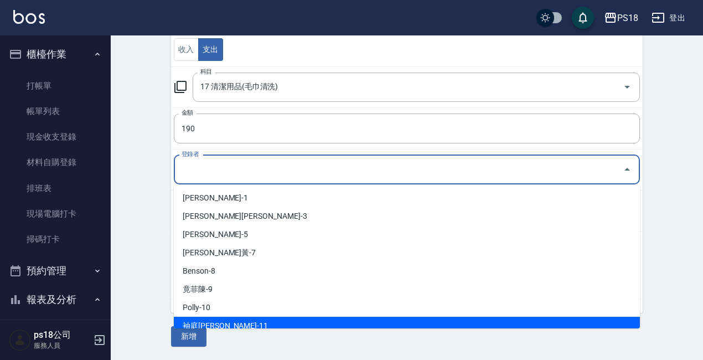
click at [209, 324] on li "袖庭[PERSON_NAME]-11" at bounding box center [407, 326] width 466 height 18
type input "袖庭[PERSON_NAME]-11"
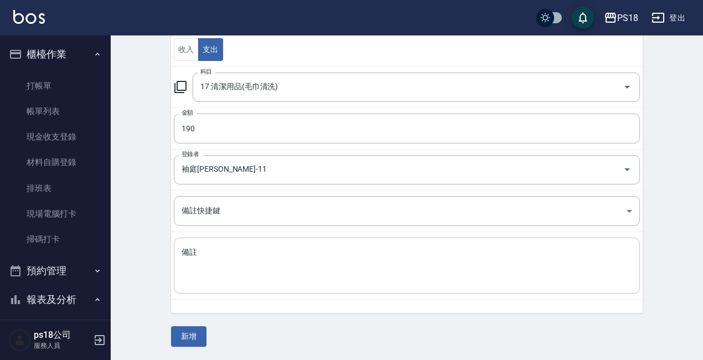
click at [194, 245] on div "x 備註" at bounding box center [407, 265] width 466 height 56
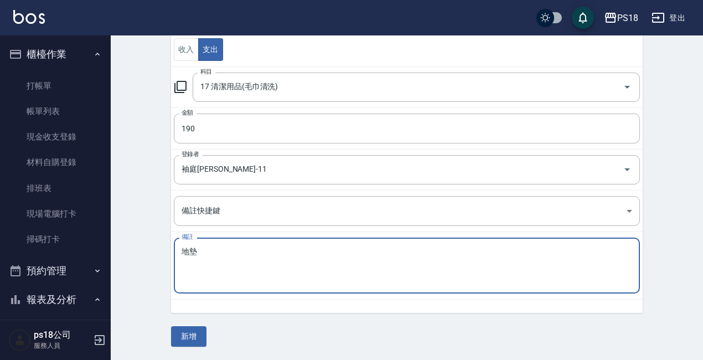
click at [251, 252] on textarea "地墊" at bounding box center [407, 266] width 451 height 38
type textarea "地墊"
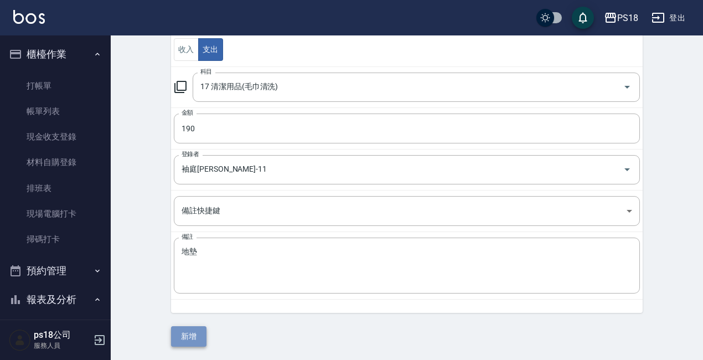
click at [184, 330] on button "新增" at bounding box center [188, 336] width 35 height 20
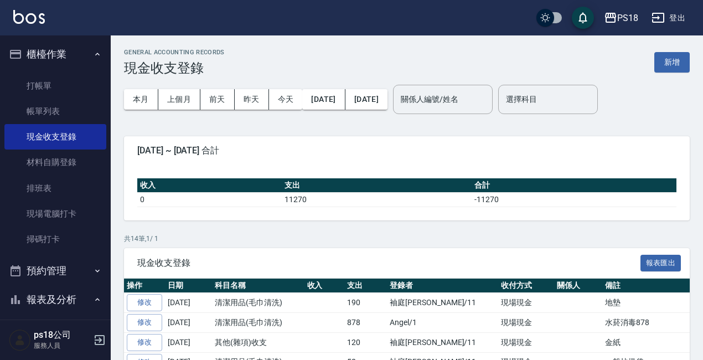
click at [94, 53] on icon "button" at bounding box center [97, 54] width 9 height 9
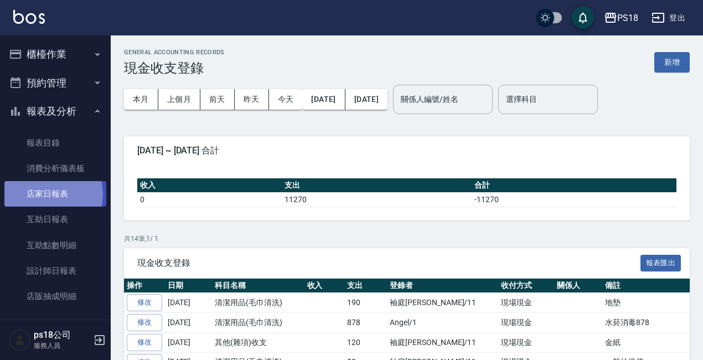
click at [50, 194] on link "店家日報表" at bounding box center [55, 193] width 102 height 25
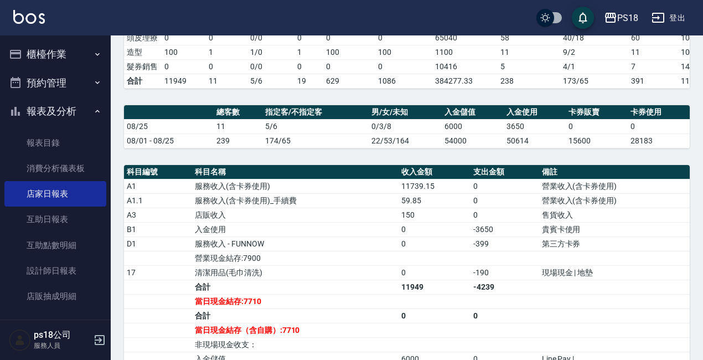
scroll to position [277, 0]
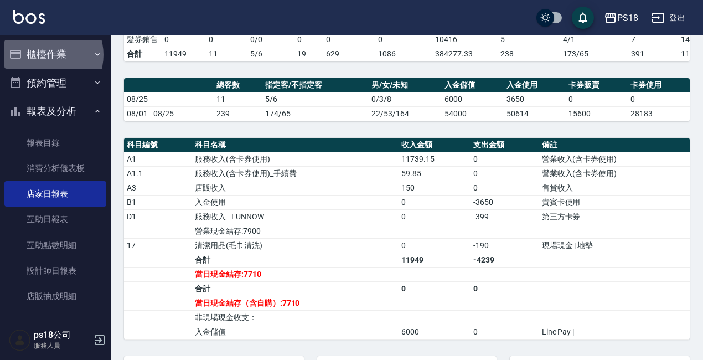
click at [47, 55] on button "櫃檯作業" at bounding box center [55, 54] width 102 height 29
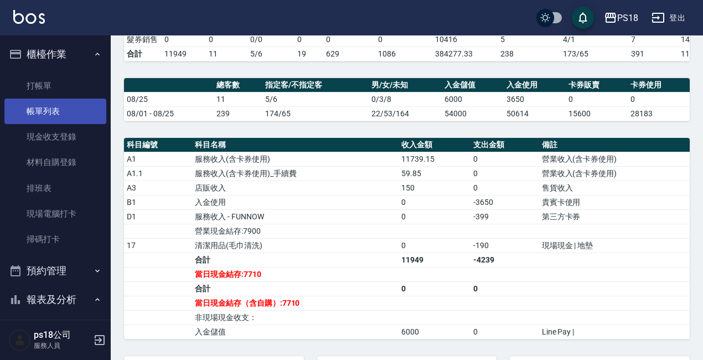
click at [39, 109] on link "帳單列表" at bounding box center [55, 111] width 102 height 25
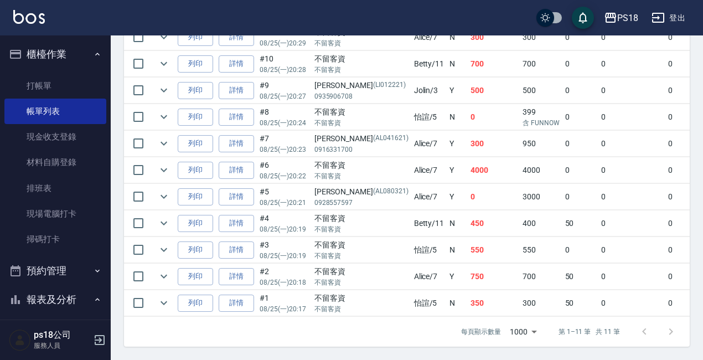
scroll to position [353, 0]
click at [87, 56] on button "櫃檯作業" at bounding box center [55, 54] width 102 height 29
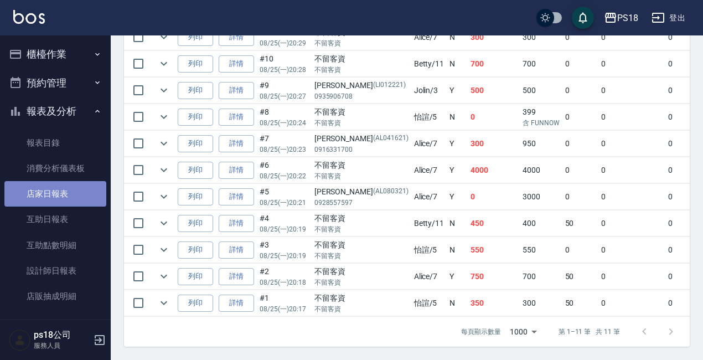
click at [63, 188] on link "店家日報表" at bounding box center [55, 193] width 102 height 25
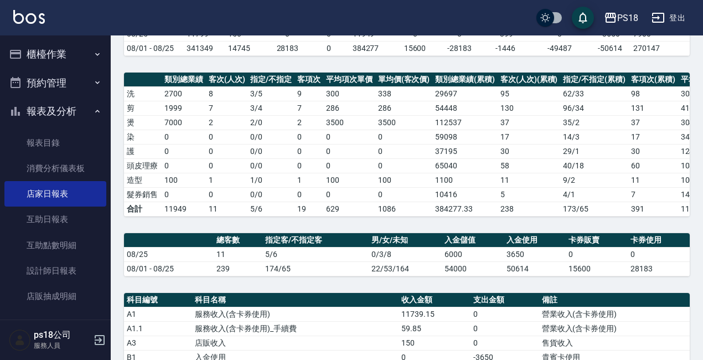
scroll to position [55, 0]
